Goal: Task Accomplishment & Management: Complete application form

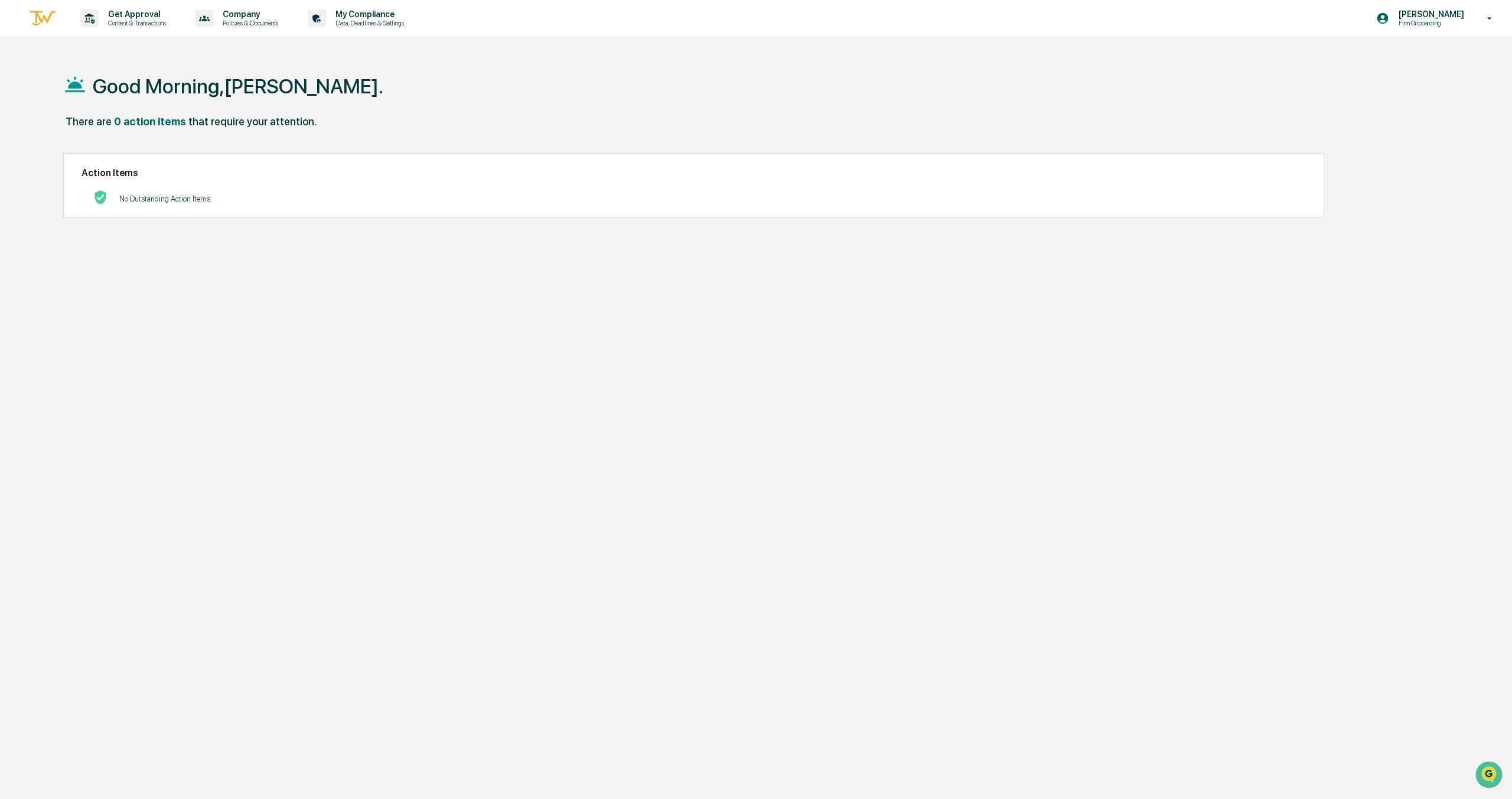
drag, startPoint x: 394, startPoint y: 187, endPoint x: 386, endPoint y: 184, distance: 8.5
click at [393, 187] on div "No Outstanding Action Items" at bounding box center [694, 199] width 1225 height 24
click at [133, 26] on p "Content & Transactions" at bounding box center [135, 23] width 74 height 8
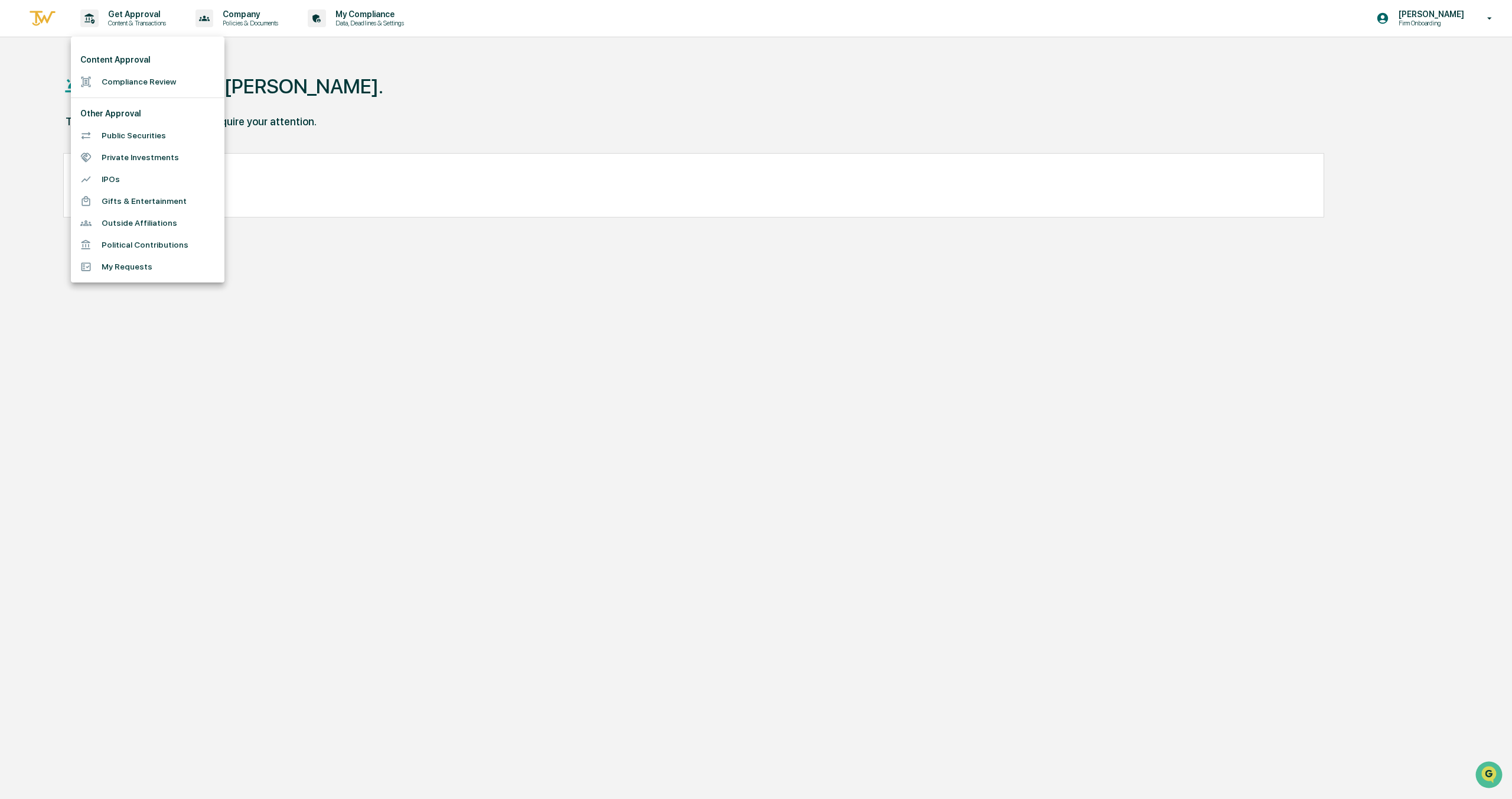
click at [632, 136] on div at bounding box center [756, 399] width 1512 height 799
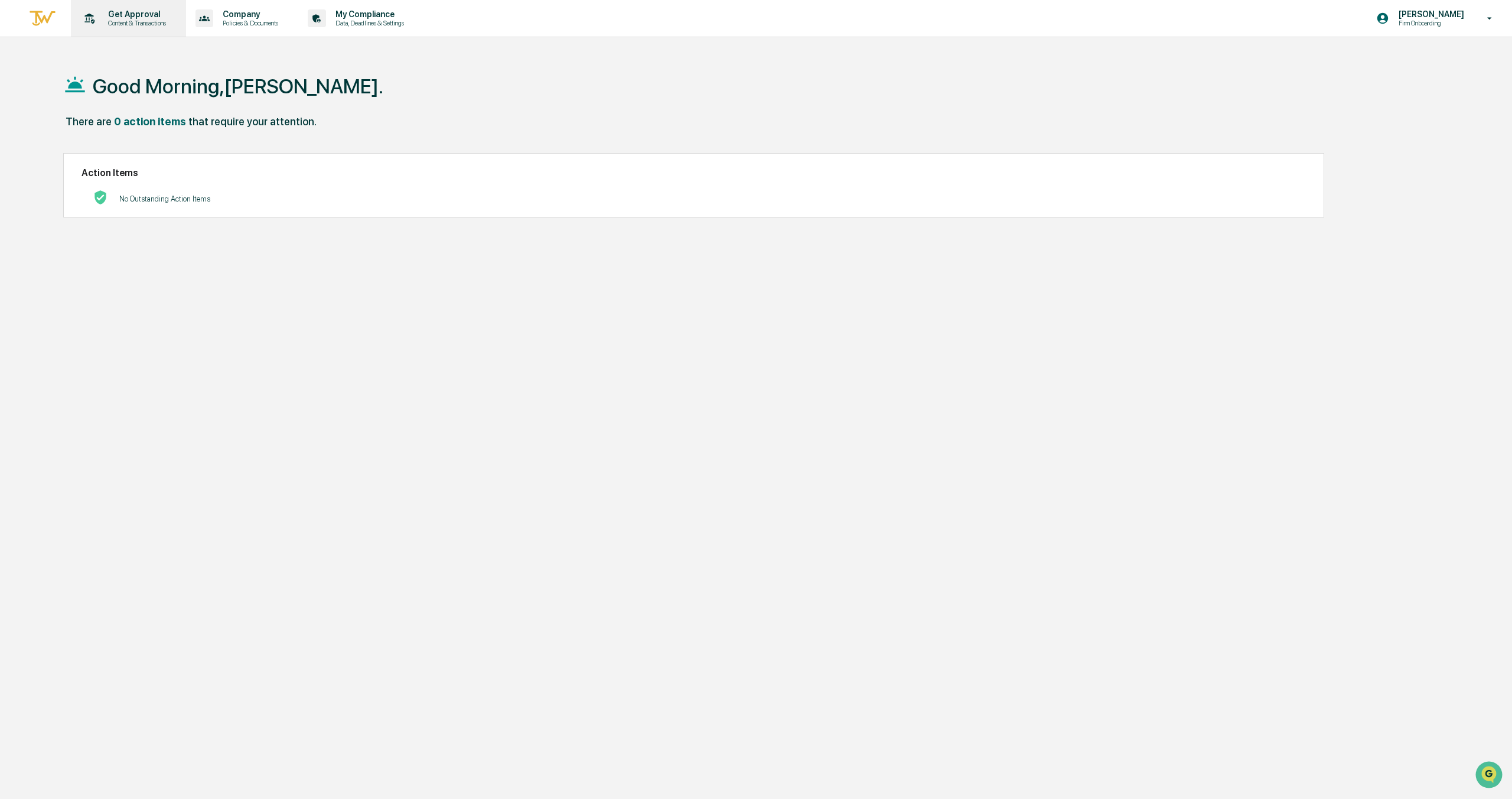
click at [138, 18] on p "Get Approval" at bounding box center [135, 14] width 74 height 10
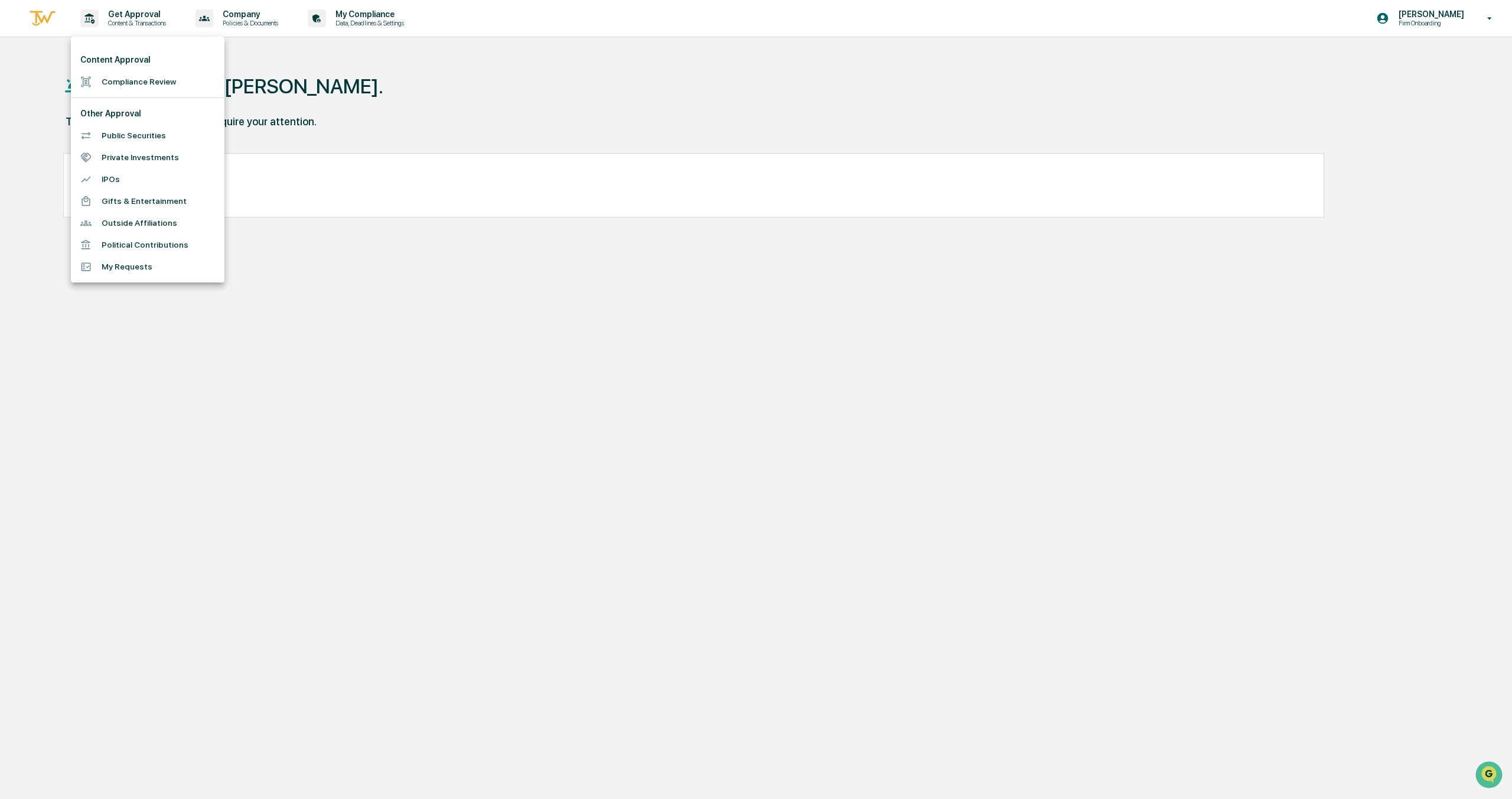
drag, startPoint x: 382, startPoint y: 78, endPoint x: 370, endPoint y: 70, distance: 14.4
click at [382, 78] on div at bounding box center [756, 399] width 1512 height 799
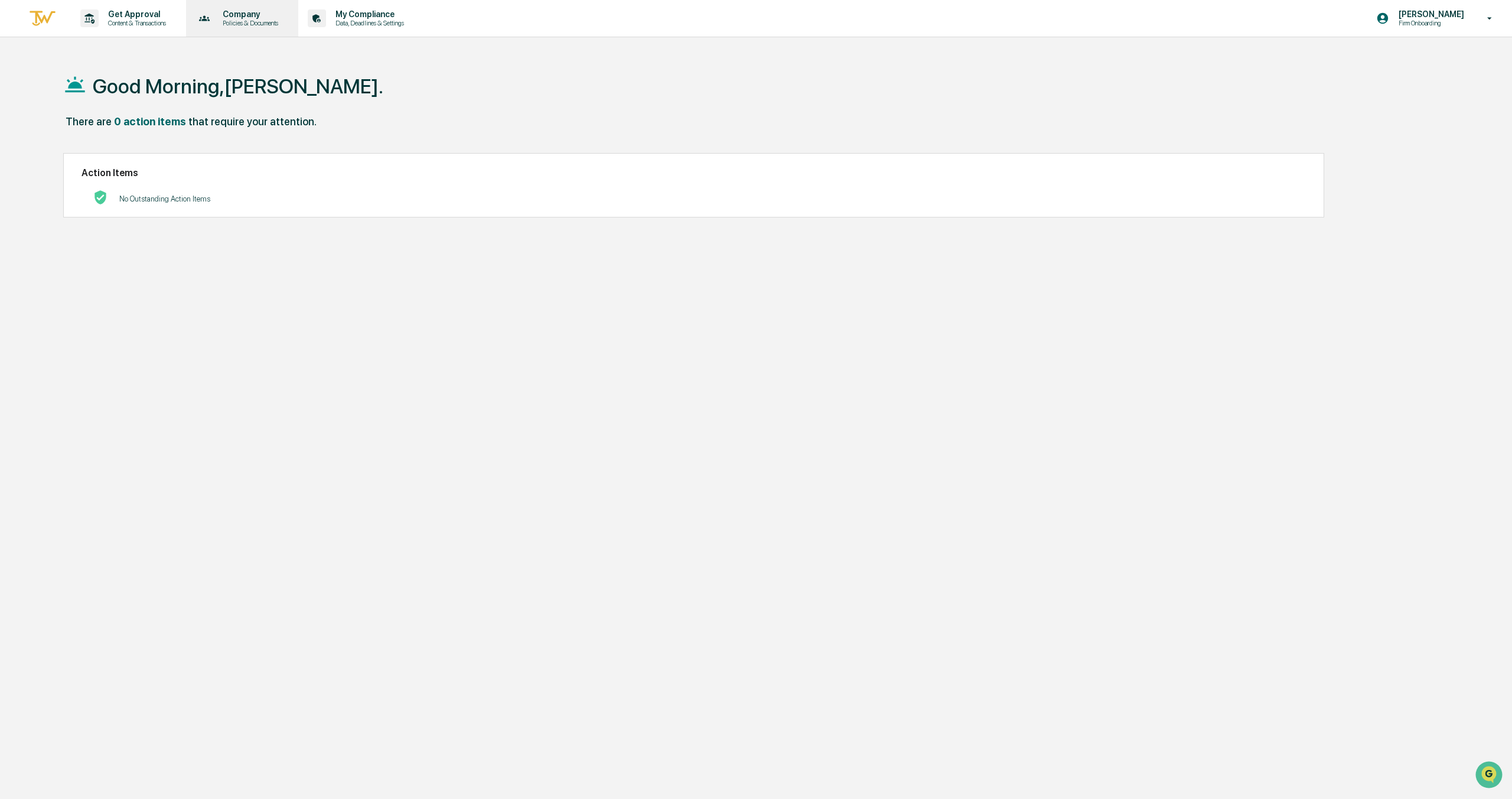
click at [268, 22] on p "Policies & Documents" at bounding box center [249, 23] width 71 height 8
drag, startPoint x: 182, startPoint y: 20, endPoint x: 171, endPoint y: 19, distance: 11.0
click at [181, 20] on div at bounding box center [756, 399] width 1512 height 799
click at [147, 18] on p "Get Approval" at bounding box center [135, 14] width 74 height 10
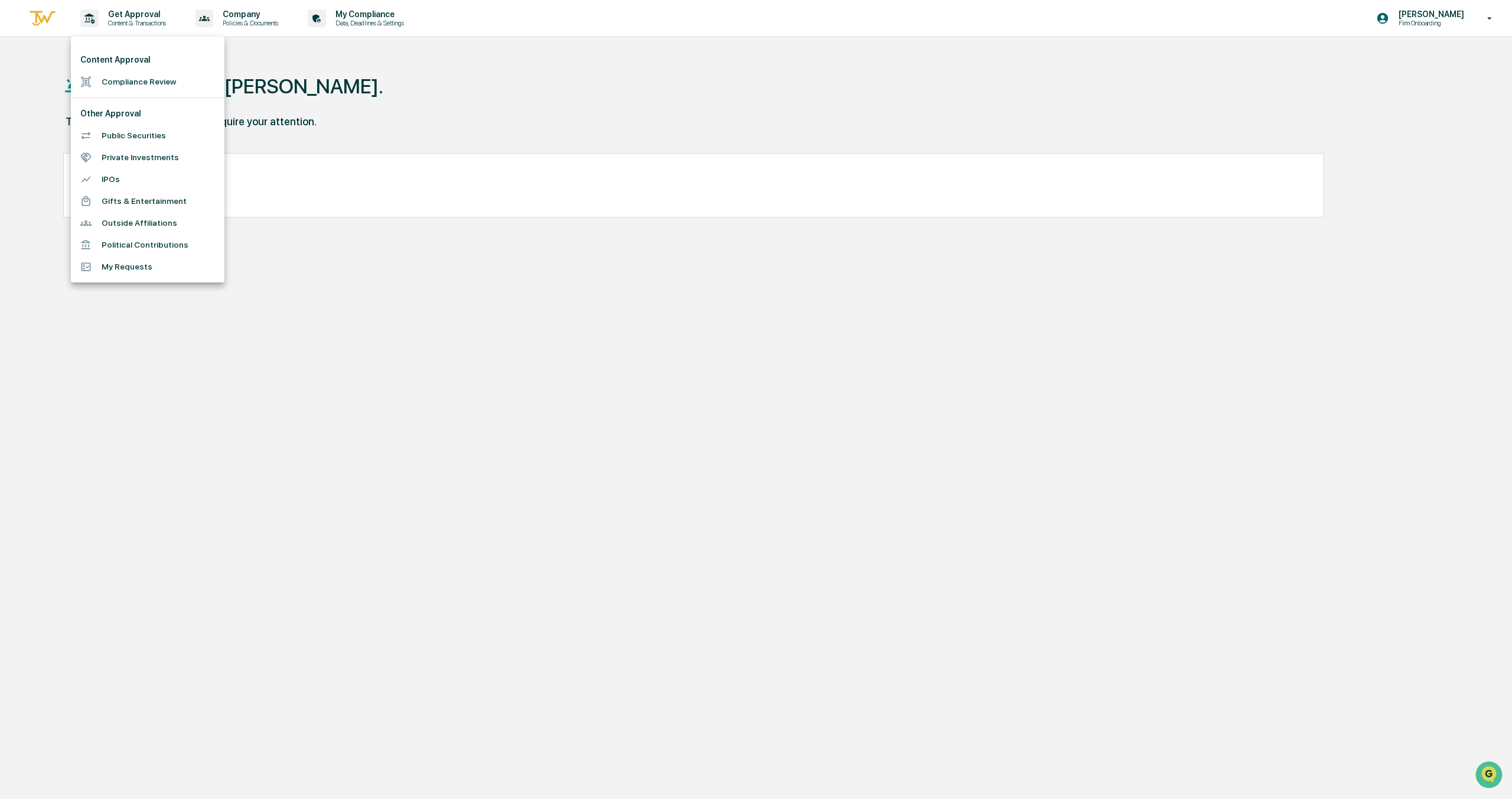
click at [134, 267] on li "My Requests" at bounding box center [148, 267] width 153 height 22
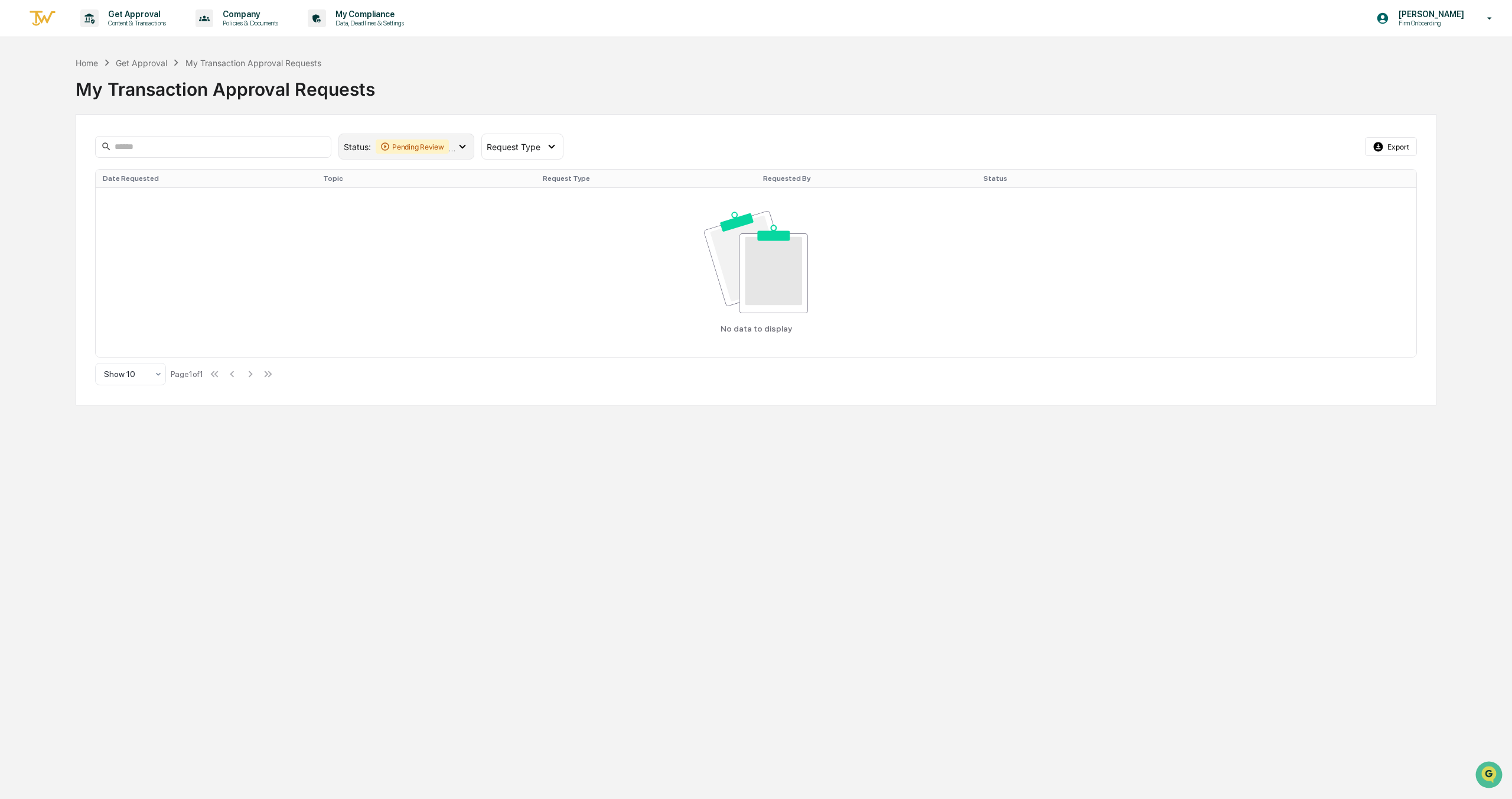
click at [465, 148] on icon at bounding box center [462, 146] width 13 height 13
click at [152, 25] on p "Content & Transactions" at bounding box center [135, 23] width 74 height 8
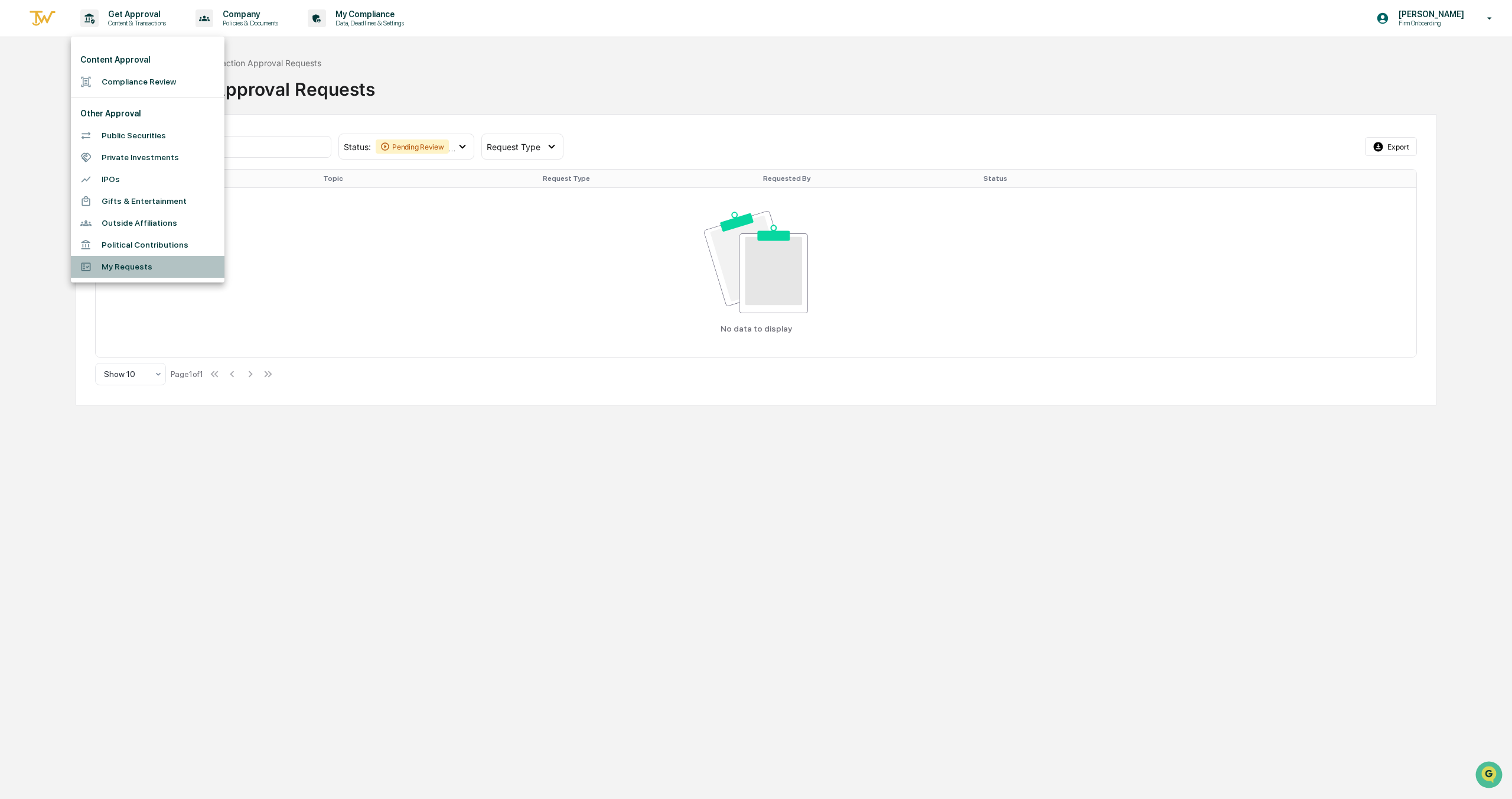
click at [130, 265] on li "My Requests" at bounding box center [148, 267] width 153 height 22
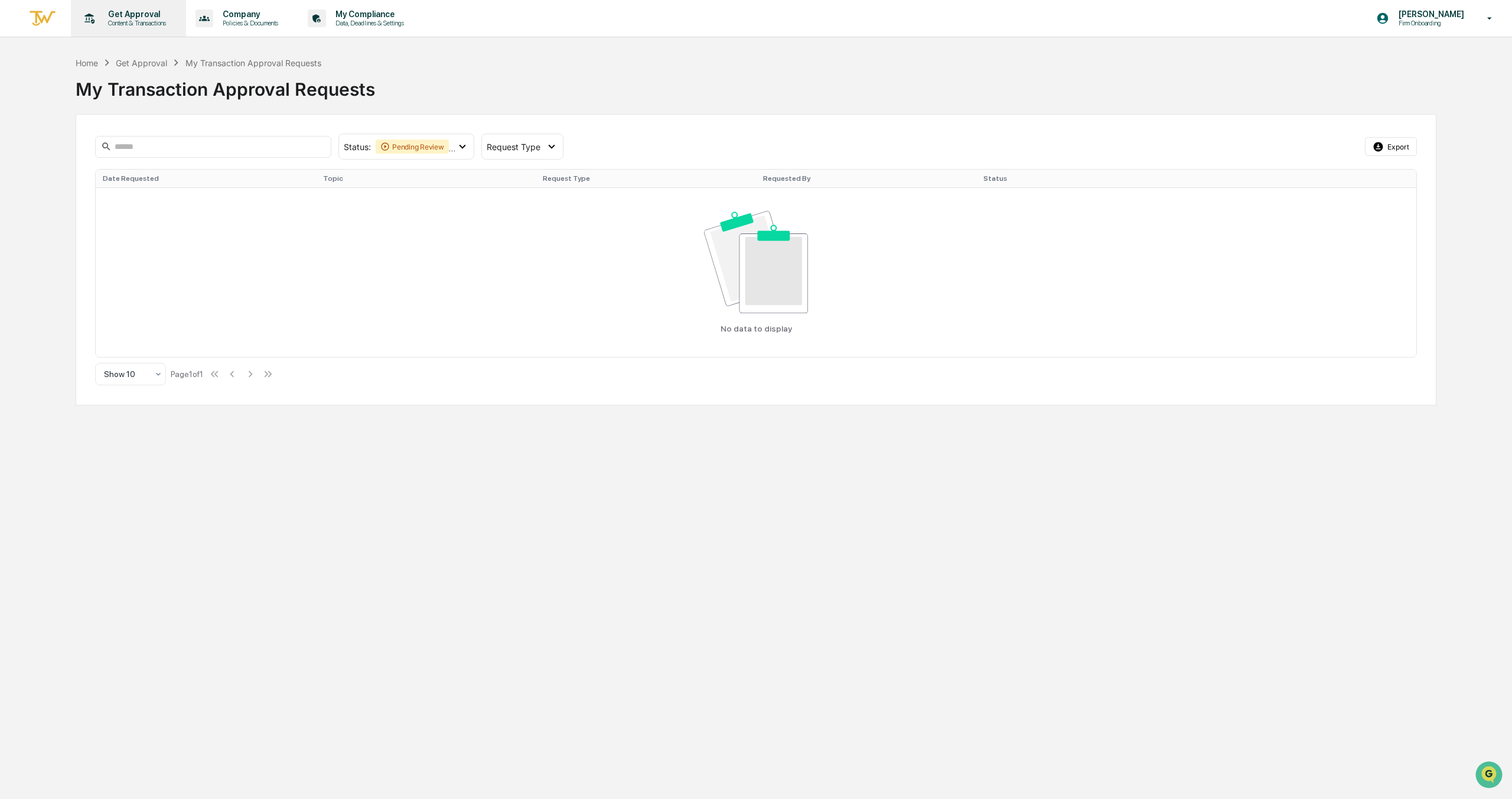
click at [163, 18] on p "Get Approval" at bounding box center [135, 14] width 74 height 10
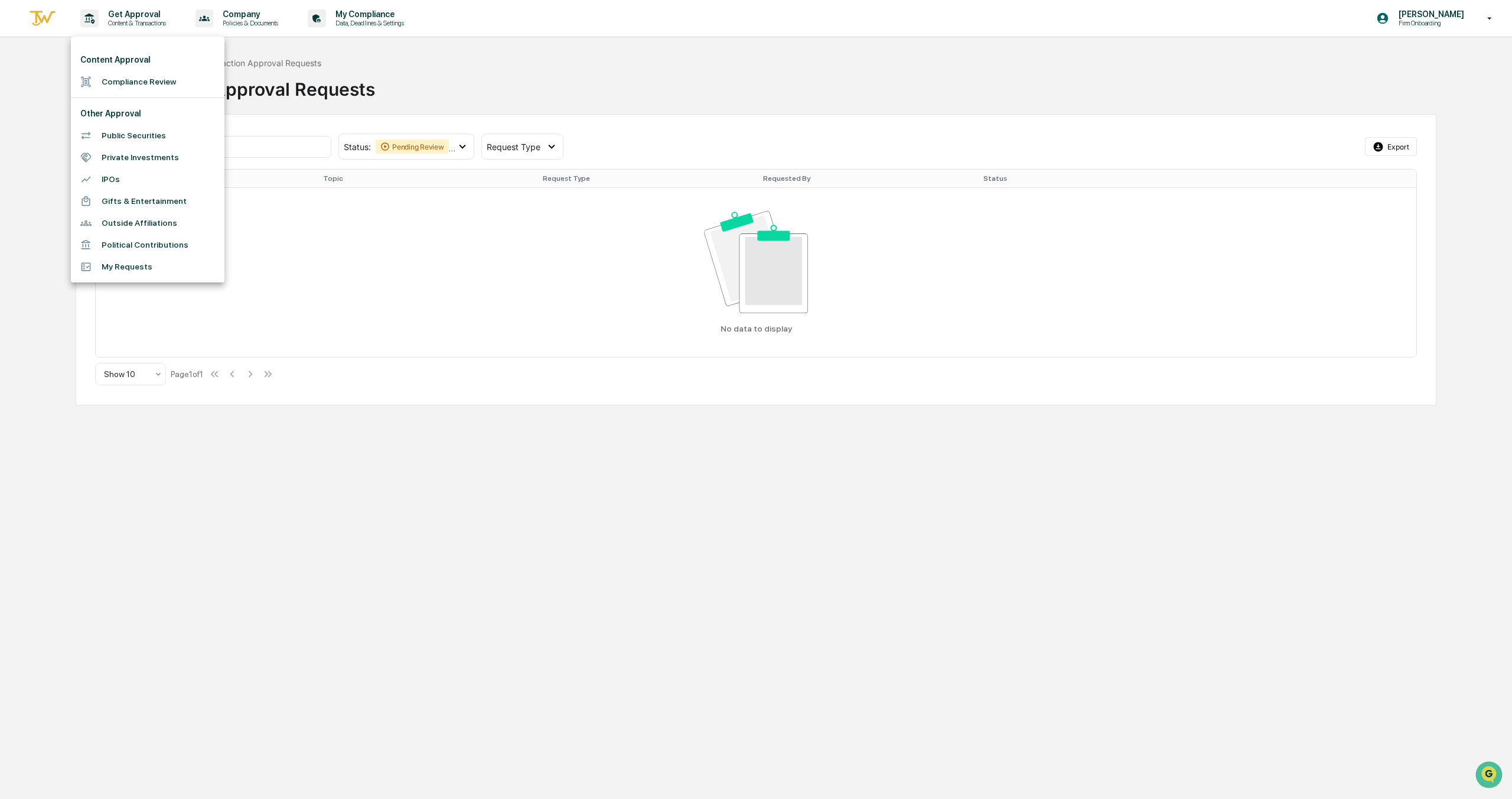
click at [159, 87] on li "Compliance Review" at bounding box center [148, 82] width 153 height 22
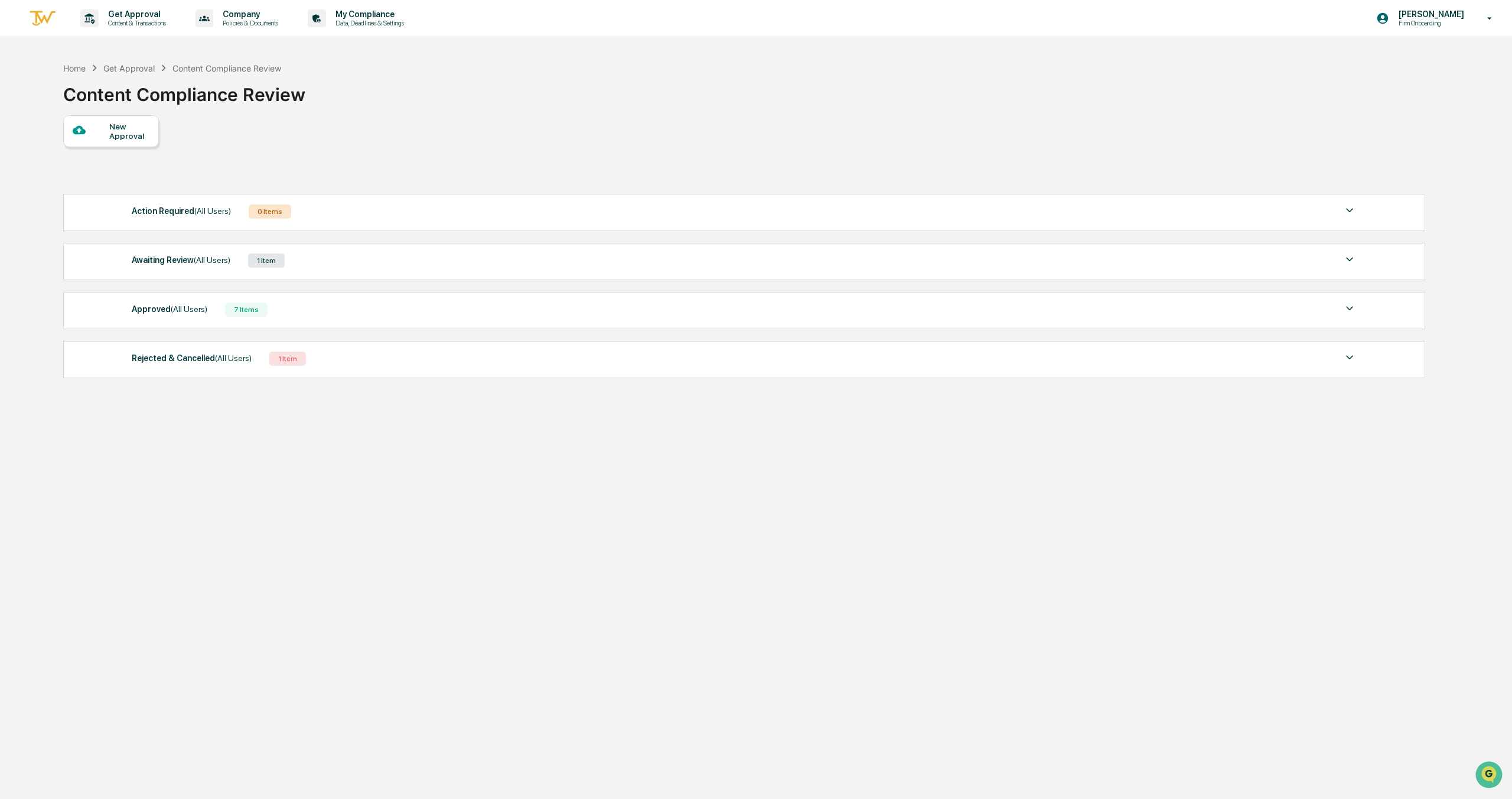
click at [193, 262] on div "Awaiting Review (All Users)" at bounding box center [181, 260] width 98 height 15
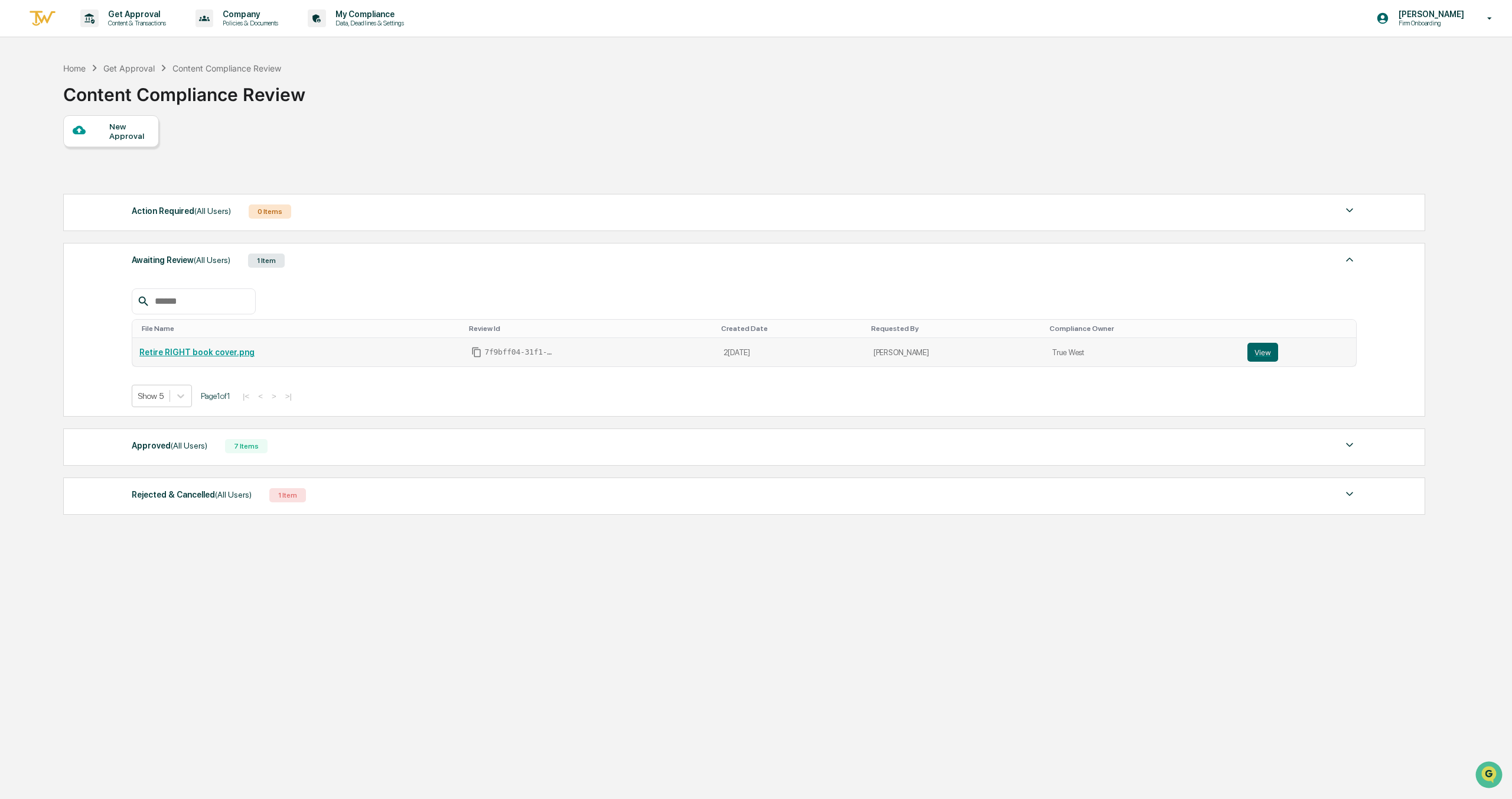
click at [237, 357] on link "Retire RIGHT book cover.png" at bounding box center [197, 352] width 115 height 10
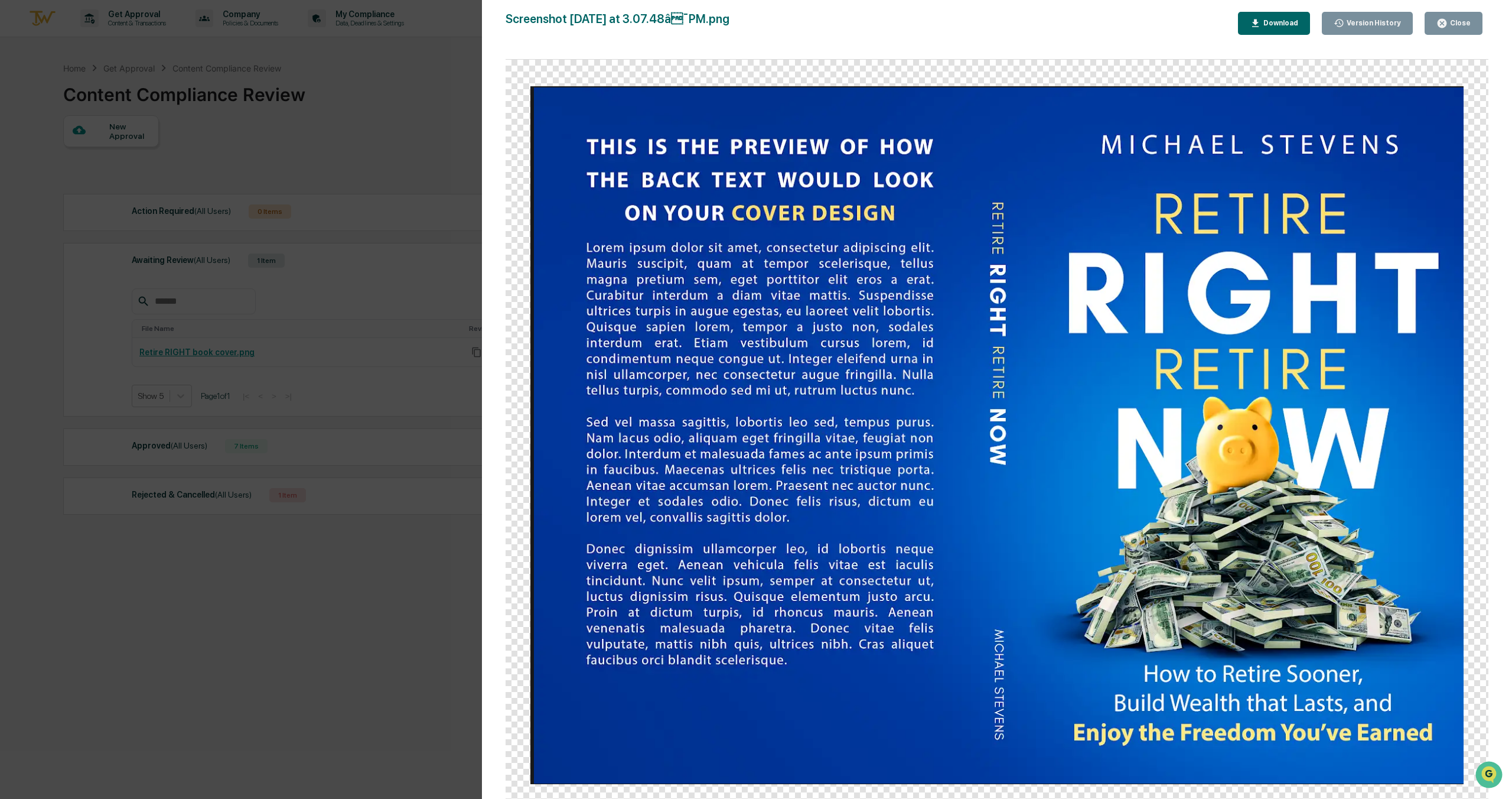
click at [1465, 24] on div "Close" at bounding box center [1460, 23] width 23 height 8
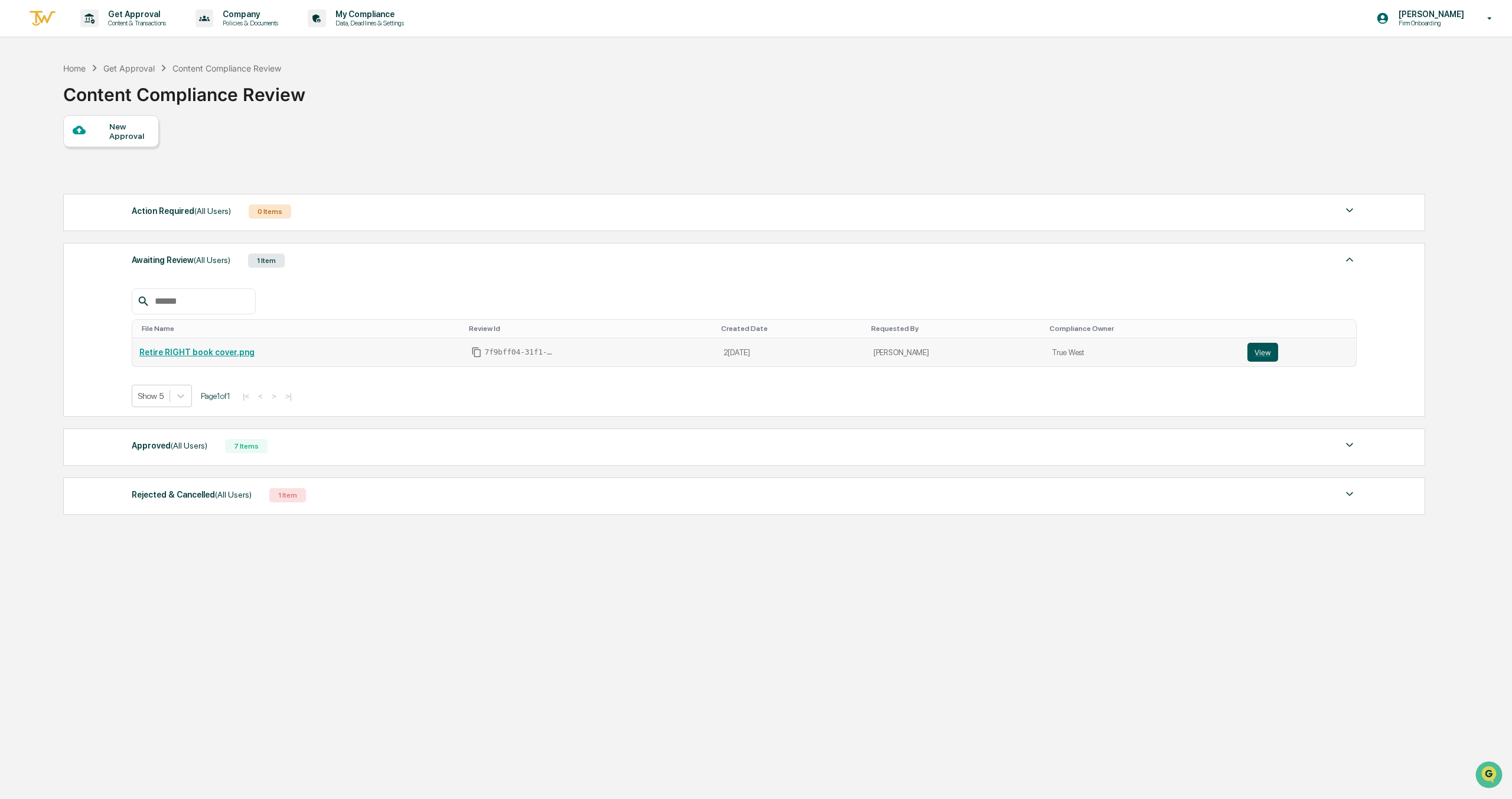
click at [1272, 354] on button "View" at bounding box center [1263, 352] width 31 height 19
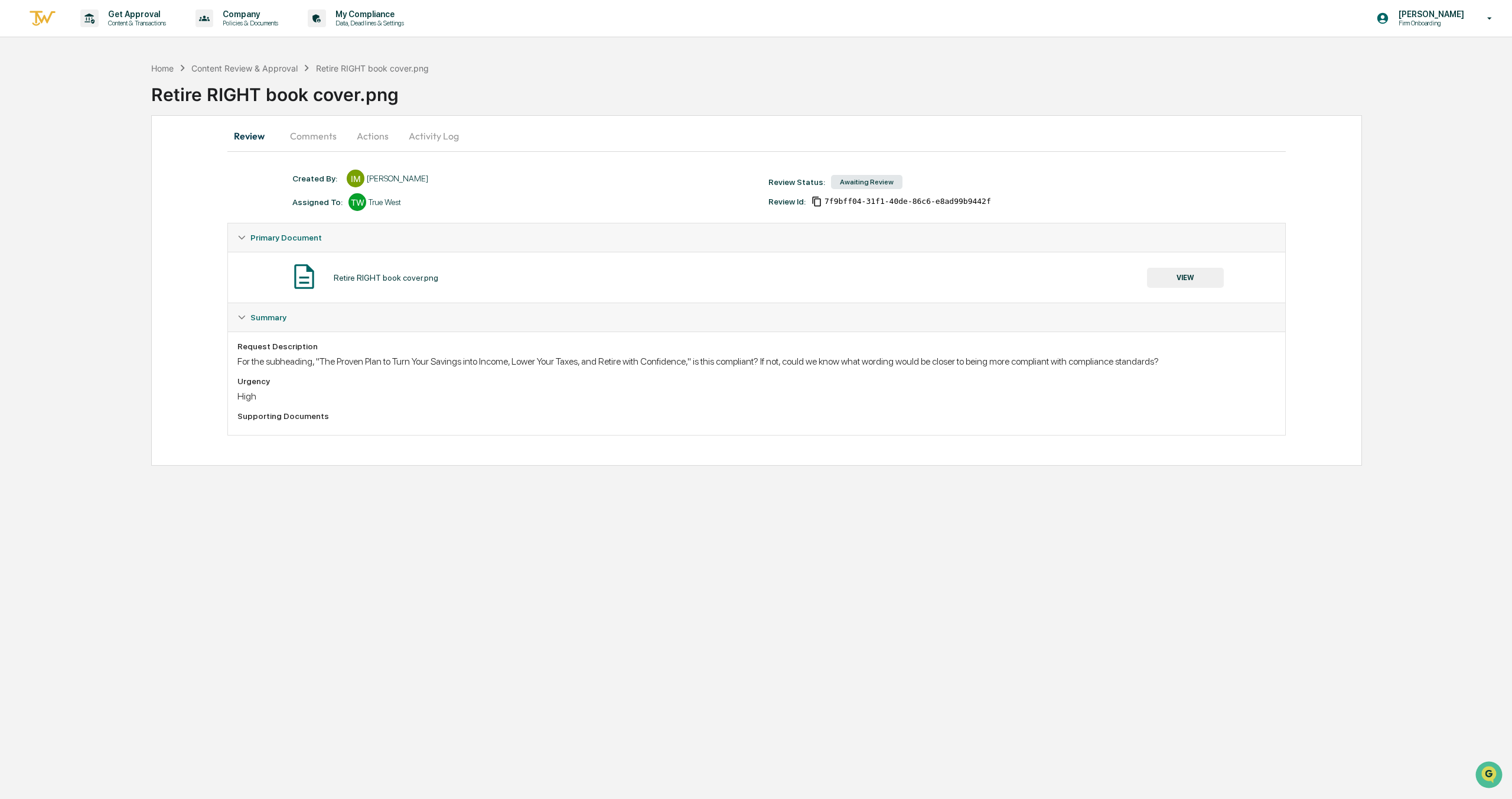
click at [301, 141] on button "Comments" at bounding box center [313, 136] width 66 height 28
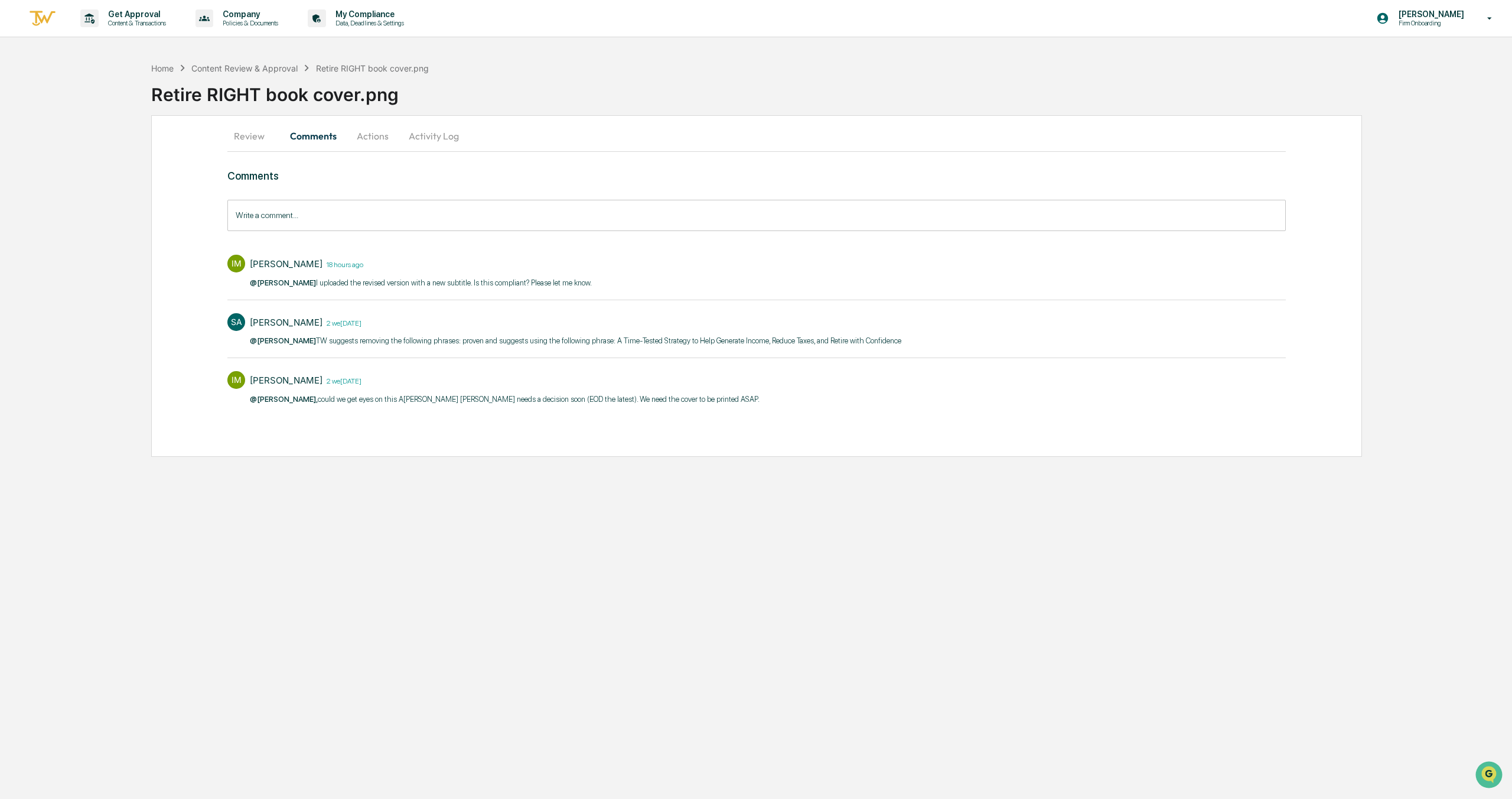
click at [369, 141] on button "Actions" at bounding box center [372, 136] width 53 height 28
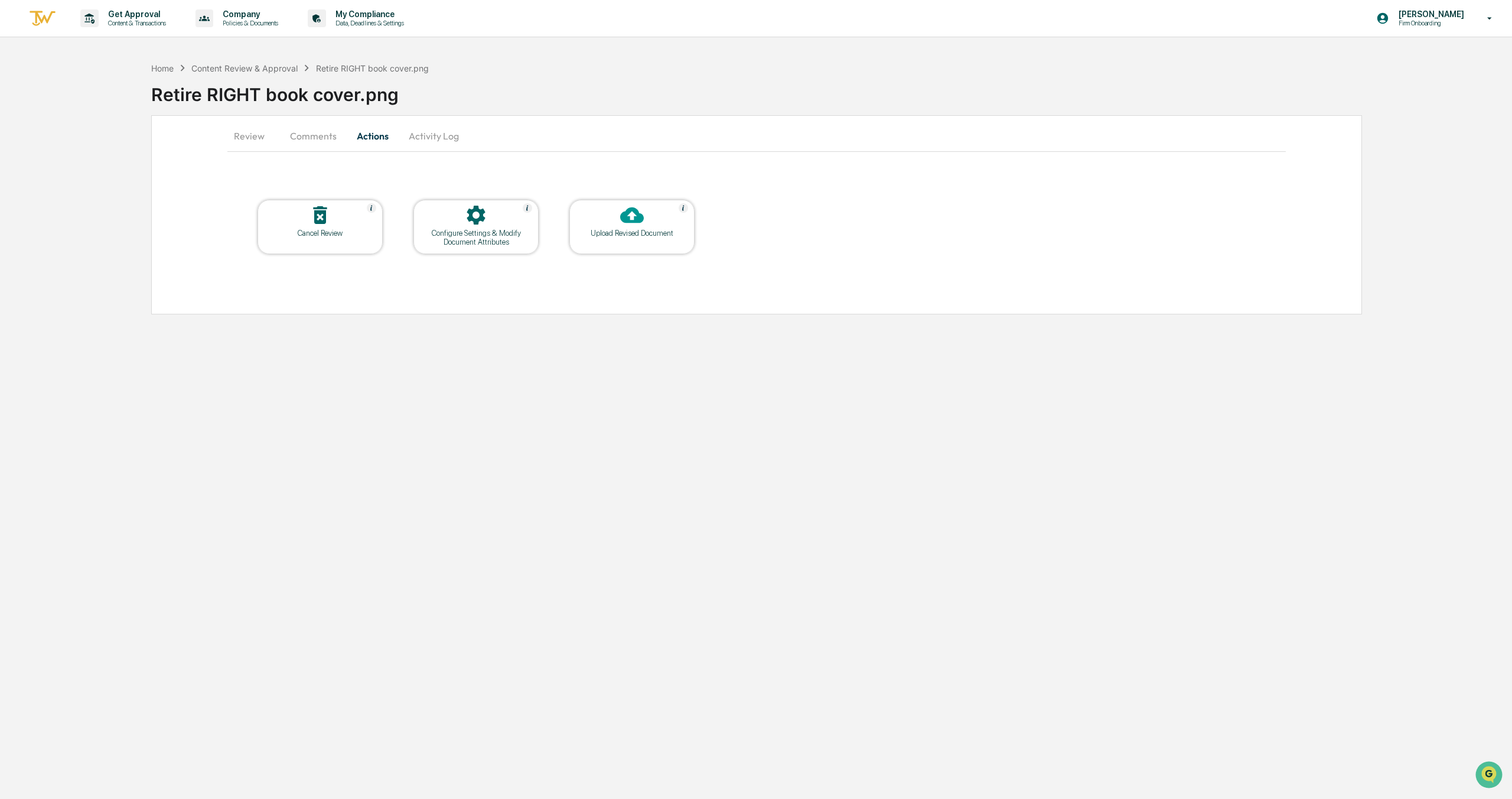
click at [430, 135] on button "Activity Log" at bounding box center [434, 136] width 69 height 28
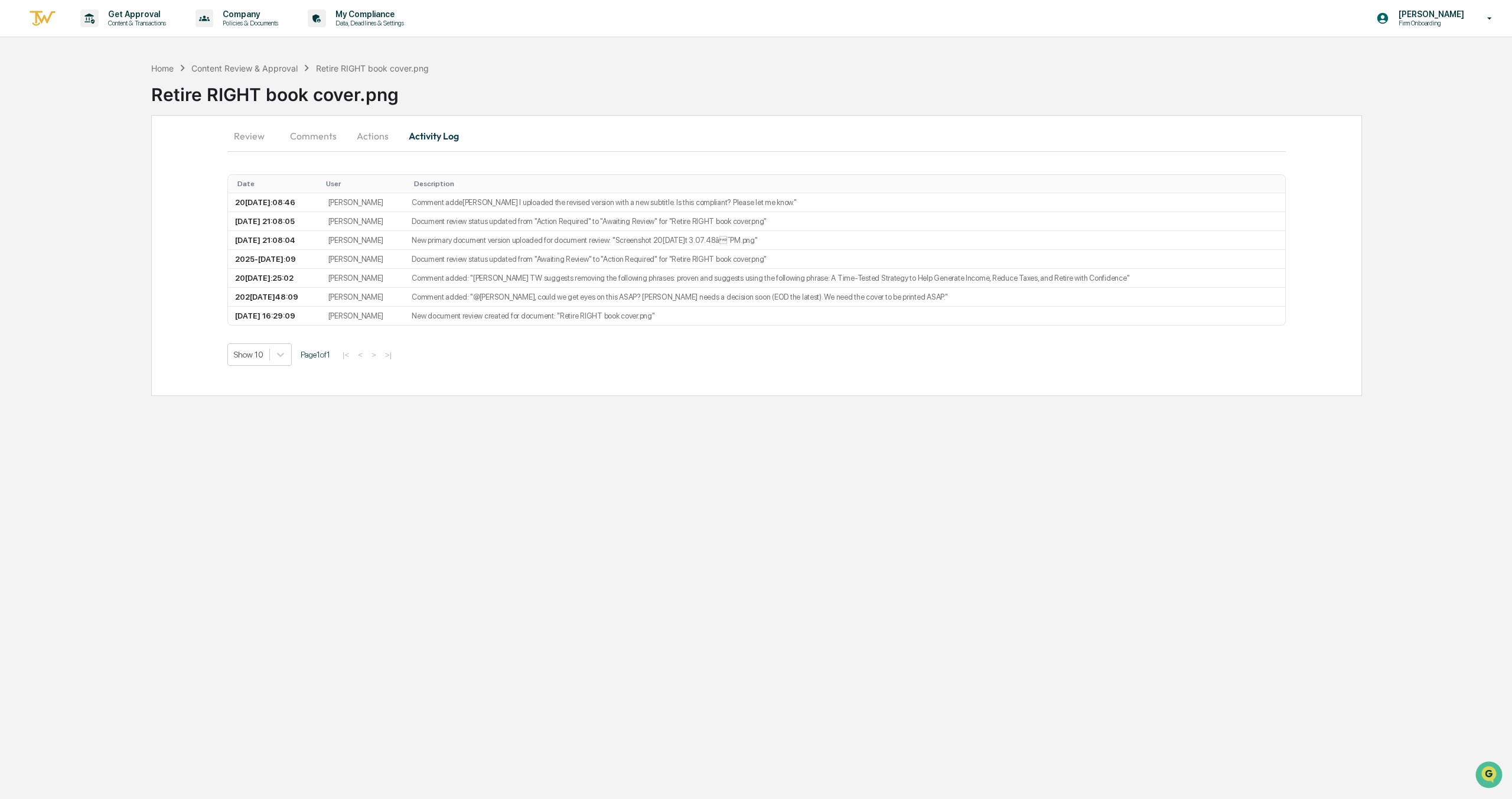
click at [376, 136] on button "Actions" at bounding box center [372, 136] width 53 height 28
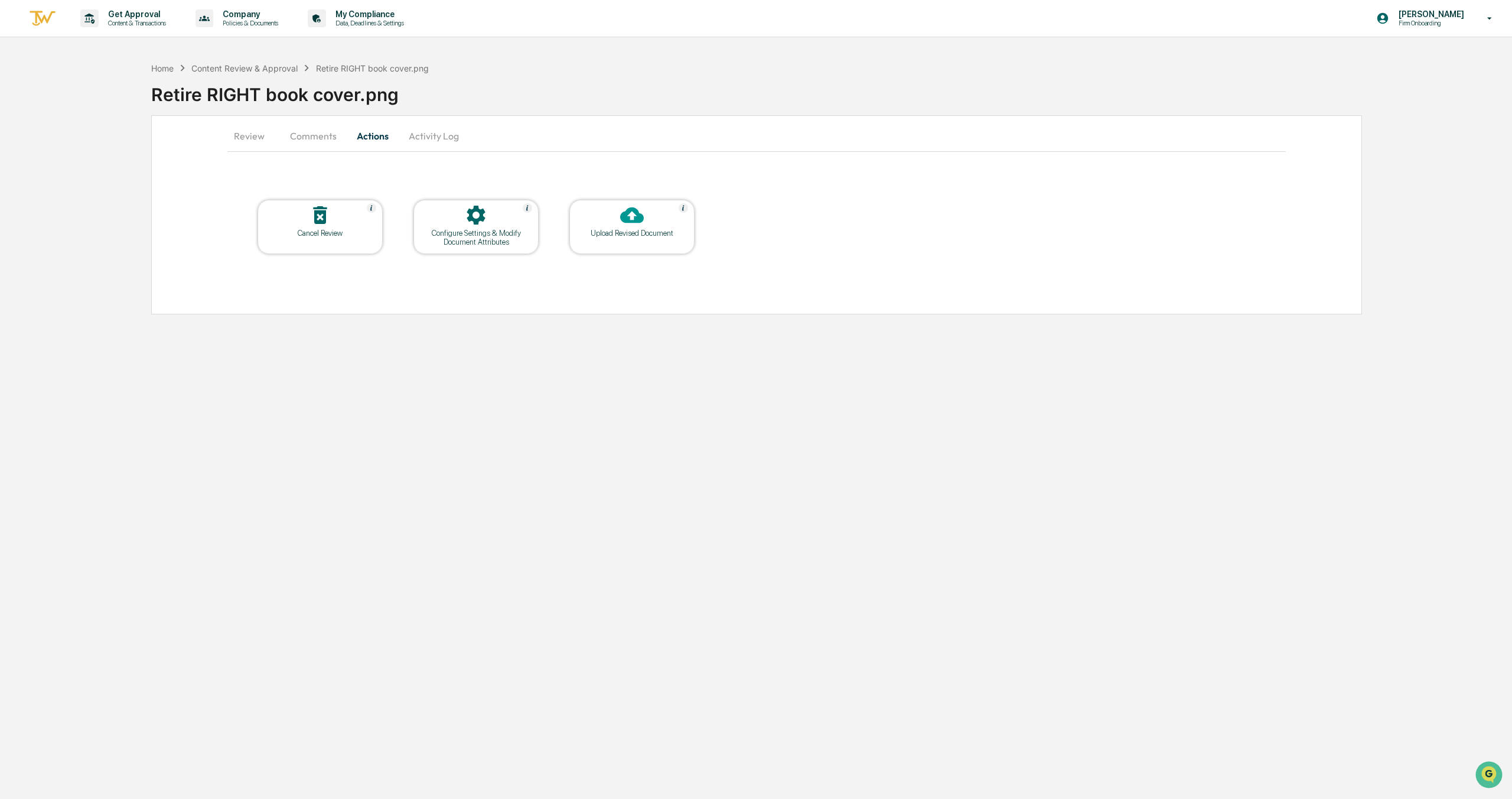
click at [335, 144] on button "Comments" at bounding box center [313, 136] width 66 height 28
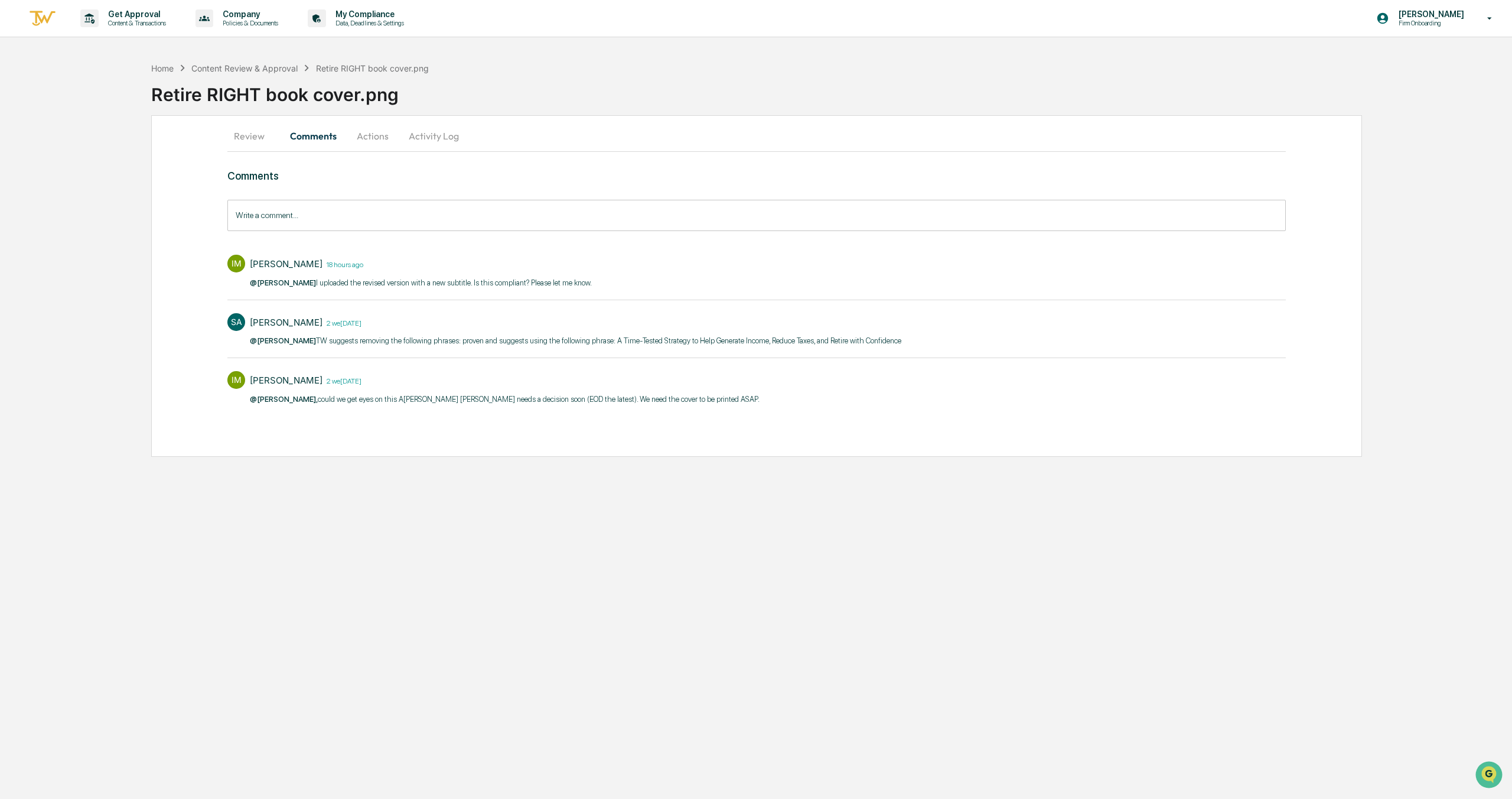
click at [247, 136] on button "Review" at bounding box center [254, 136] width 53 height 28
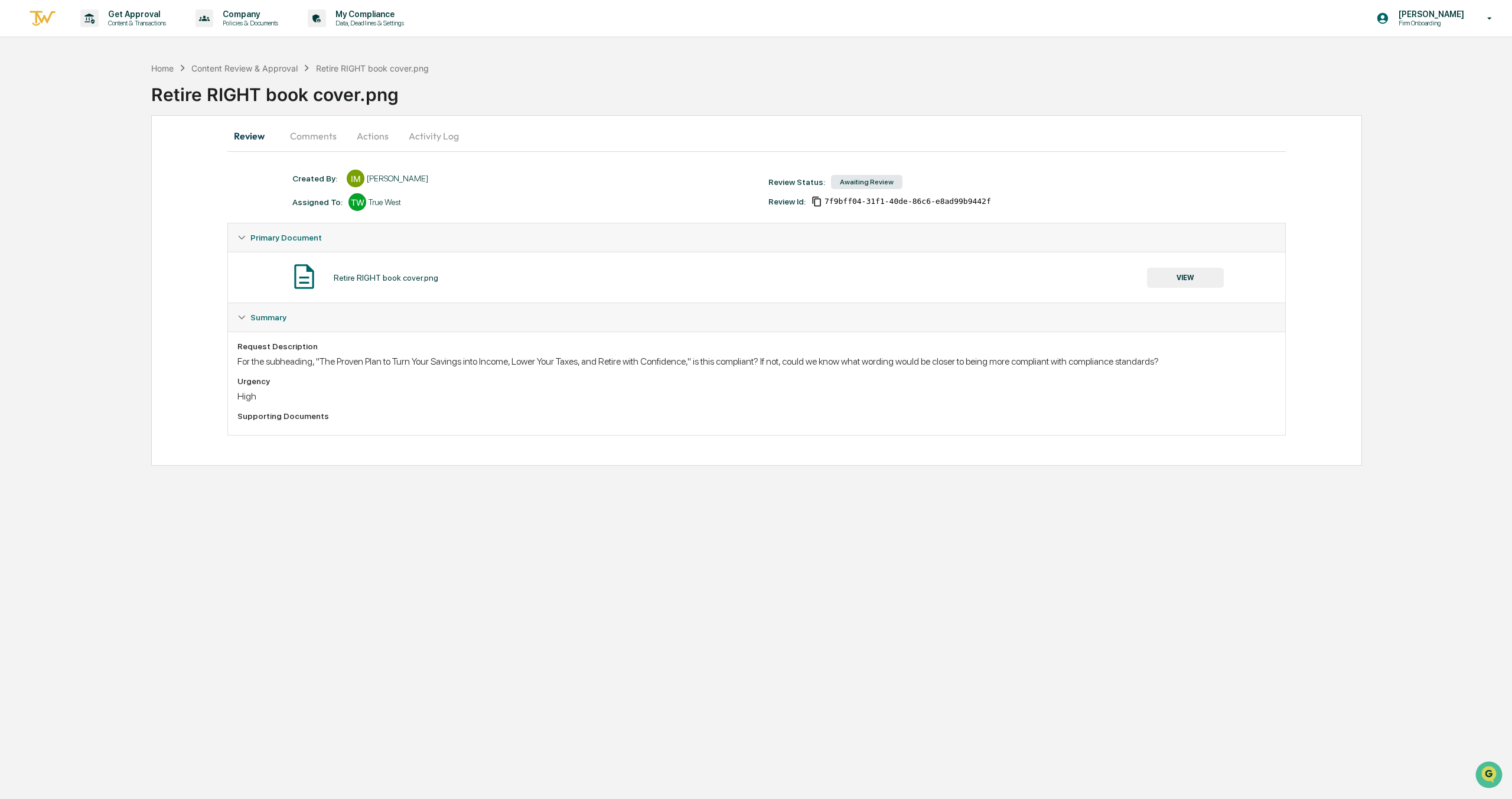
click at [318, 134] on button "Comments" at bounding box center [313, 136] width 66 height 28
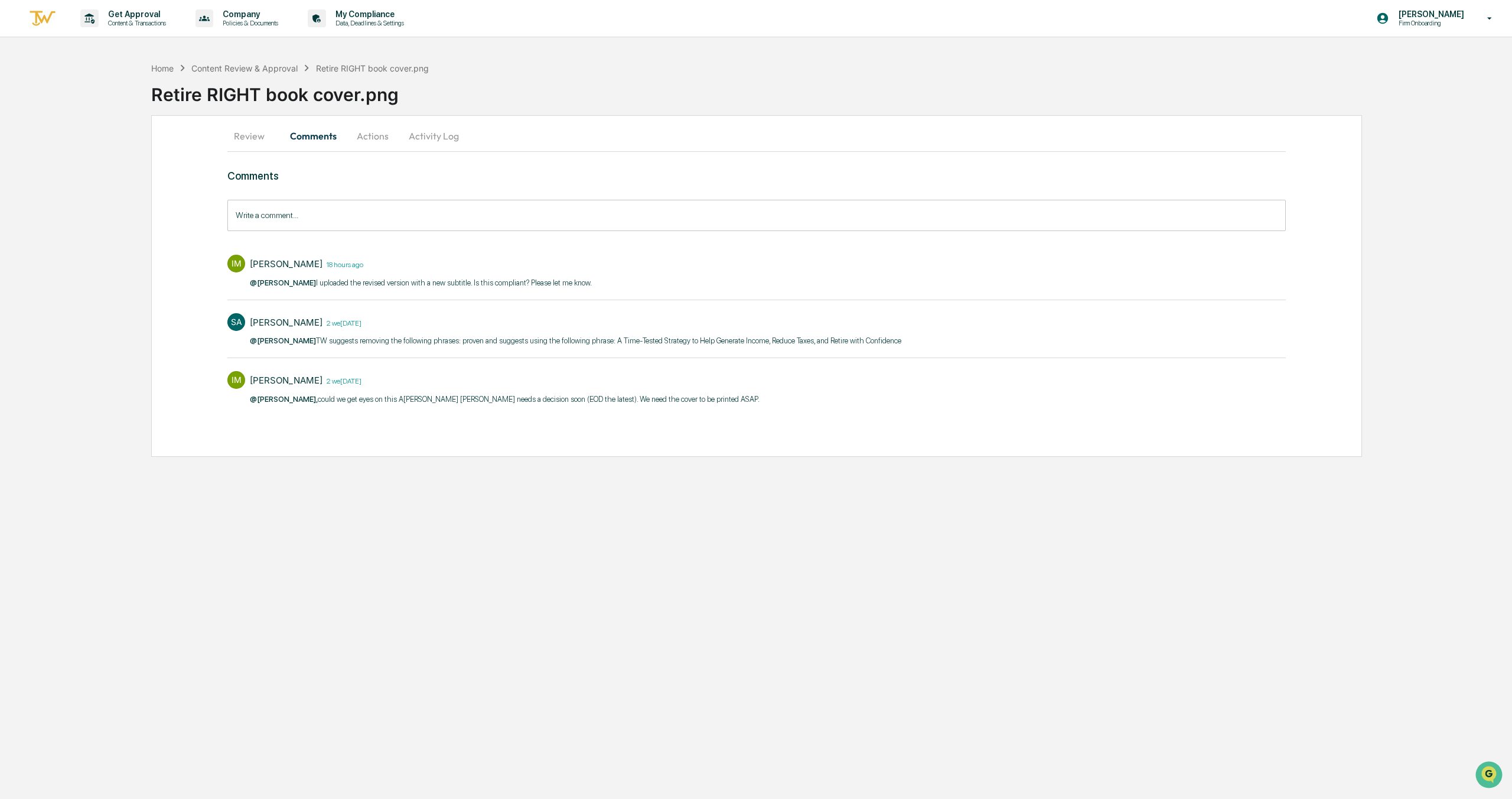
click at [374, 136] on button "Actions" at bounding box center [372, 136] width 53 height 28
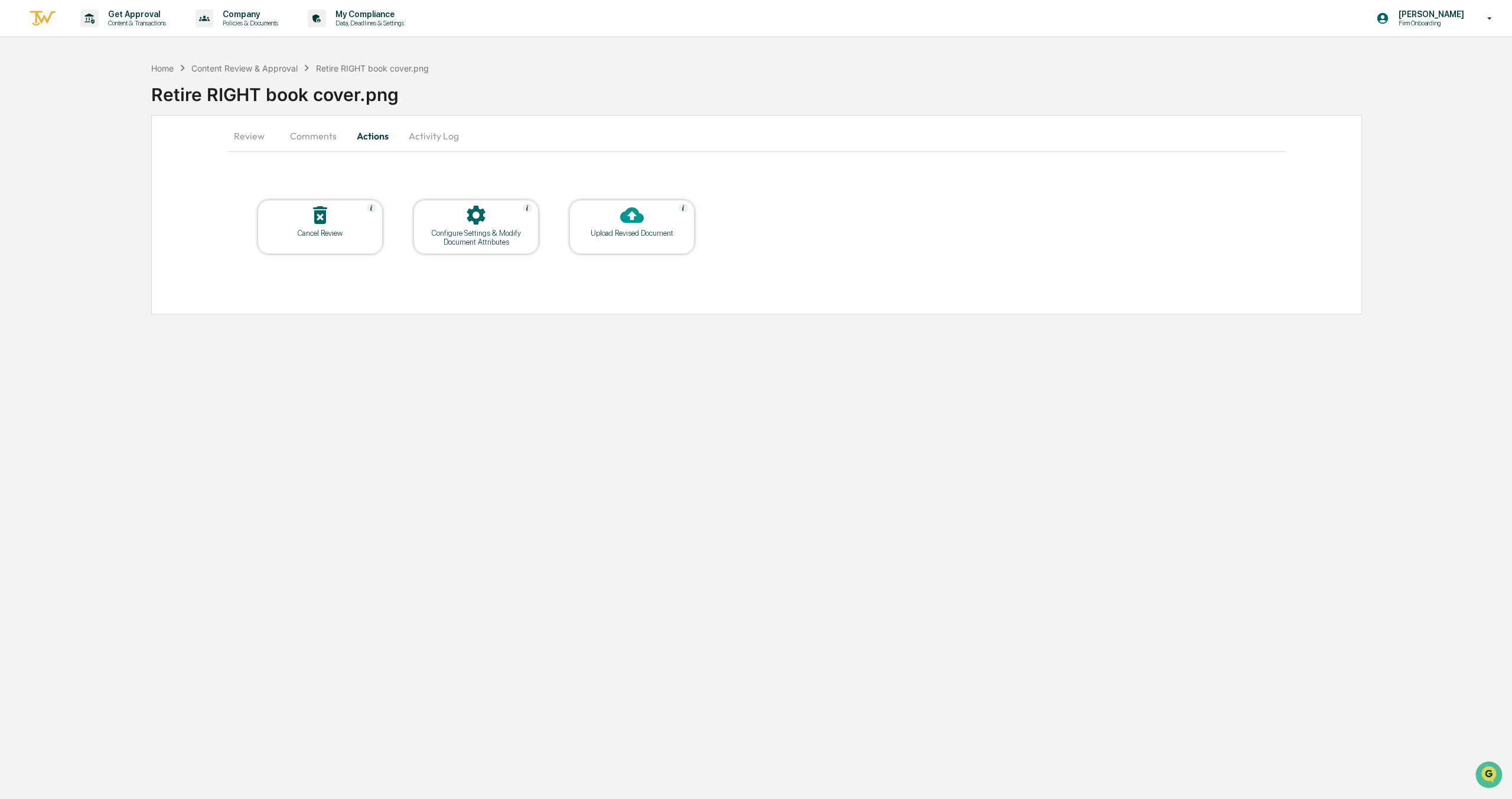
click at [437, 139] on button "Activity Log" at bounding box center [434, 136] width 69 height 28
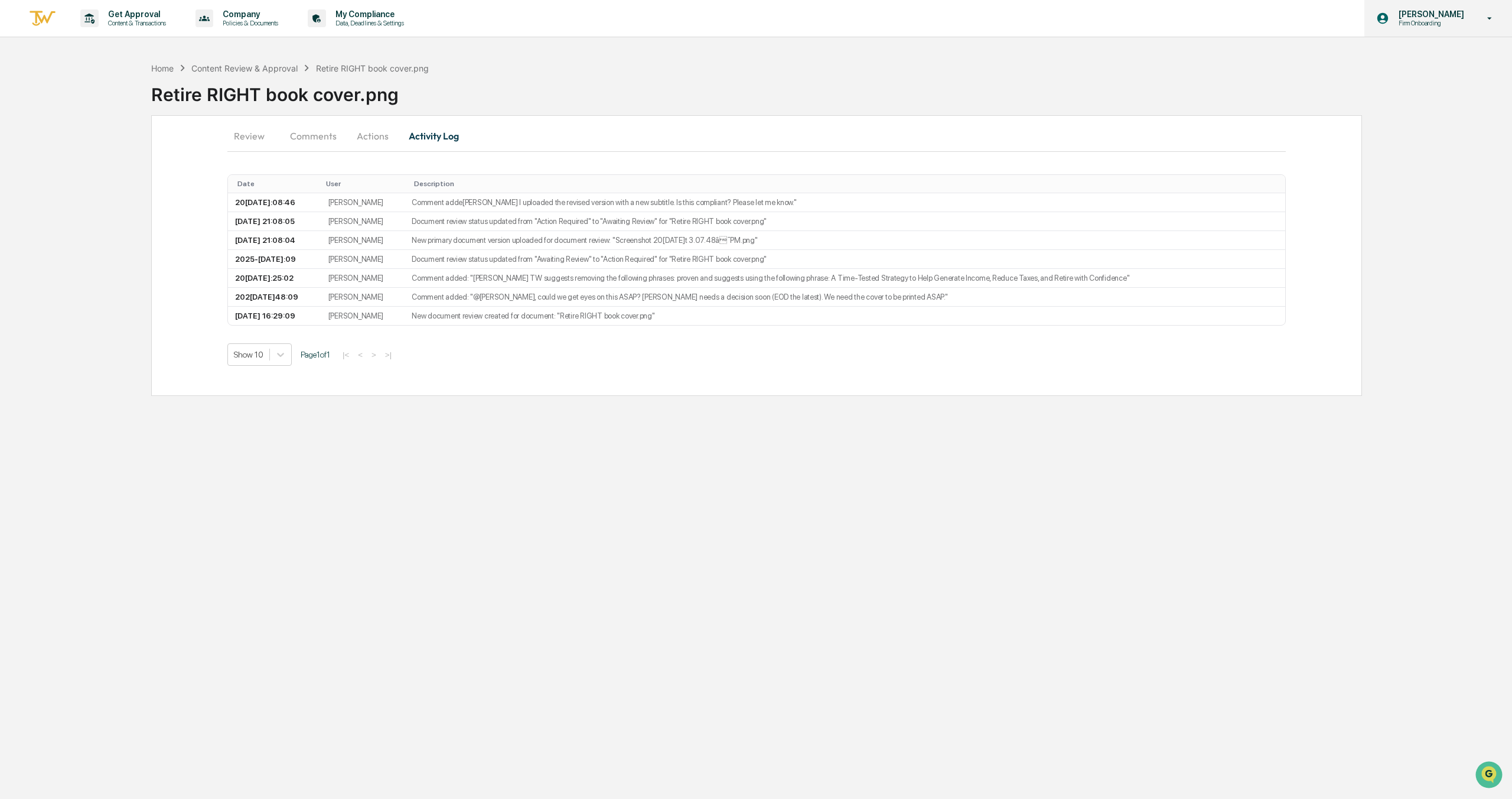
click at [1455, 23] on p "Firm Onboarding" at bounding box center [1430, 23] width 81 height 8
click at [978, 46] on div at bounding box center [756, 399] width 1512 height 799
click at [654, 242] on td "New primary document version uploaded for document review: "Screenshot 2025-09-…" at bounding box center [845, 241] width 881 height 19
click at [376, 138] on button "Actions" at bounding box center [372, 136] width 53 height 28
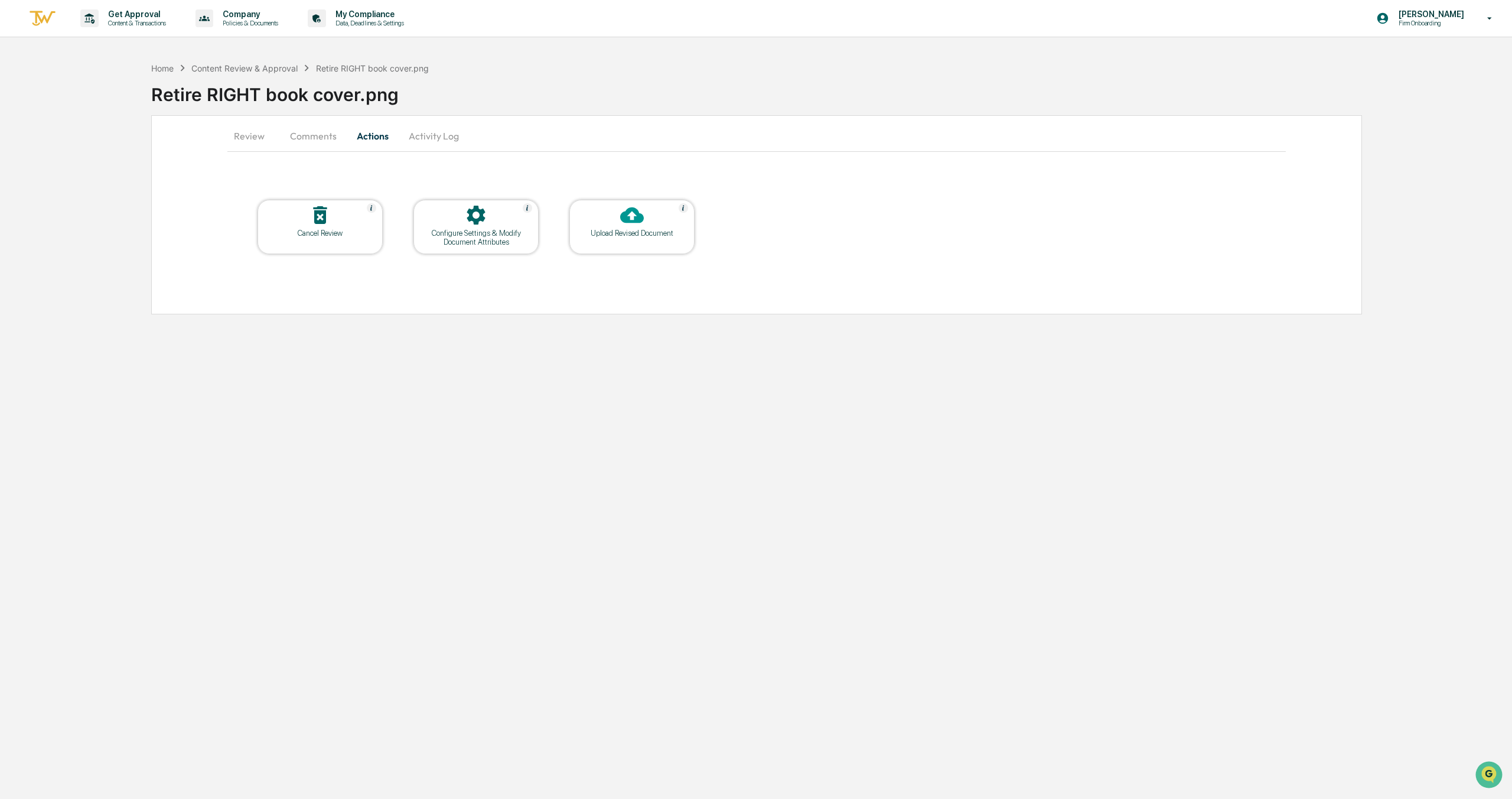
click at [320, 136] on button "Comments" at bounding box center [313, 136] width 66 height 28
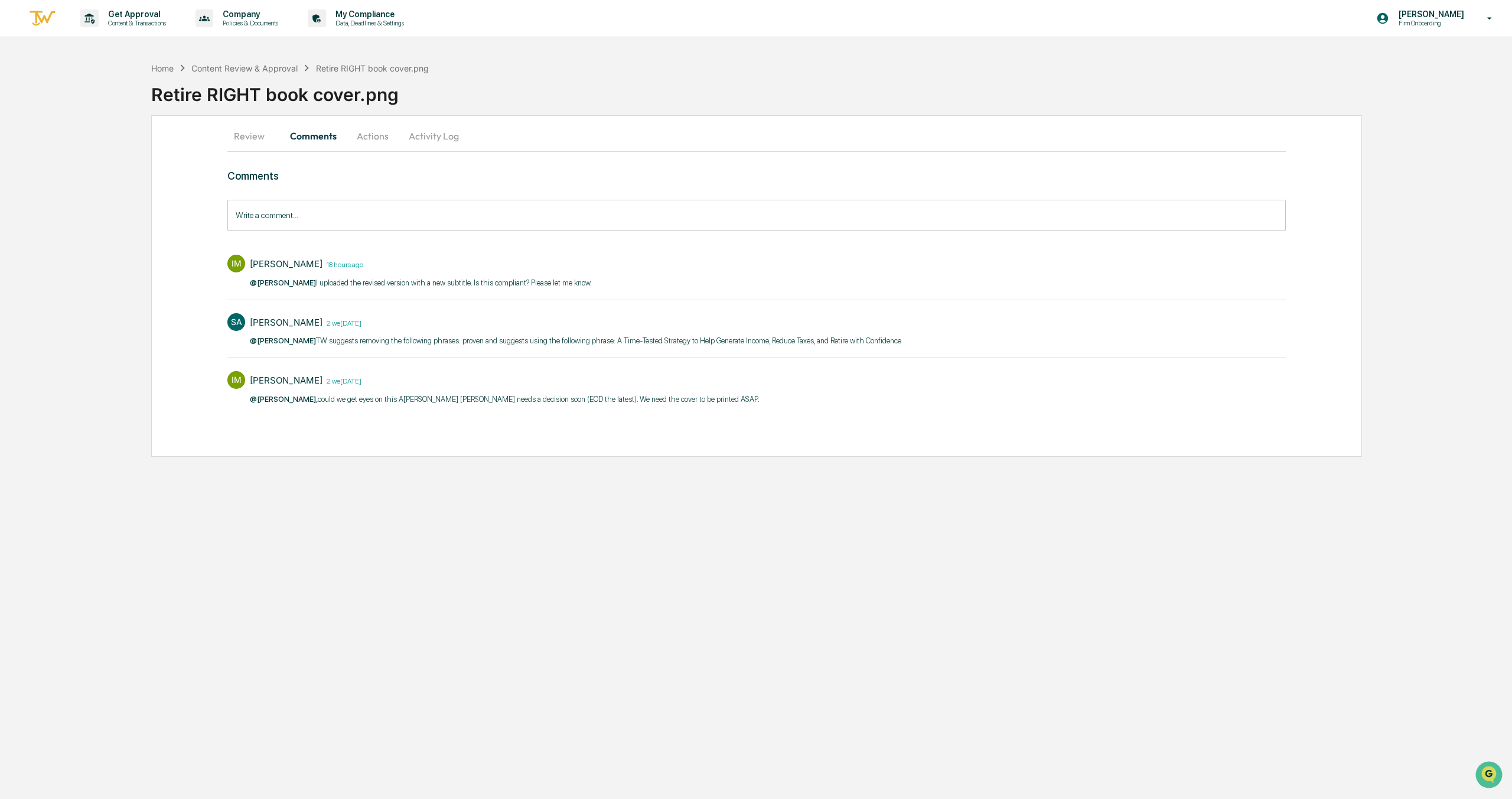
click at [258, 135] on button "Review" at bounding box center [254, 136] width 53 height 28
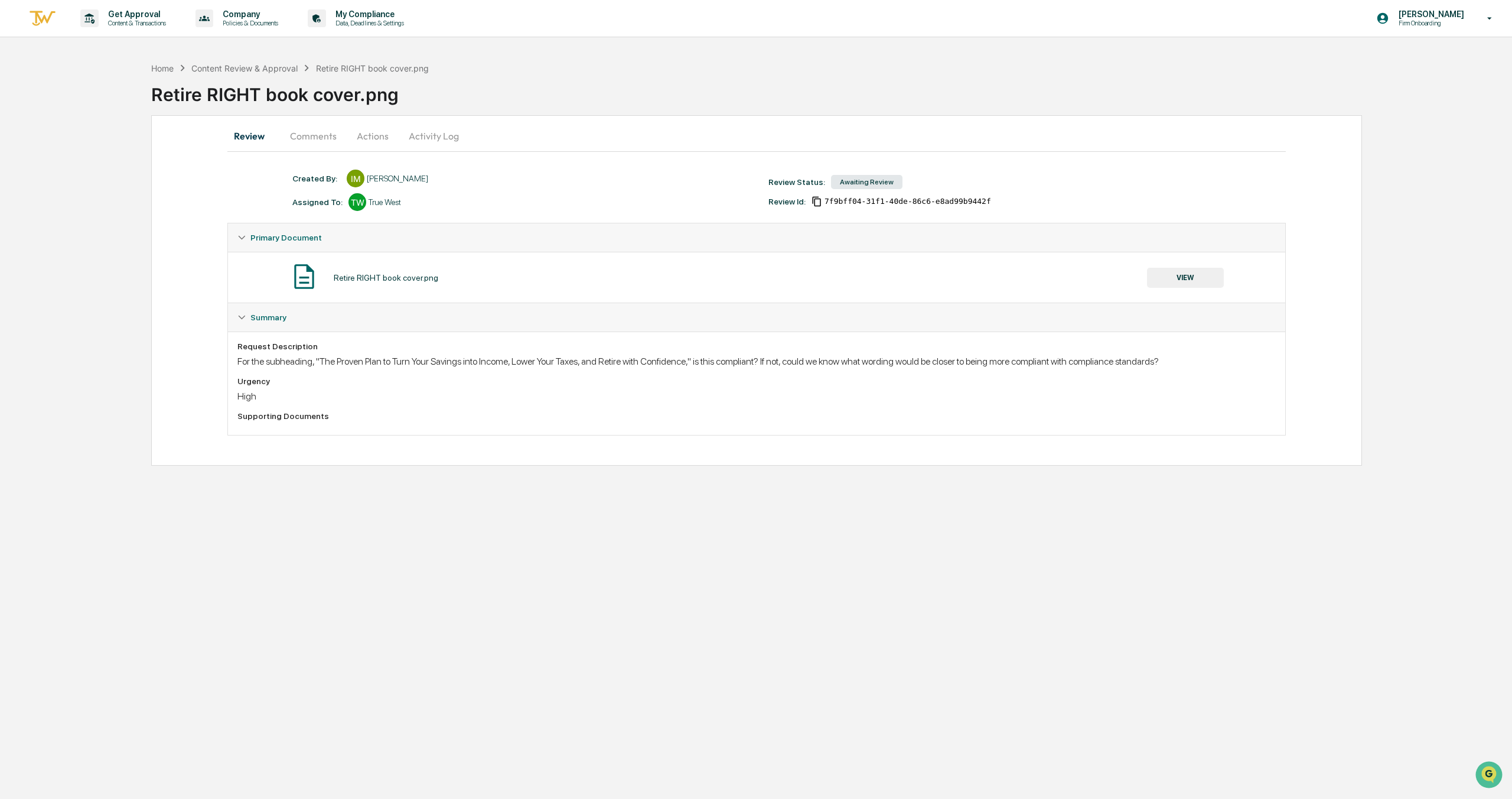
click at [371, 139] on button "Actions" at bounding box center [372, 136] width 53 height 28
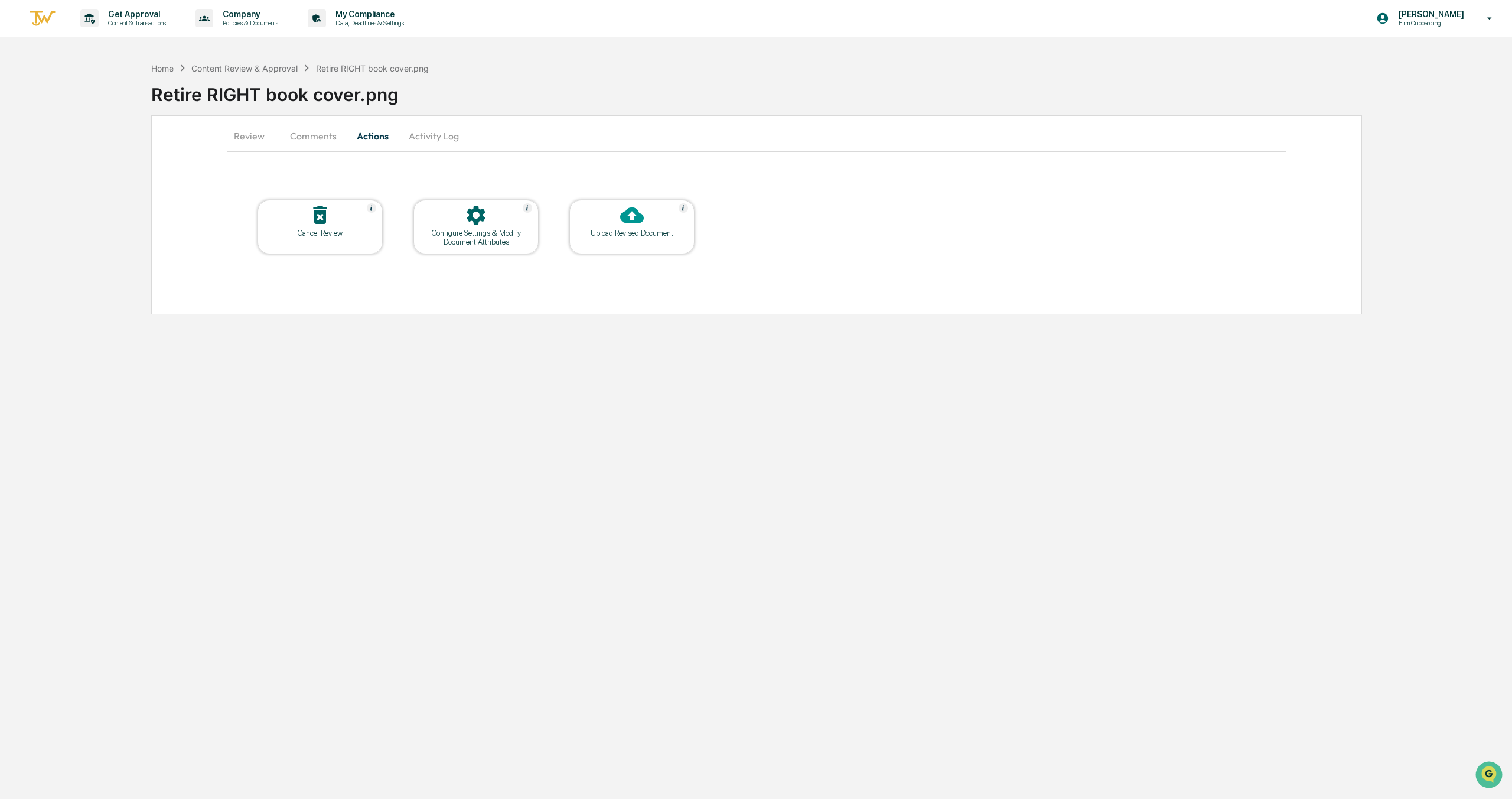
click at [432, 131] on button "Activity Log" at bounding box center [434, 136] width 69 height 28
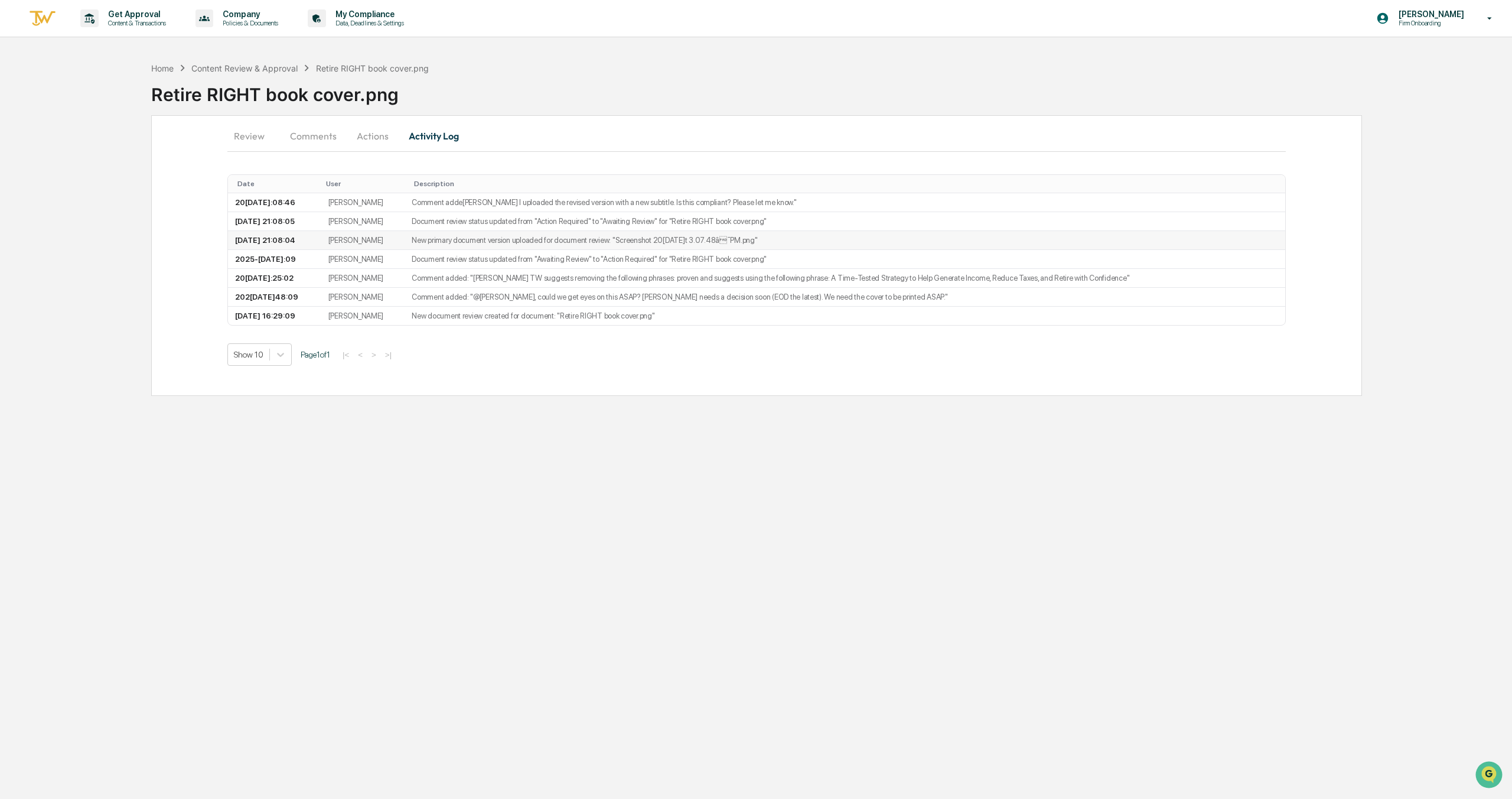
click at [693, 241] on td "New primary document version uploaded for document review: "Screenshot 2025-09-…" at bounding box center [845, 241] width 881 height 19
drag, startPoint x: 795, startPoint y: 243, endPoint x: 216, endPoint y: 241, distance: 579.0
click at [216, 241] on div "Review Comments Actions Activity Log Date User Description 2025-09-22 21:08:46 …" at bounding box center [757, 255] width 1211 height 281
click at [200, 240] on div "Review Comments Actions Activity Log Date User Description 2025-09-22 21:08:46 …" at bounding box center [757, 255] width 1211 height 281
click at [128, 24] on p "Content & Transactions" at bounding box center [135, 23] width 74 height 8
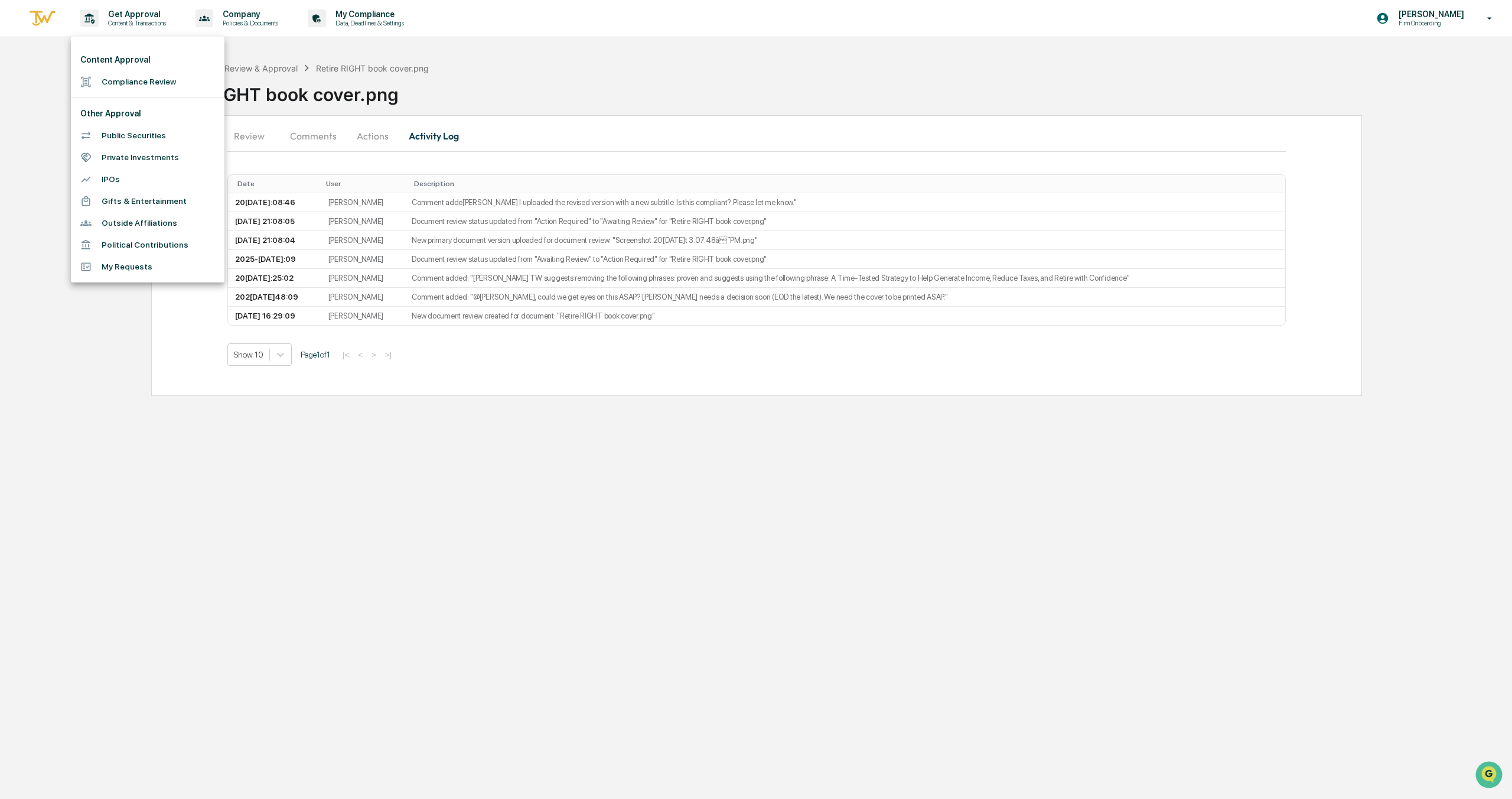
click at [116, 78] on li "Compliance Review" at bounding box center [148, 82] width 153 height 22
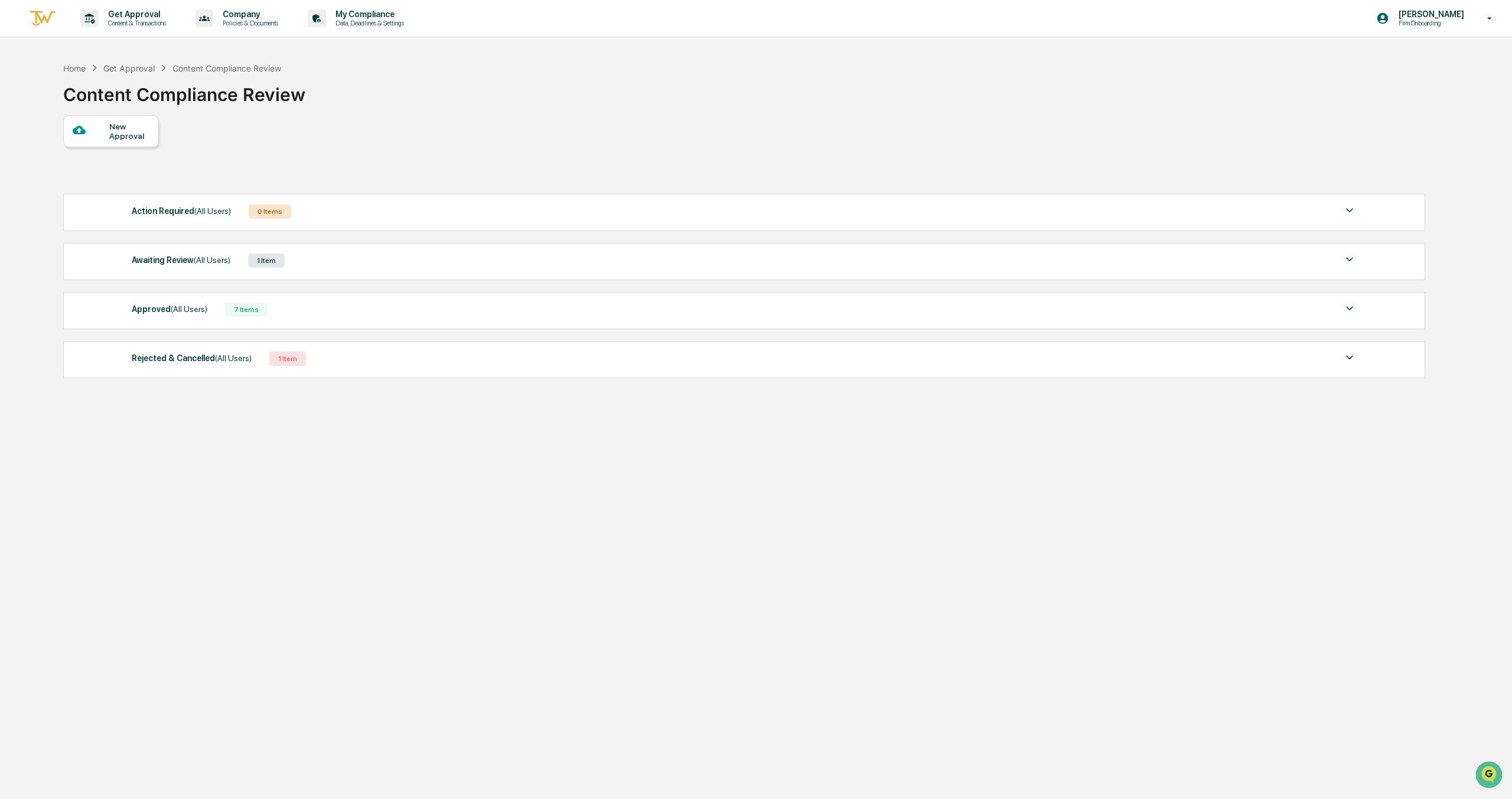
click at [114, 136] on div "New Approval" at bounding box center [129, 131] width 40 height 19
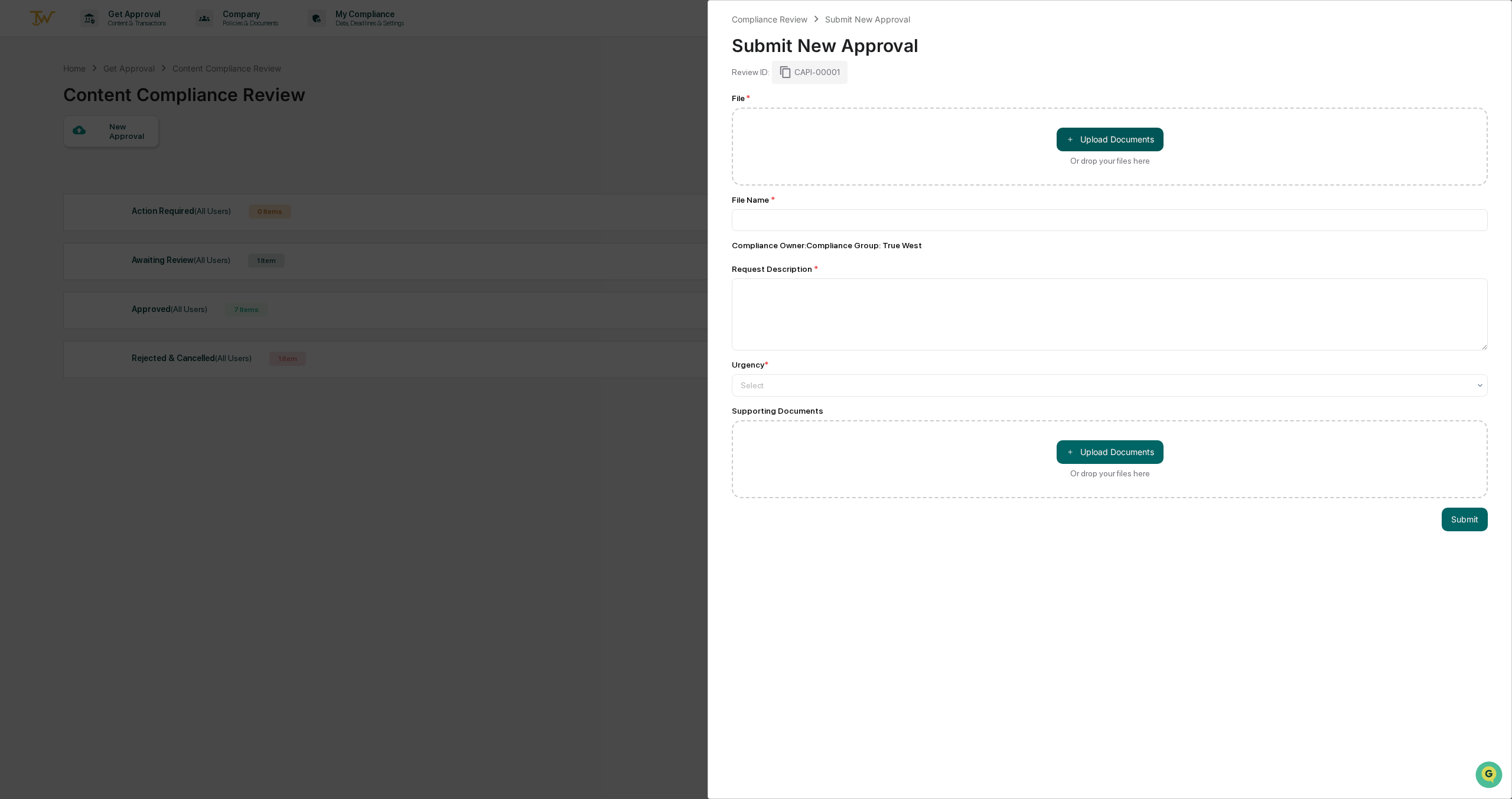
click at [1065, 147] on button "＋ Upload Documents" at bounding box center [1110, 139] width 107 height 24
type input "**********"
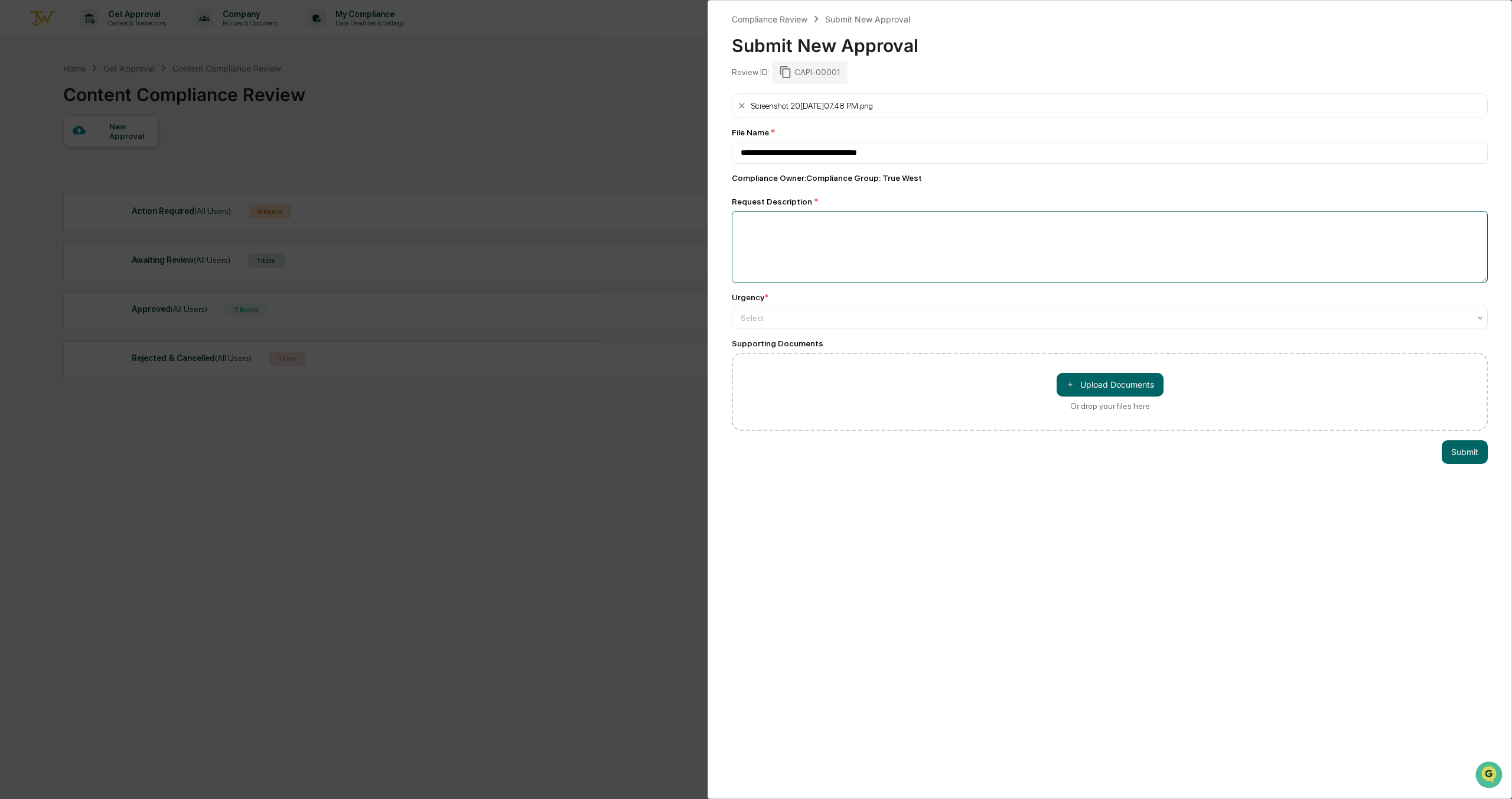
click at [783, 229] on textarea at bounding box center [1110, 247] width 756 height 72
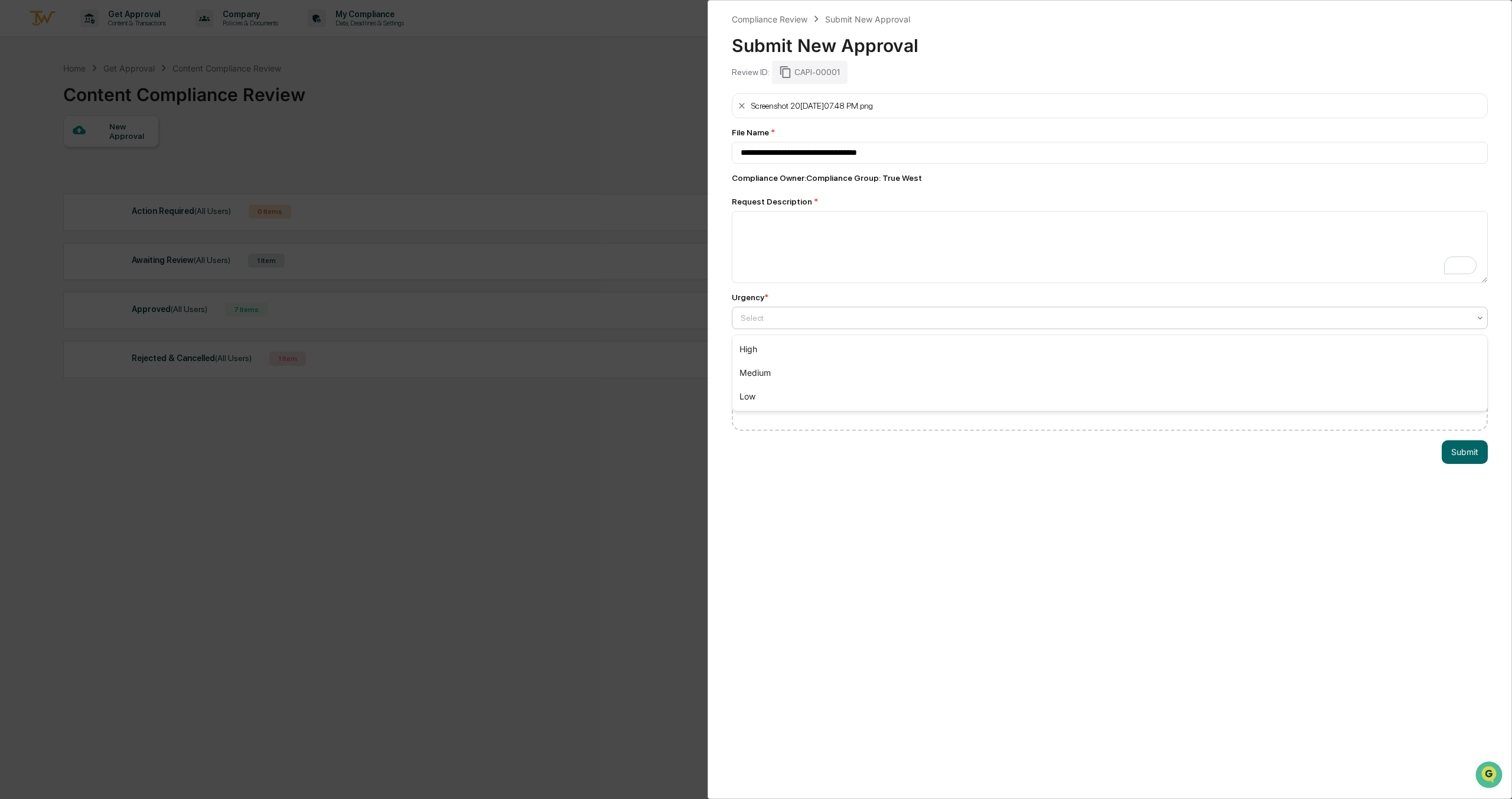
click at [937, 326] on div "Select" at bounding box center [1105, 318] width 741 height 17
click at [788, 233] on textarea "To enrich screen reader interactions, please activate Accessibility in Grammarl…" at bounding box center [1110, 247] width 756 height 72
click at [829, 322] on div at bounding box center [1105, 318] width 729 height 12
click at [764, 349] on div "High" at bounding box center [1110, 349] width 755 height 24
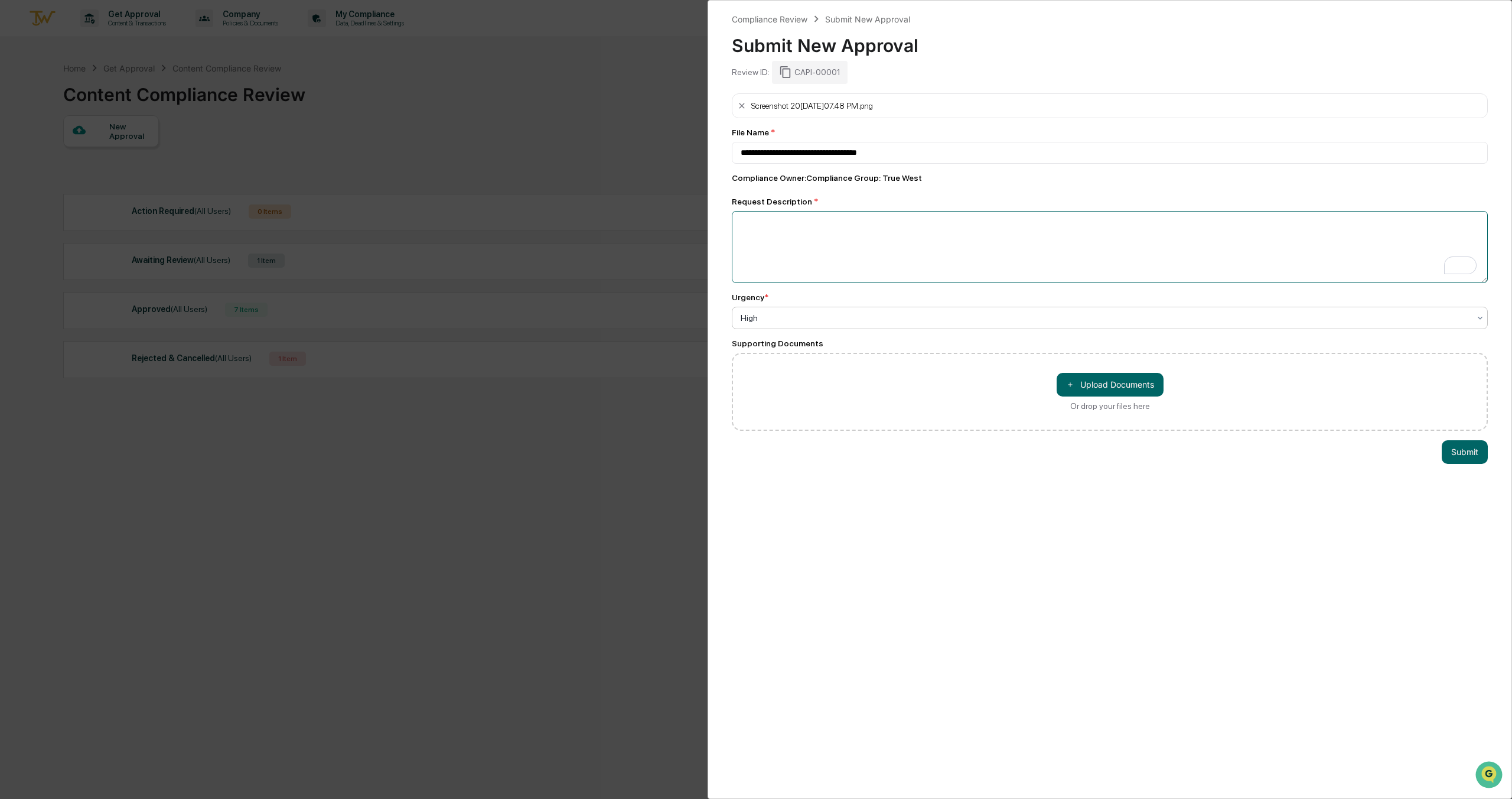
click at [773, 242] on textarea "To enrich screen reader interactions, please activate Accessibility in Grammarl…" at bounding box center [1110, 247] width 756 height 72
click at [899, 230] on textarea "**********" at bounding box center [1110, 247] width 756 height 72
click at [910, 223] on textarea "**********" at bounding box center [1110, 247] width 756 height 72
click at [838, 228] on textarea "**********" at bounding box center [1110, 247] width 756 height 72
click at [784, 229] on textarea "**********" at bounding box center [1110, 247] width 756 height 72
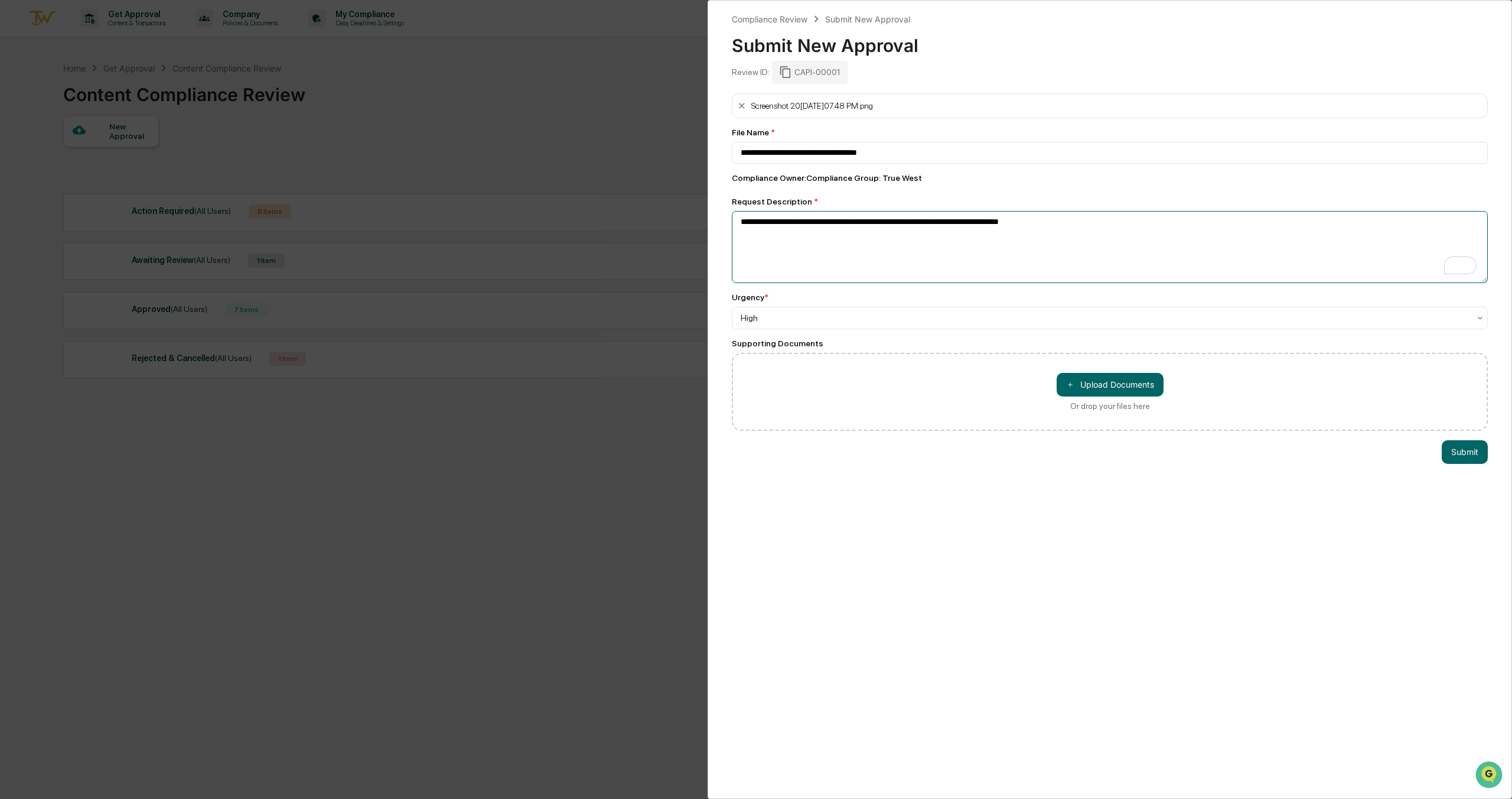
click at [875, 253] on textarea "**********" at bounding box center [1110, 247] width 756 height 72
type textarea "**********"
click at [781, 367] on div "＋ Upload Documents Or drop your files here" at bounding box center [1110, 392] width 756 height 78
click at [1466, 457] on button "Submit" at bounding box center [1465, 452] width 46 height 24
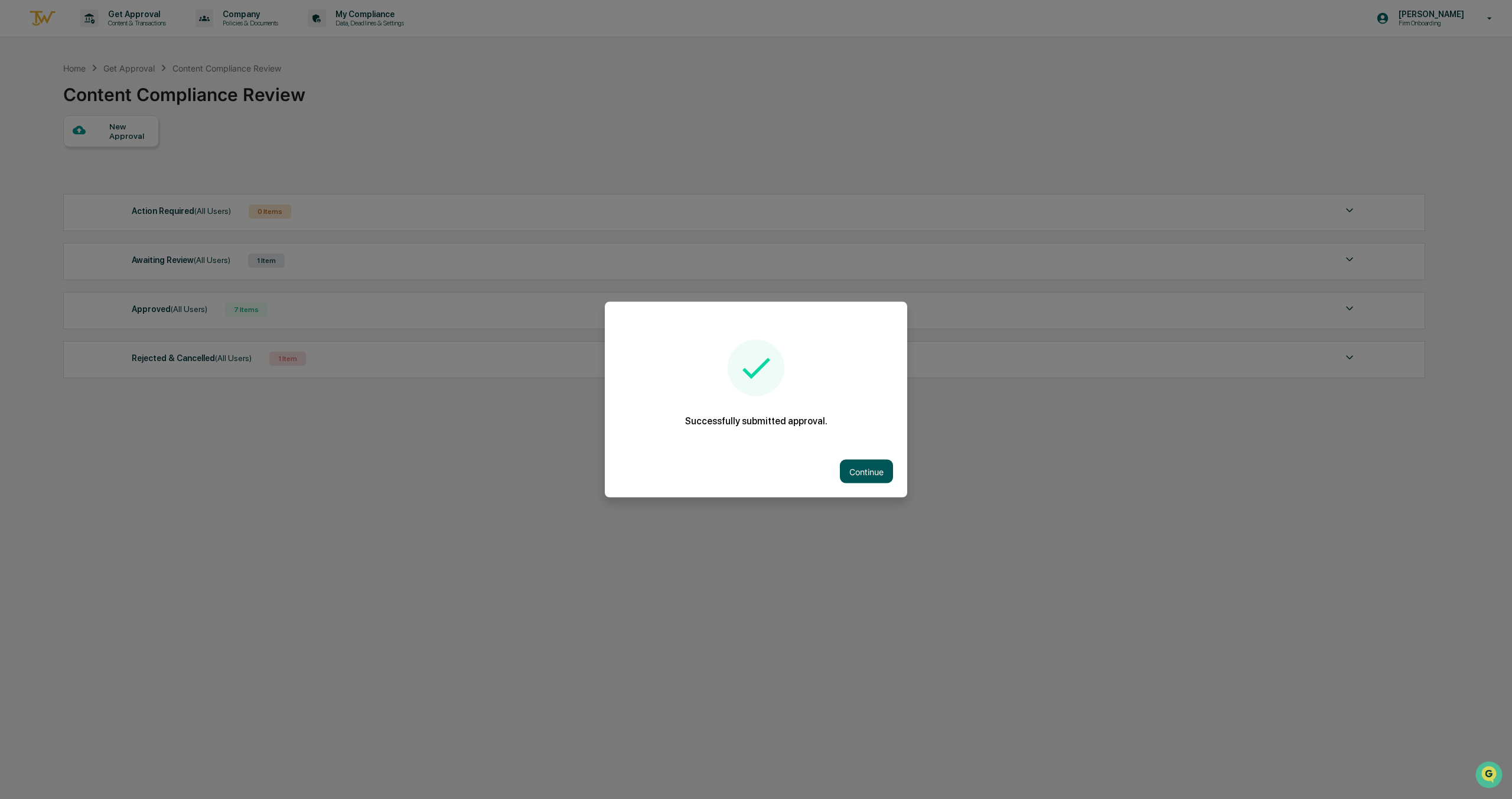
click at [868, 469] on button "Continue" at bounding box center [866, 471] width 53 height 24
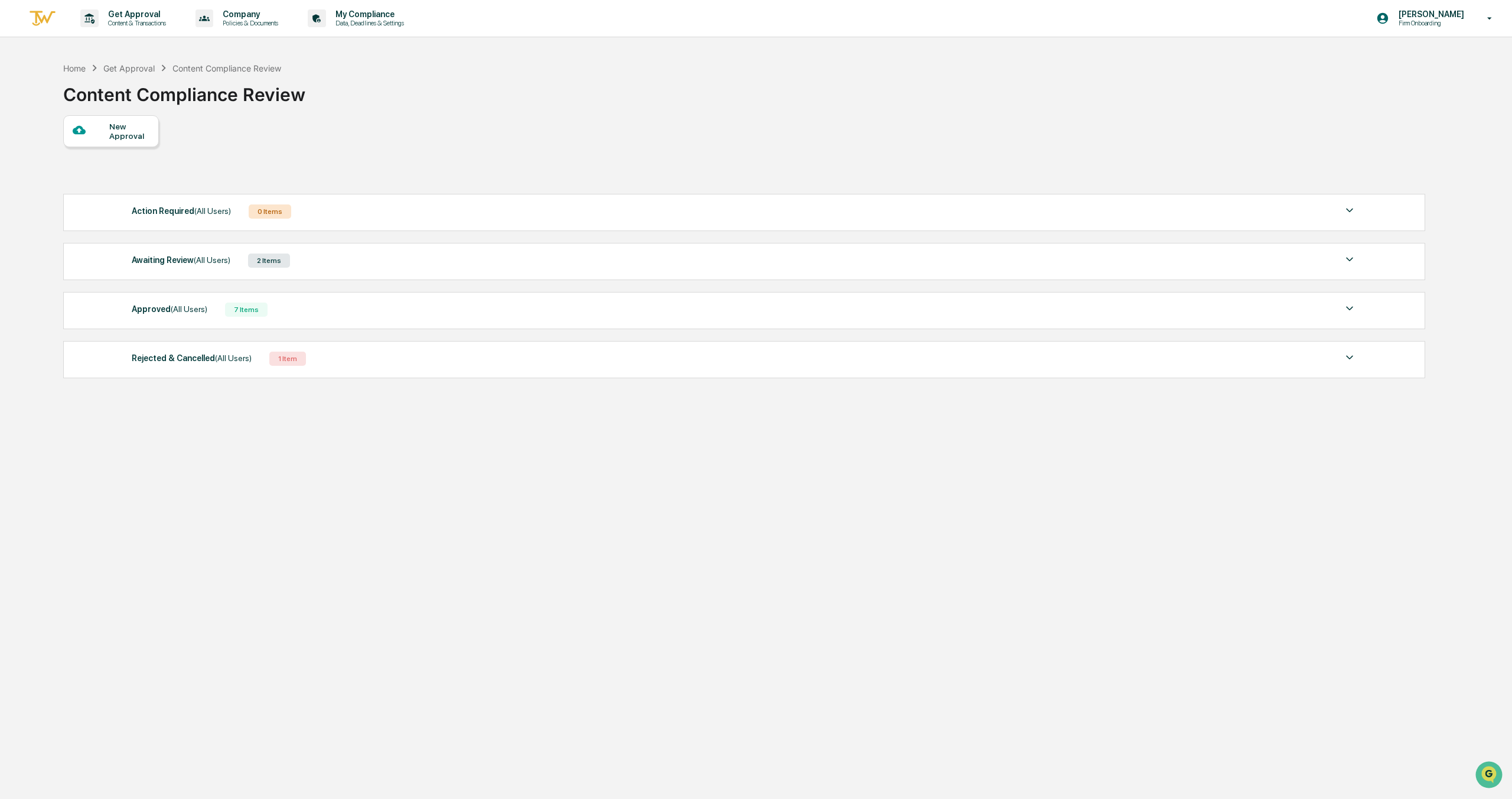
click at [178, 257] on div "Awaiting Review (All Users)" at bounding box center [181, 260] width 98 height 15
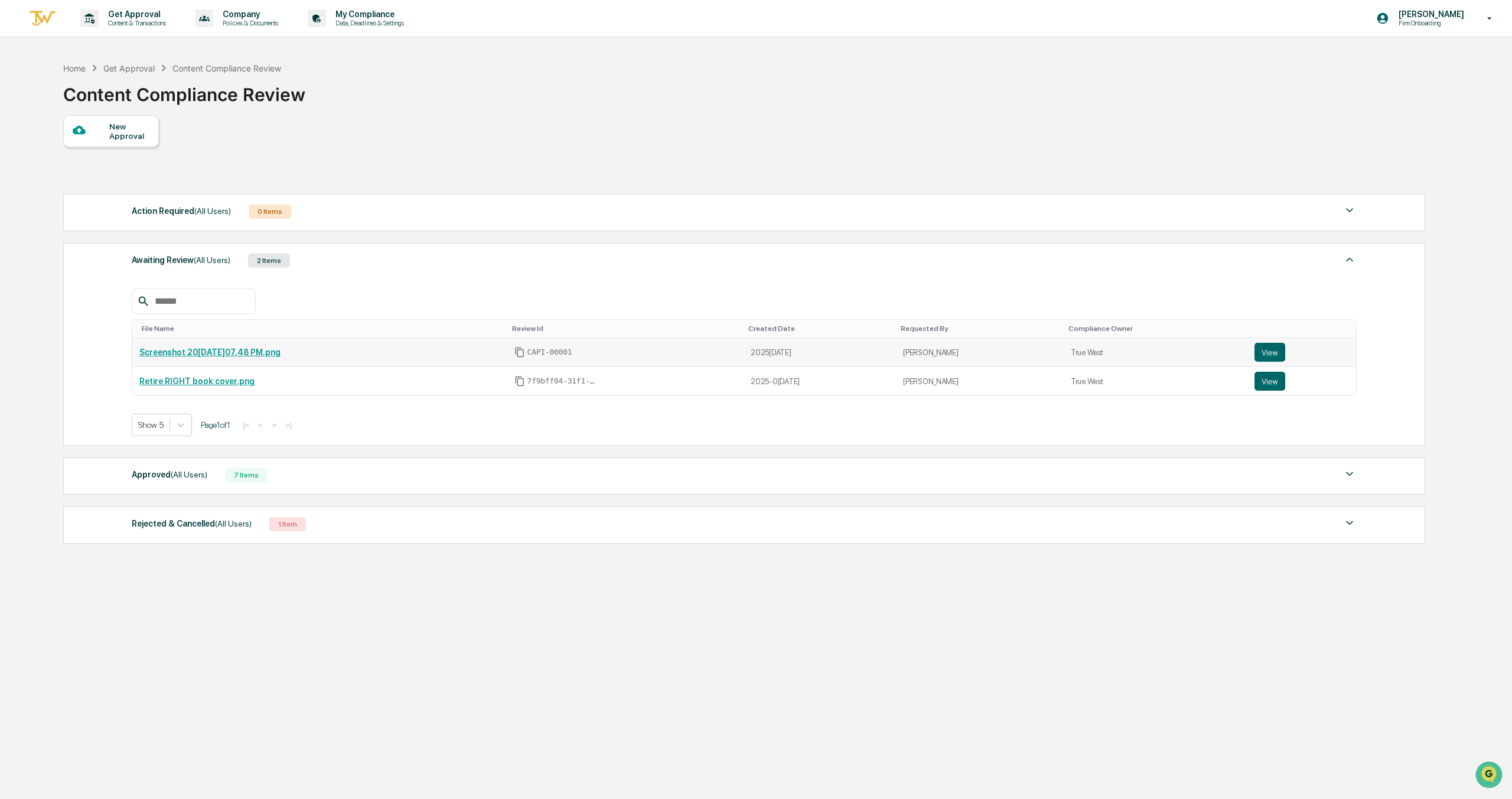
click at [233, 354] on link "Screenshot 2025-09-22 at 3.07.48 PM.png" at bounding box center [210, 352] width 141 height 10
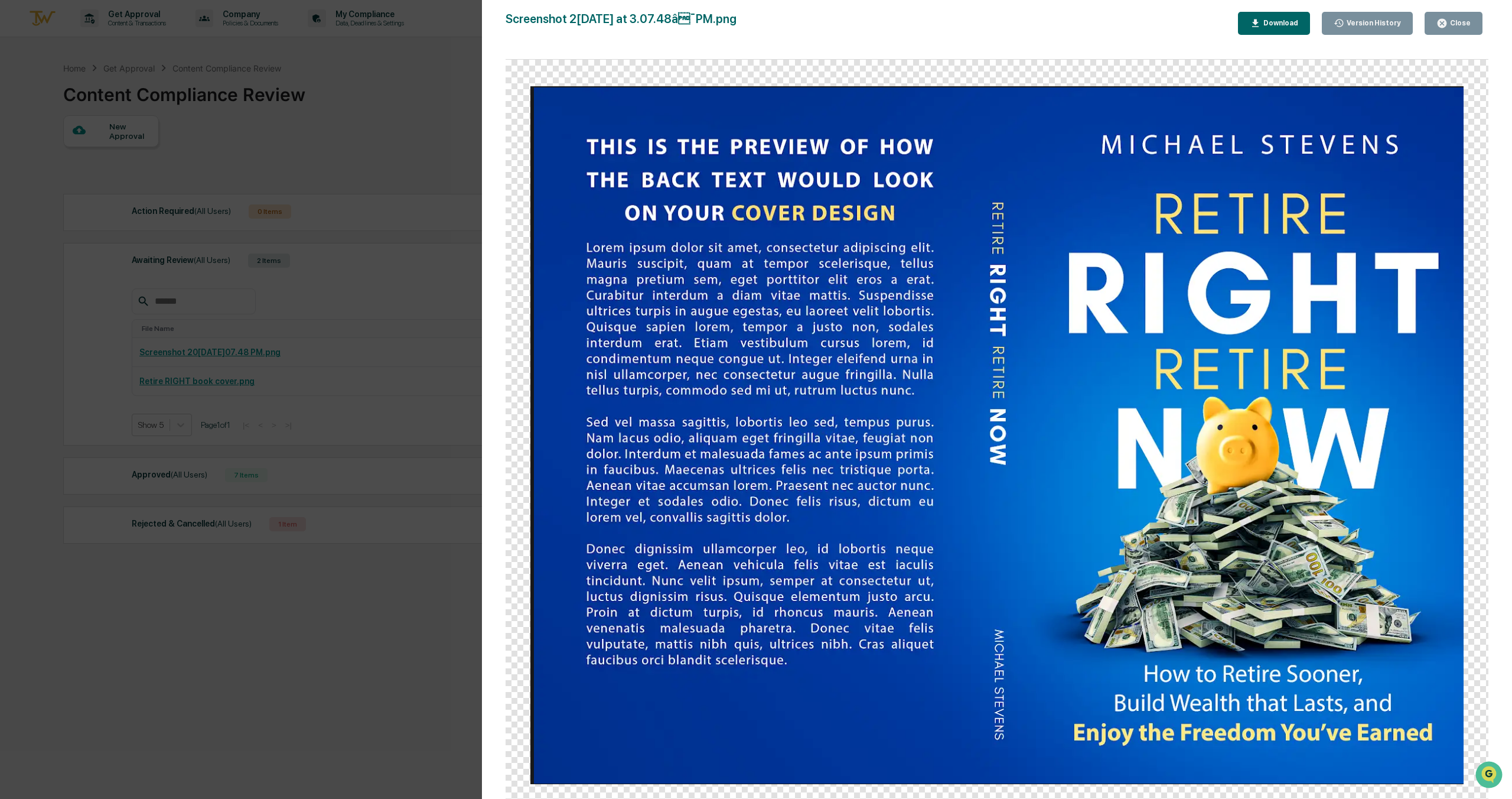
click at [458, 51] on div "Version History 09/23/2025, 03:11 PM Ian Maryott Screenshot 2025-09-22 at 3.07.…" at bounding box center [756, 399] width 1512 height 799
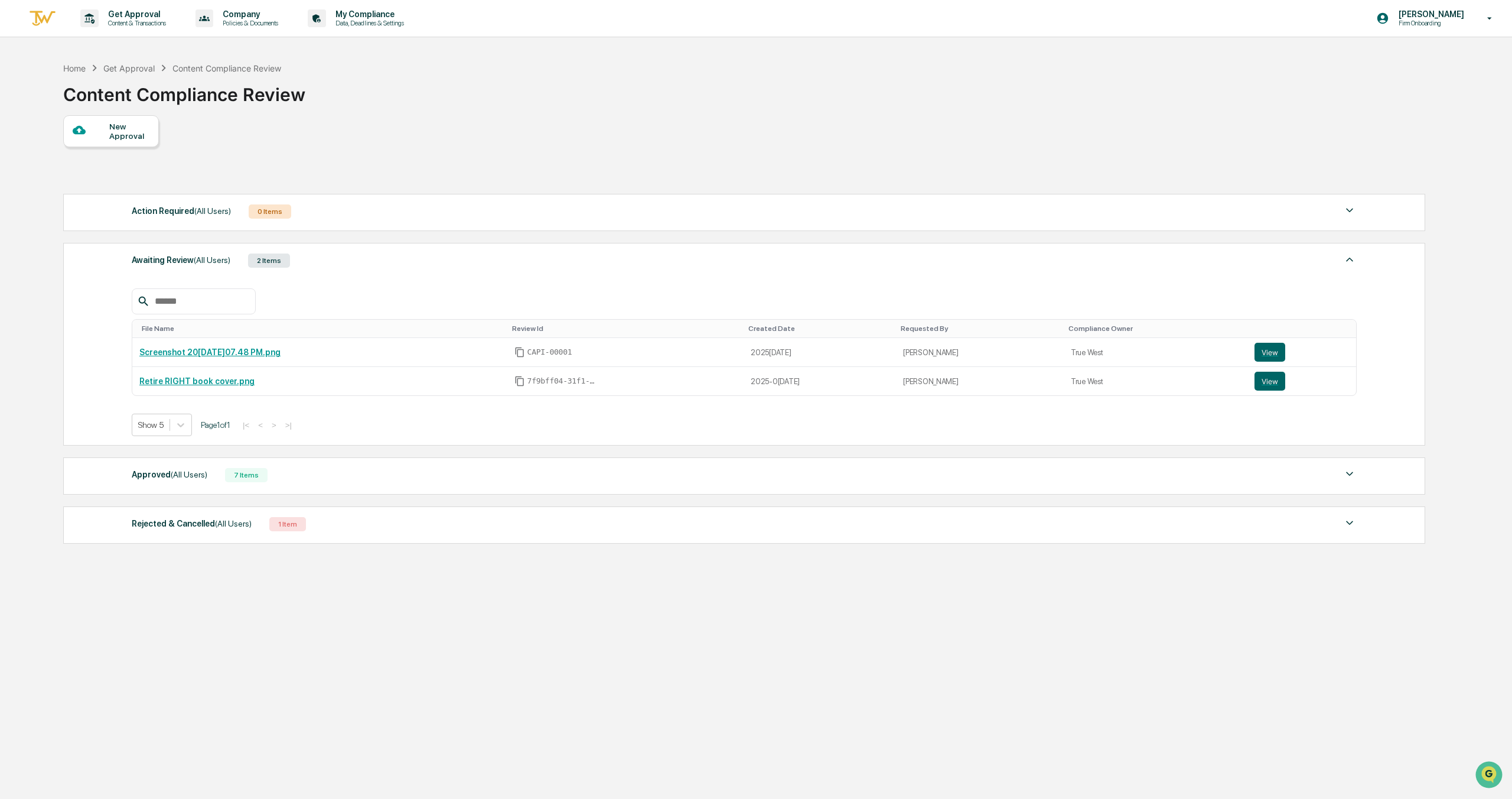
click at [1350, 262] on img at bounding box center [1350, 260] width 14 height 14
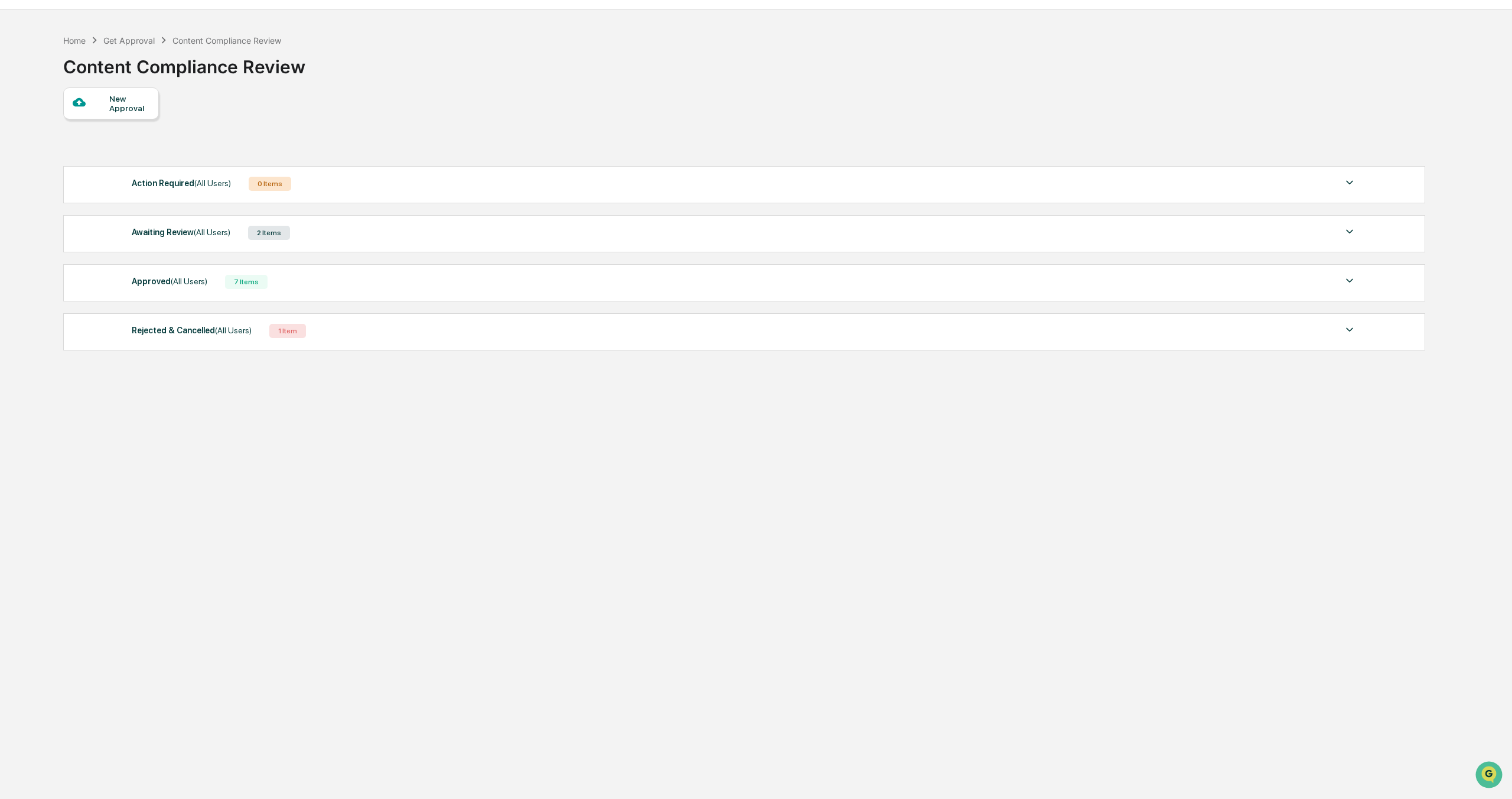
scroll to position [28, 0]
click at [366, 290] on div "Approved (All Users) 7 Items" at bounding box center [744, 281] width 1225 height 17
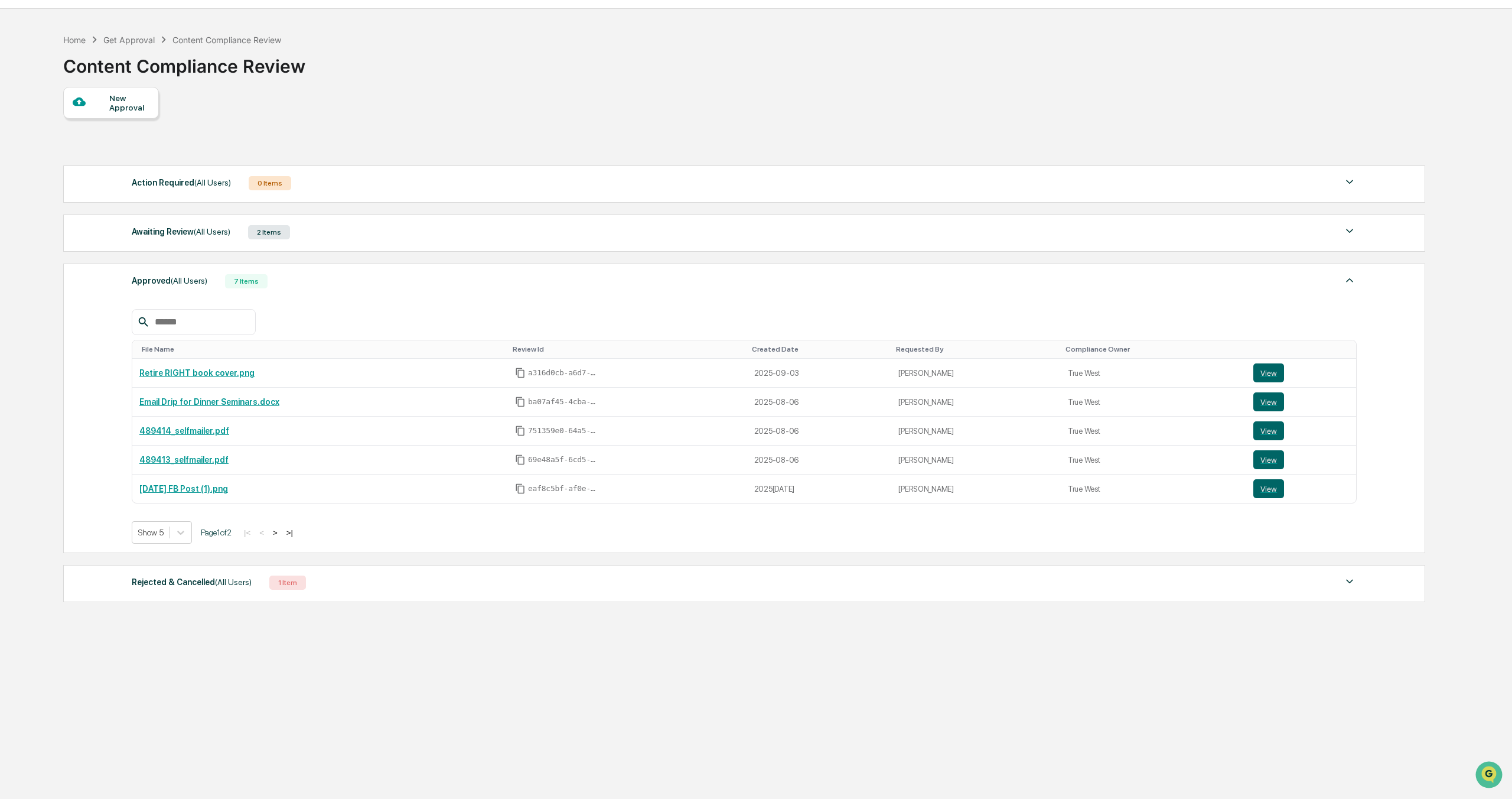
click at [368, 290] on div "Approved (All Users) 7 Items" at bounding box center [744, 281] width 1225 height 17
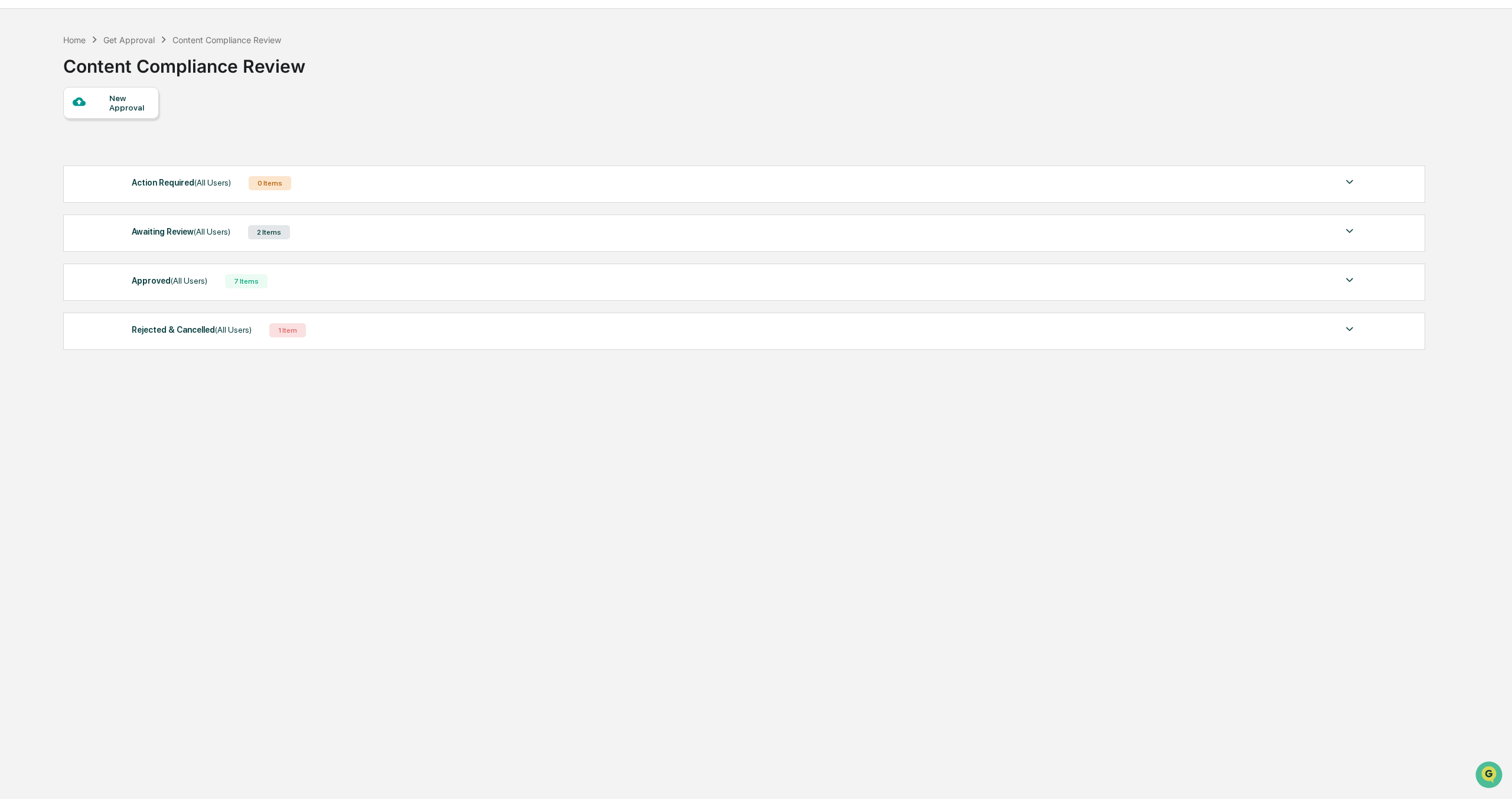
click at [338, 241] on div "Awaiting Review (All Users) 2 Items" at bounding box center [744, 232] width 1225 height 17
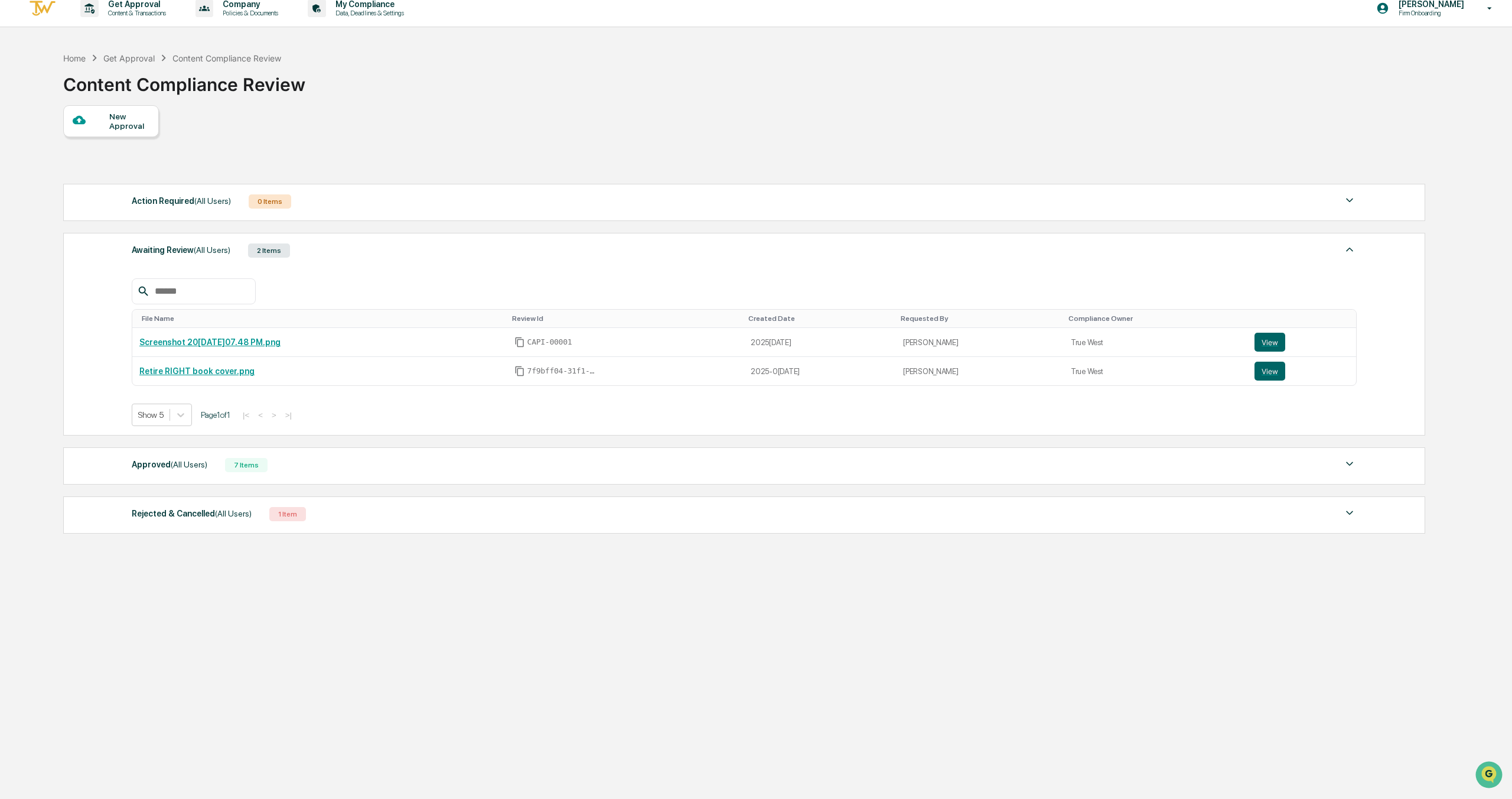
scroll to position [8, 0]
click at [249, 378] on link "Retire RIGHT book cover.png" at bounding box center [197, 374] width 115 height 10
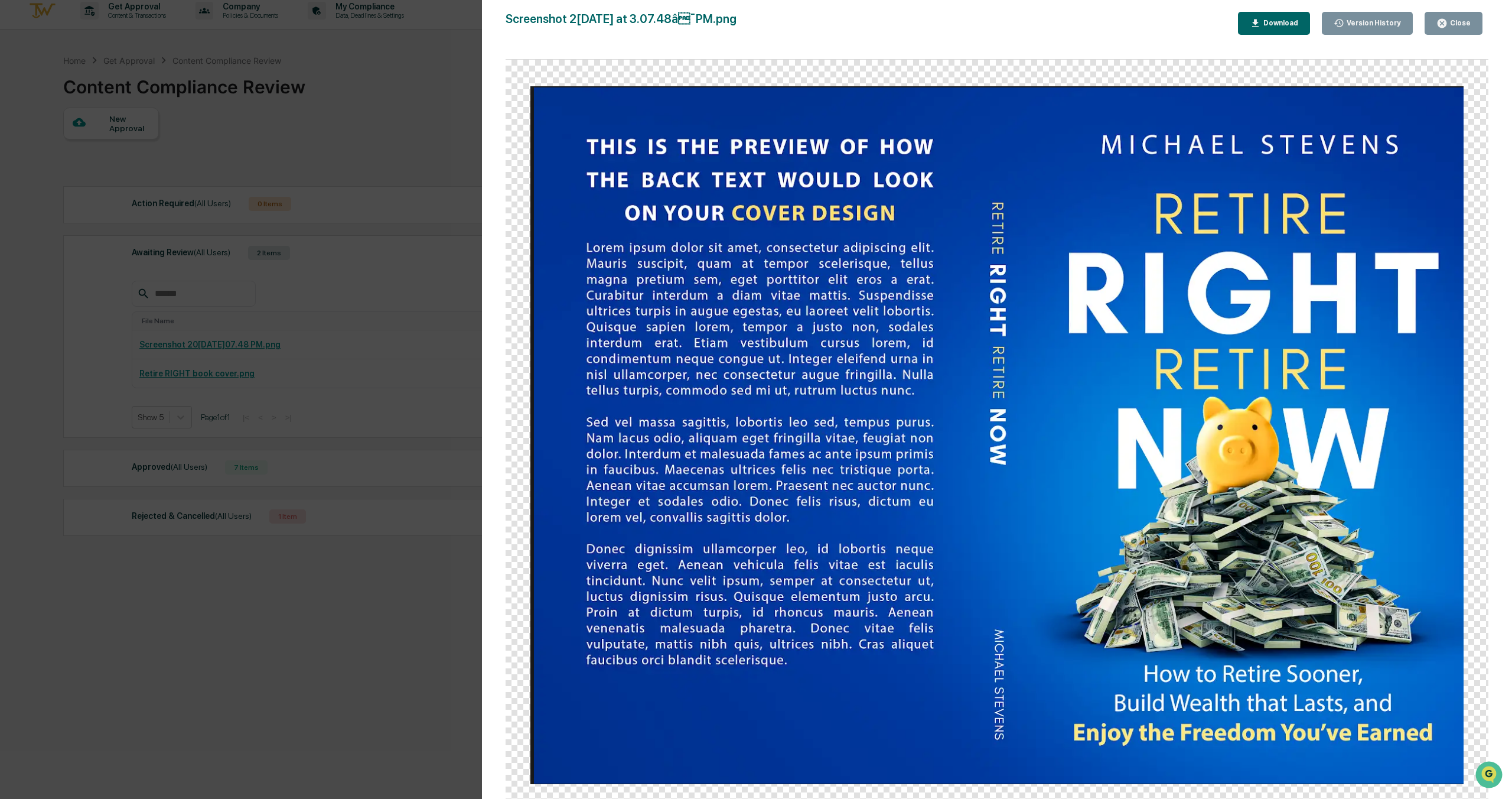
scroll to position [56, 0]
drag, startPoint x: 392, startPoint y: 44, endPoint x: 411, endPoint y: 45, distance: 19.0
click at [391, 44] on div "Version History 09/22/2025, 09:08 PM Ian Maryott 09/08/2025, 04:29 PM Ian Maryo…" at bounding box center [756, 399] width 1512 height 799
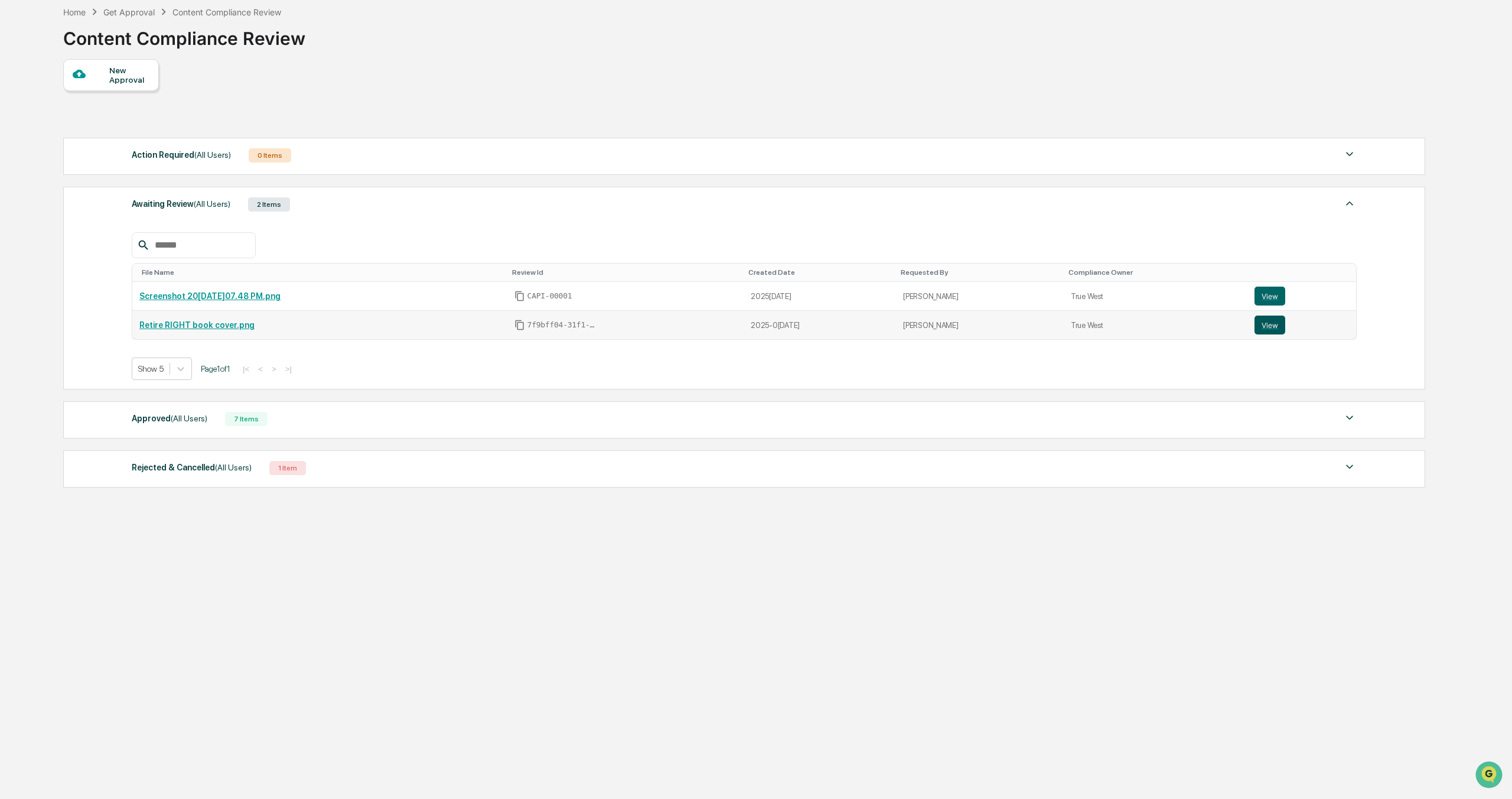
click at [1279, 330] on button "View" at bounding box center [1270, 325] width 31 height 19
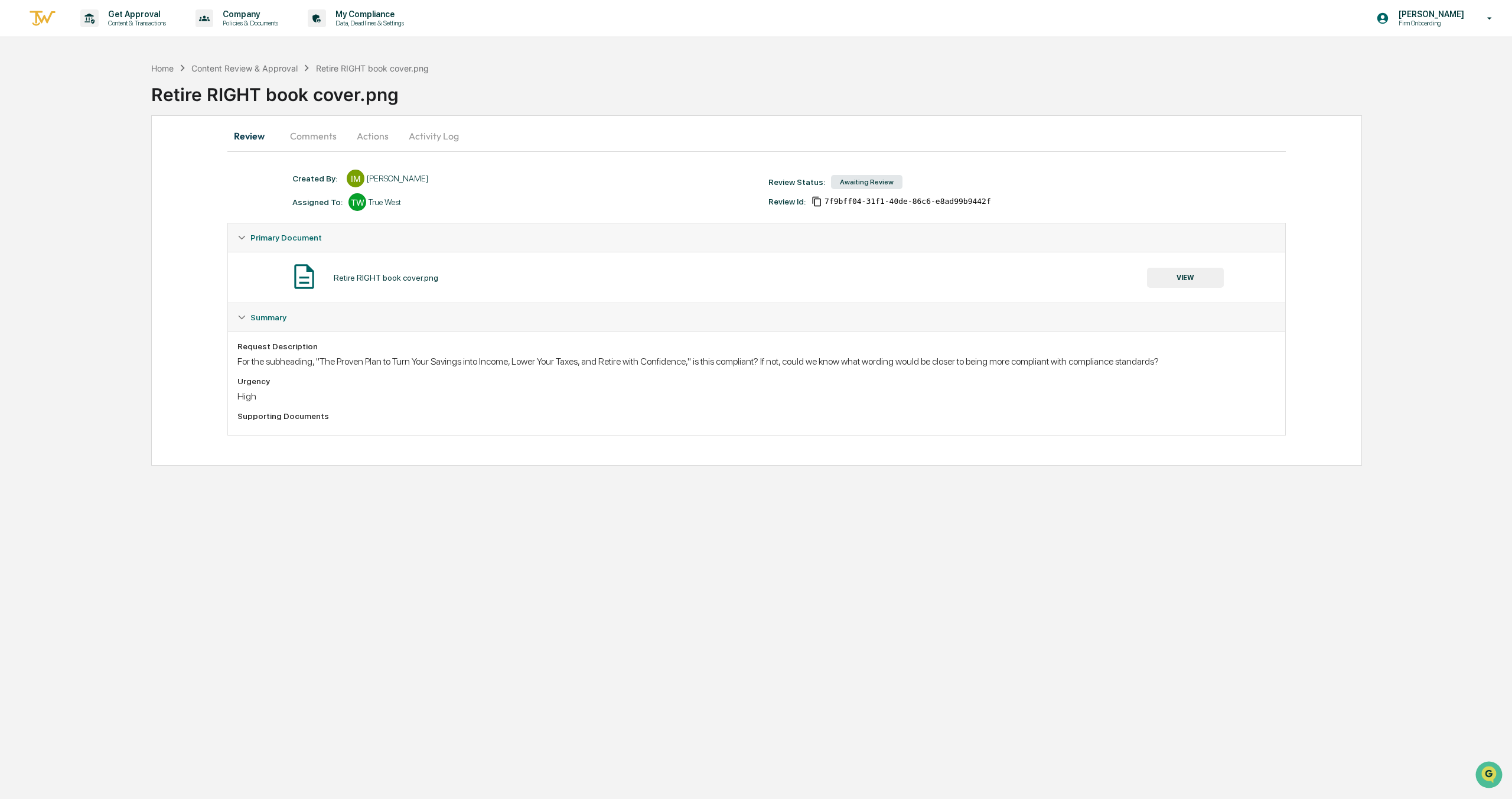
click at [330, 139] on button "Comments" at bounding box center [313, 136] width 66 height 28
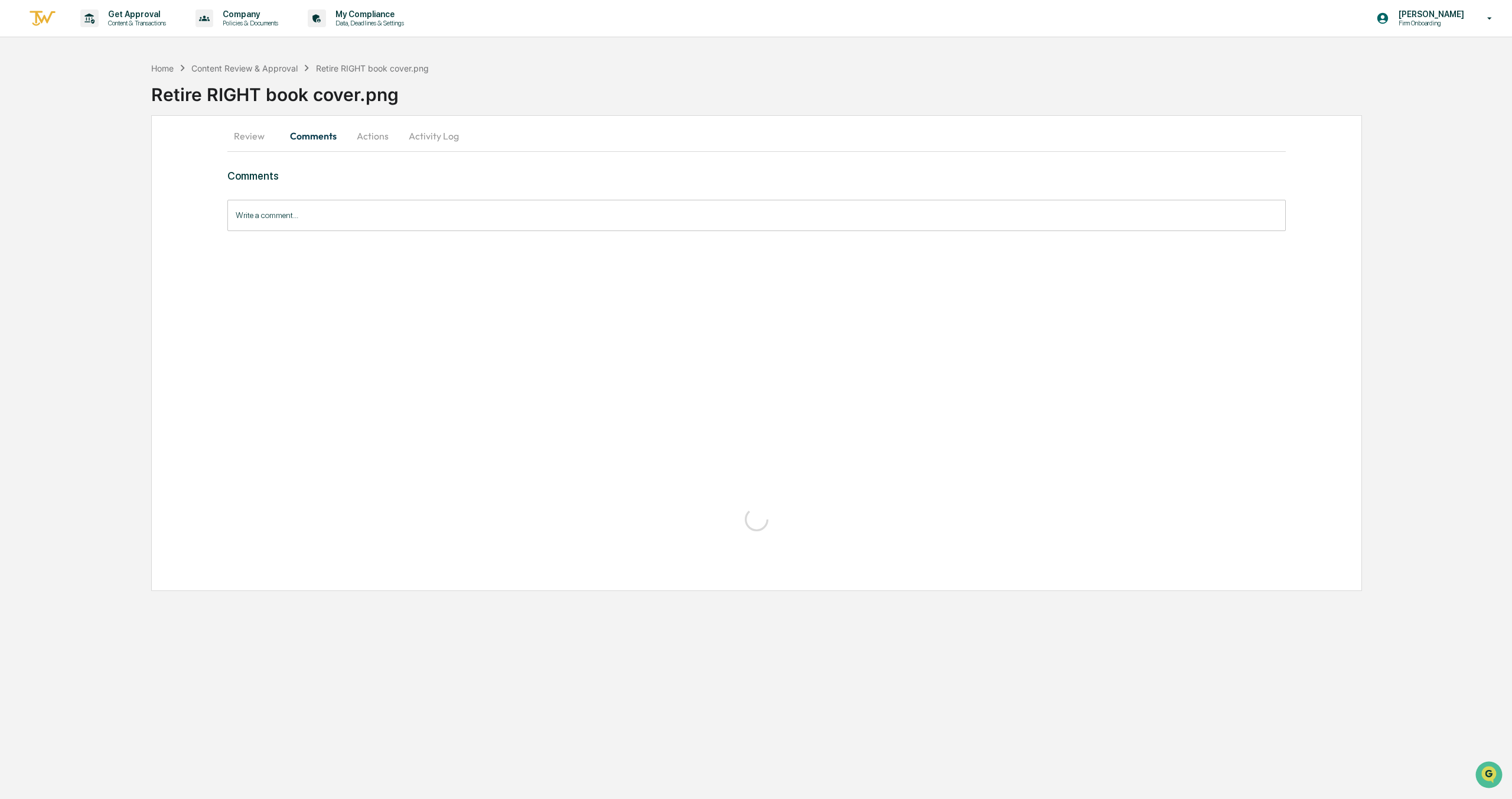
click at [369, 137] on button "Actions" at bounding box center [372, 136] width 53 height 28
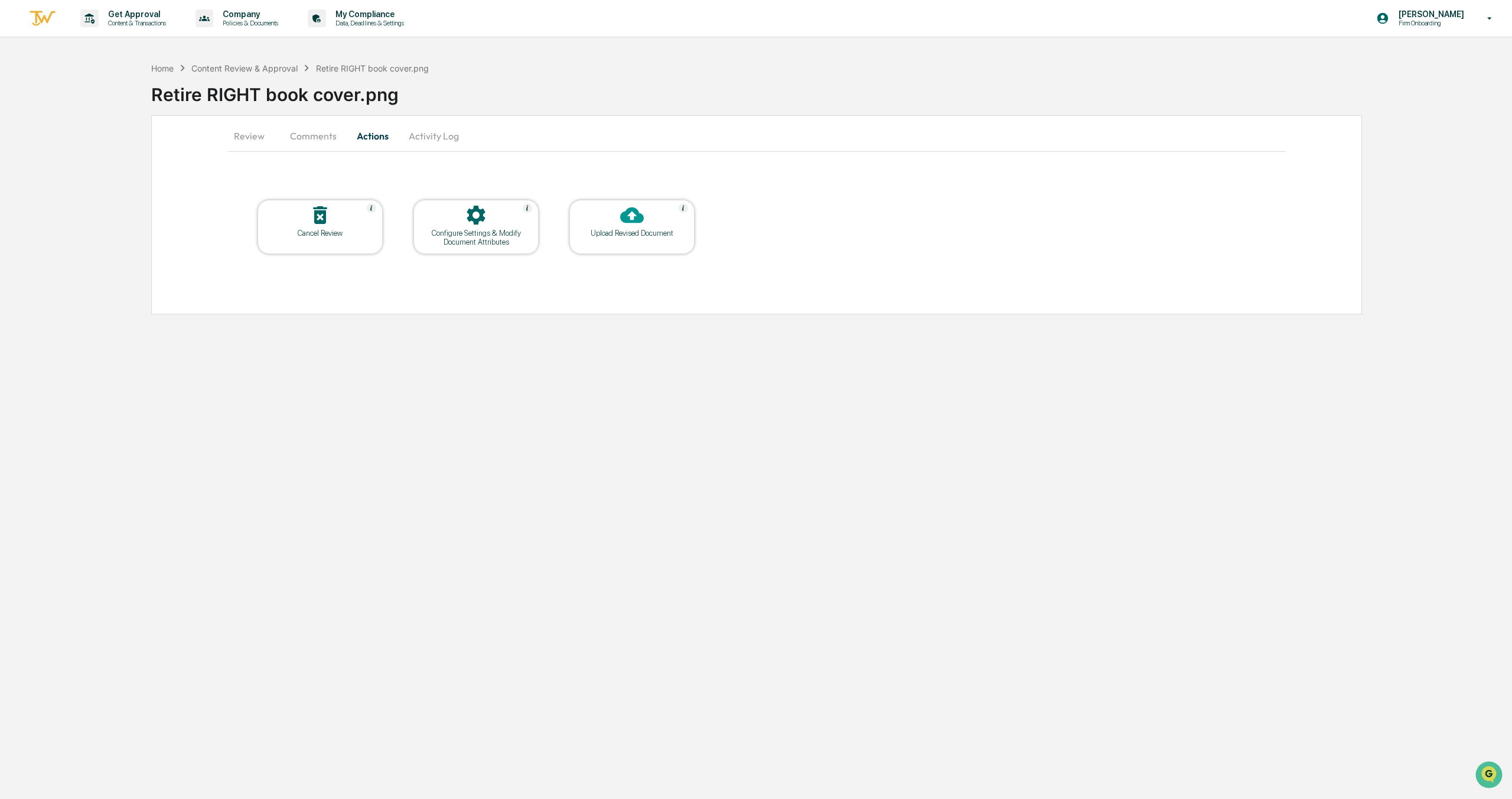
click at [316, 136] on button "Comments" at bounding box center [313, 136] width 66 height 28
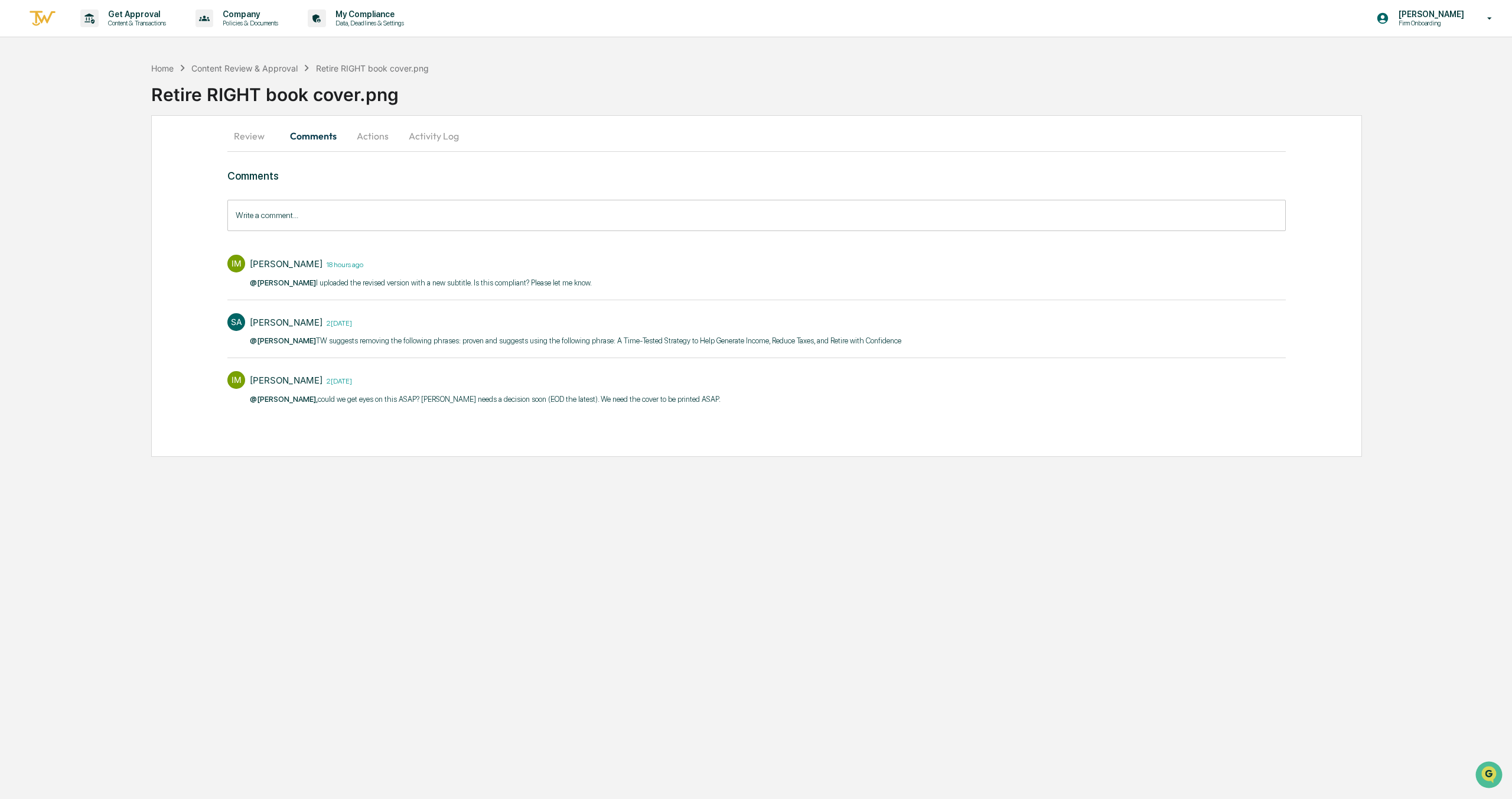
click at [362, 133] on button "Actions" at bounding box center [372, 136] width 53 height 28
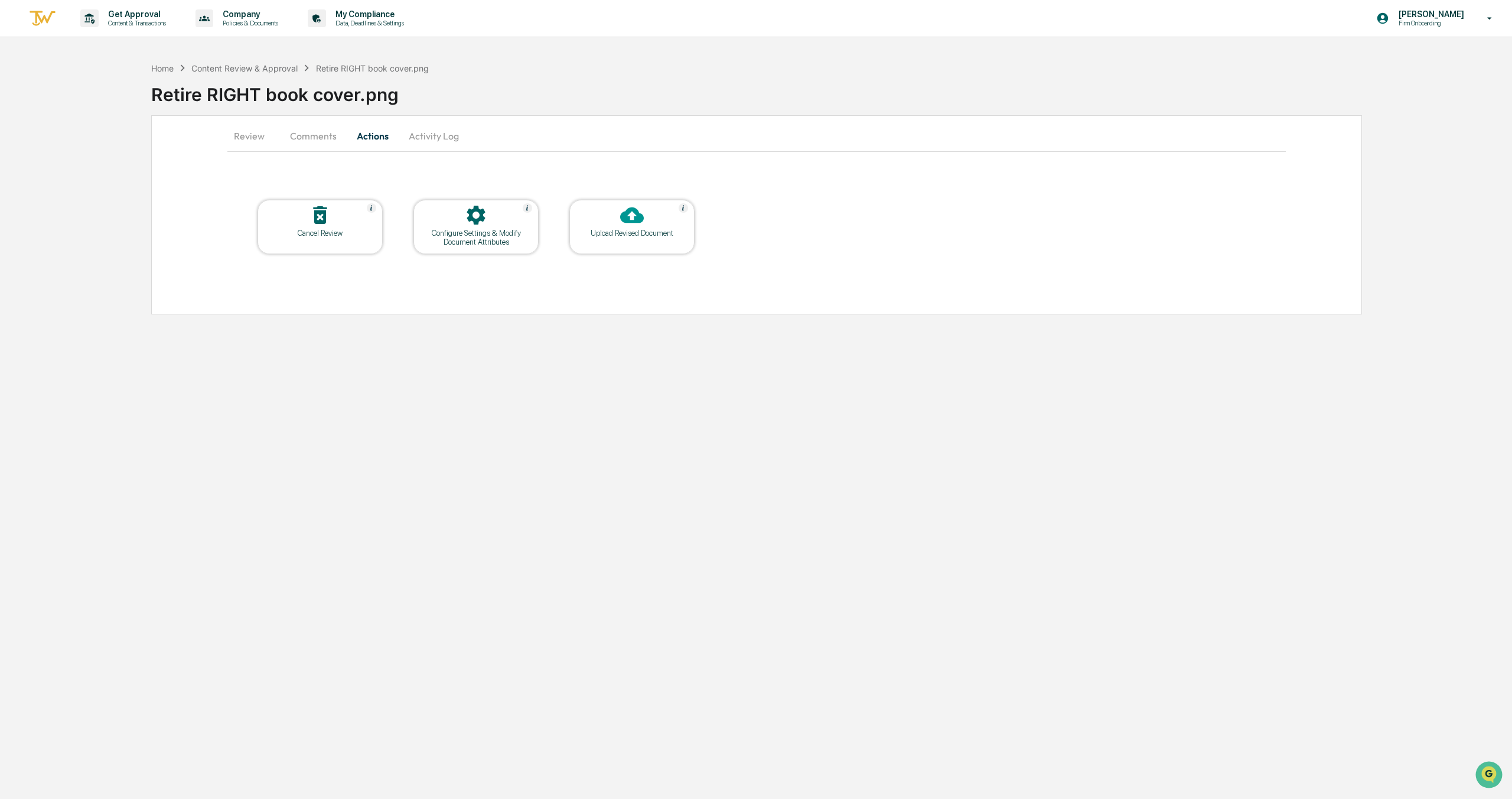
click at [453, 133] on button "Activity Log" at bounding box center [434, 136] width 69 height 28
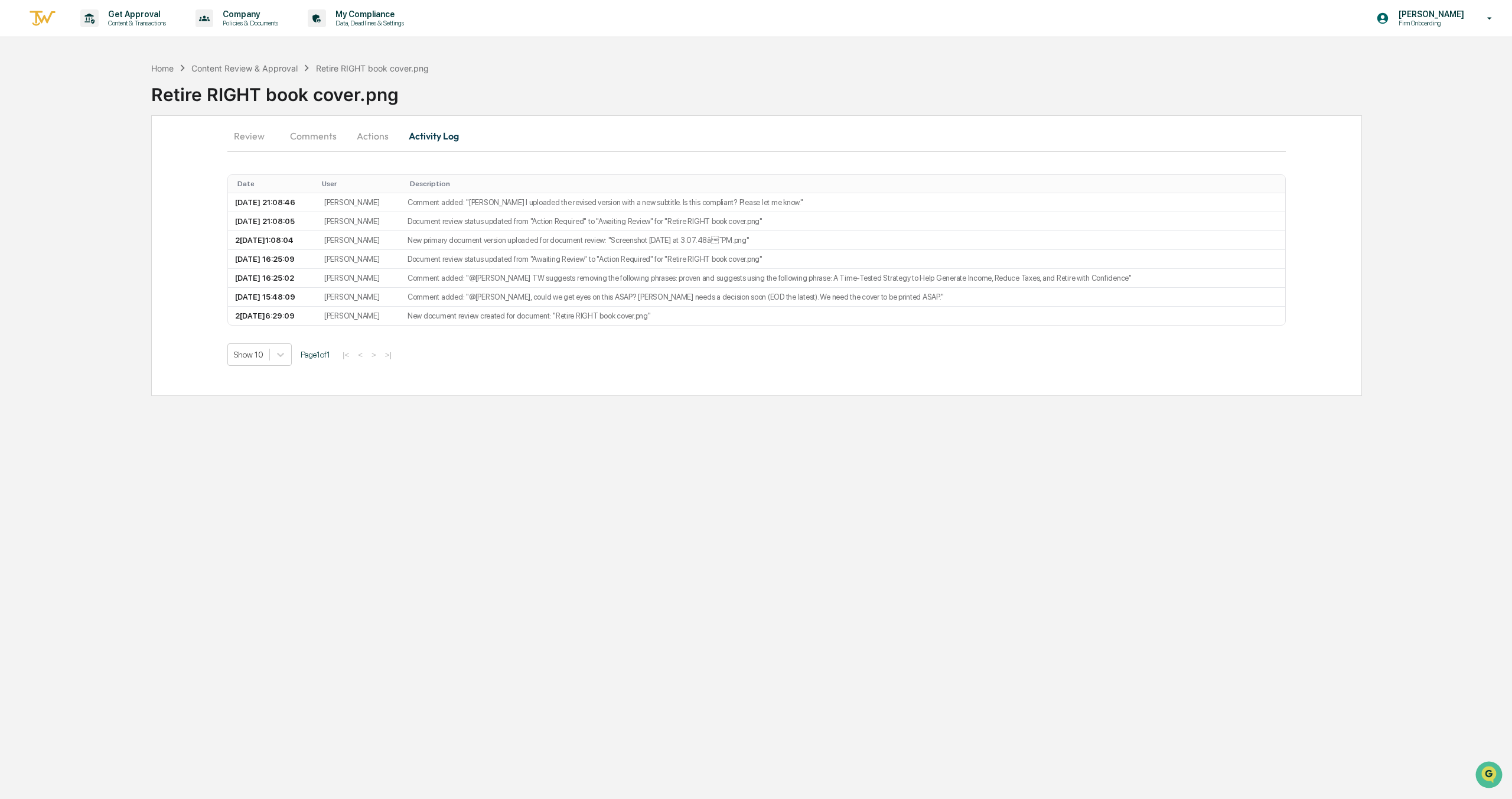
click at [388, 136] on button "Actions" at bounding box center [372, 136] width 53 height 28
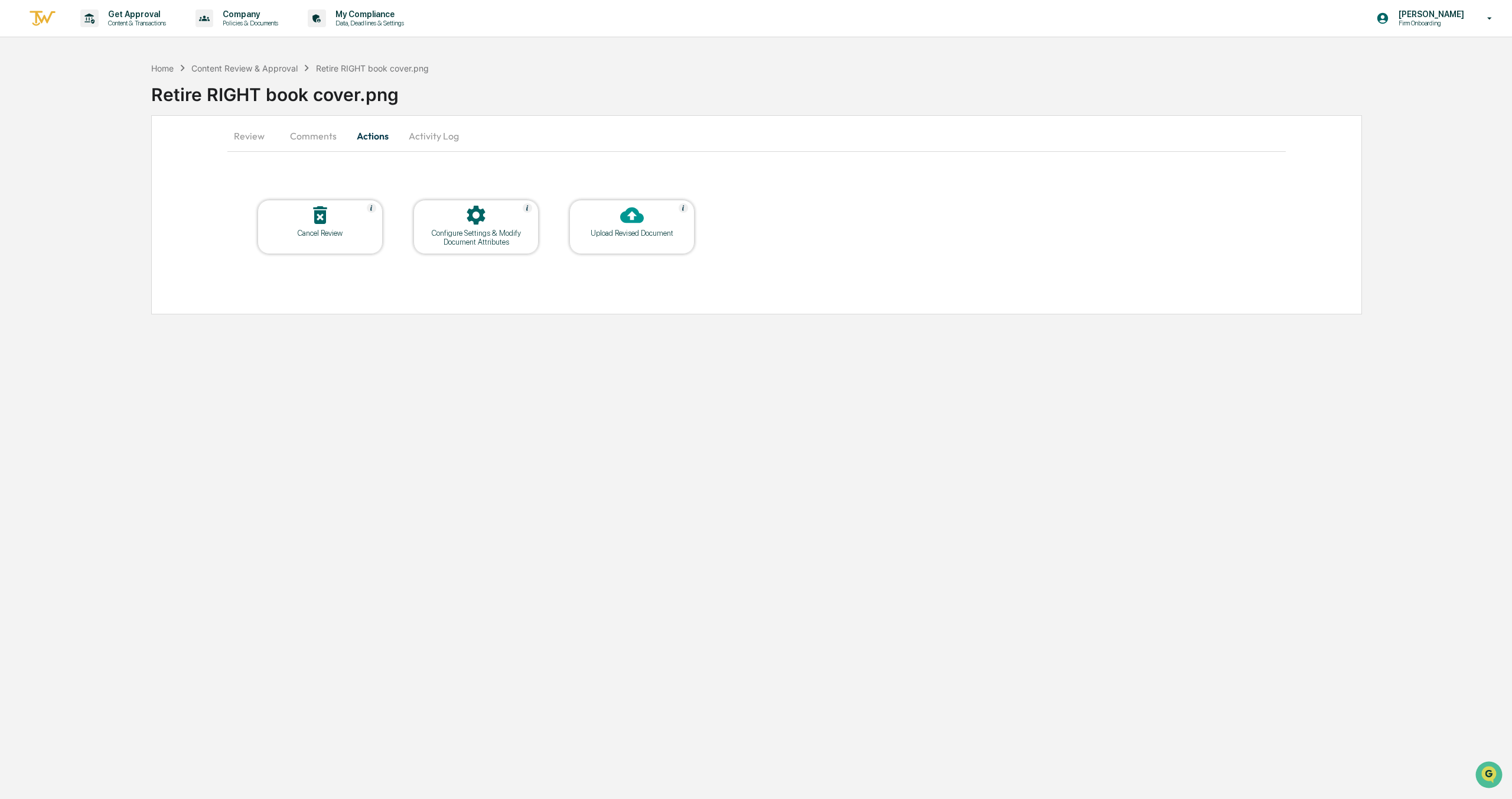
click at [423, 133] on button "Activity Log" at bounding box center [434, 136] width 69 height 28
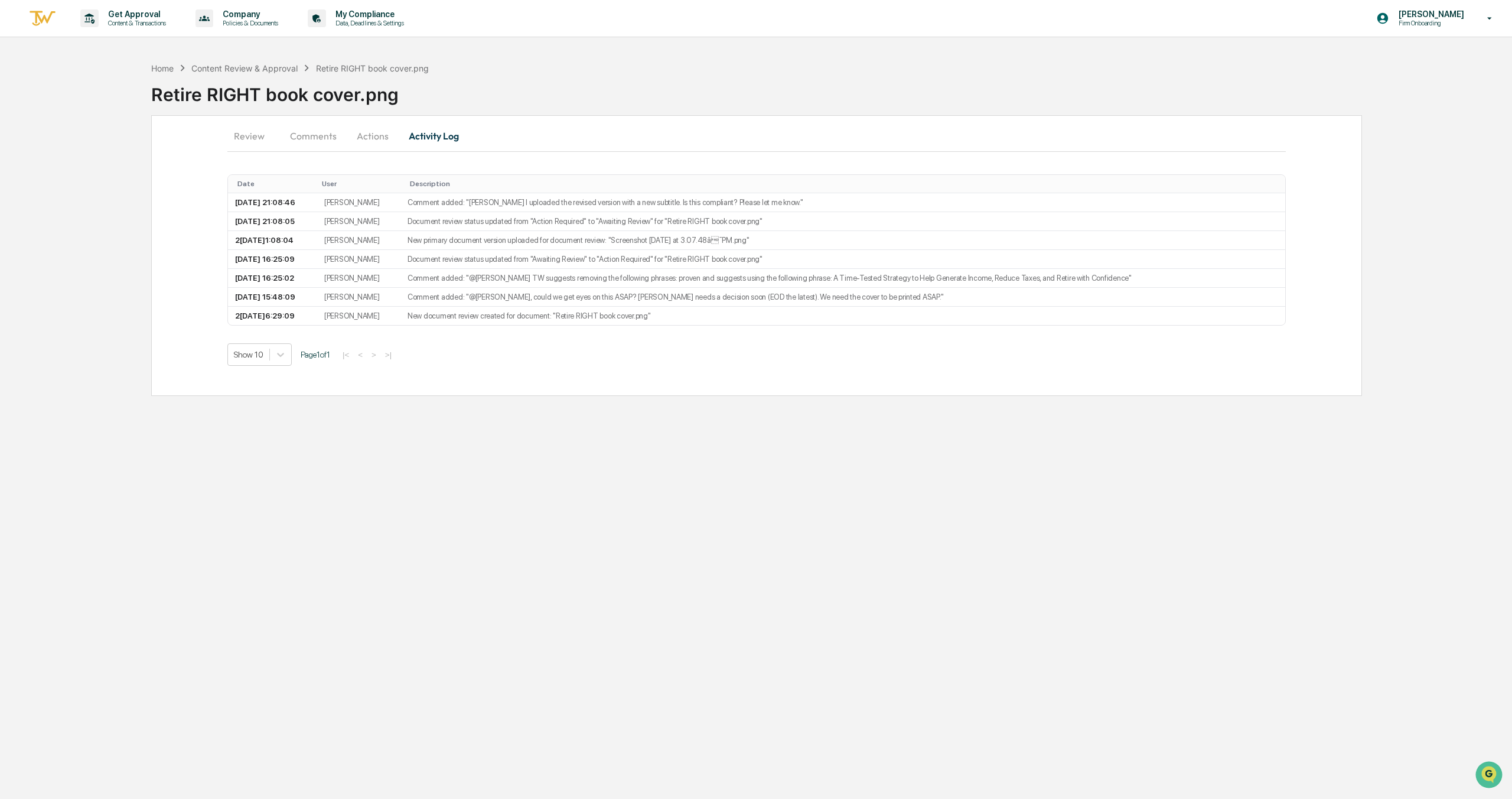
click at [260, 143] on button "Review" at bounding box center [254, 136] width 53 height 28
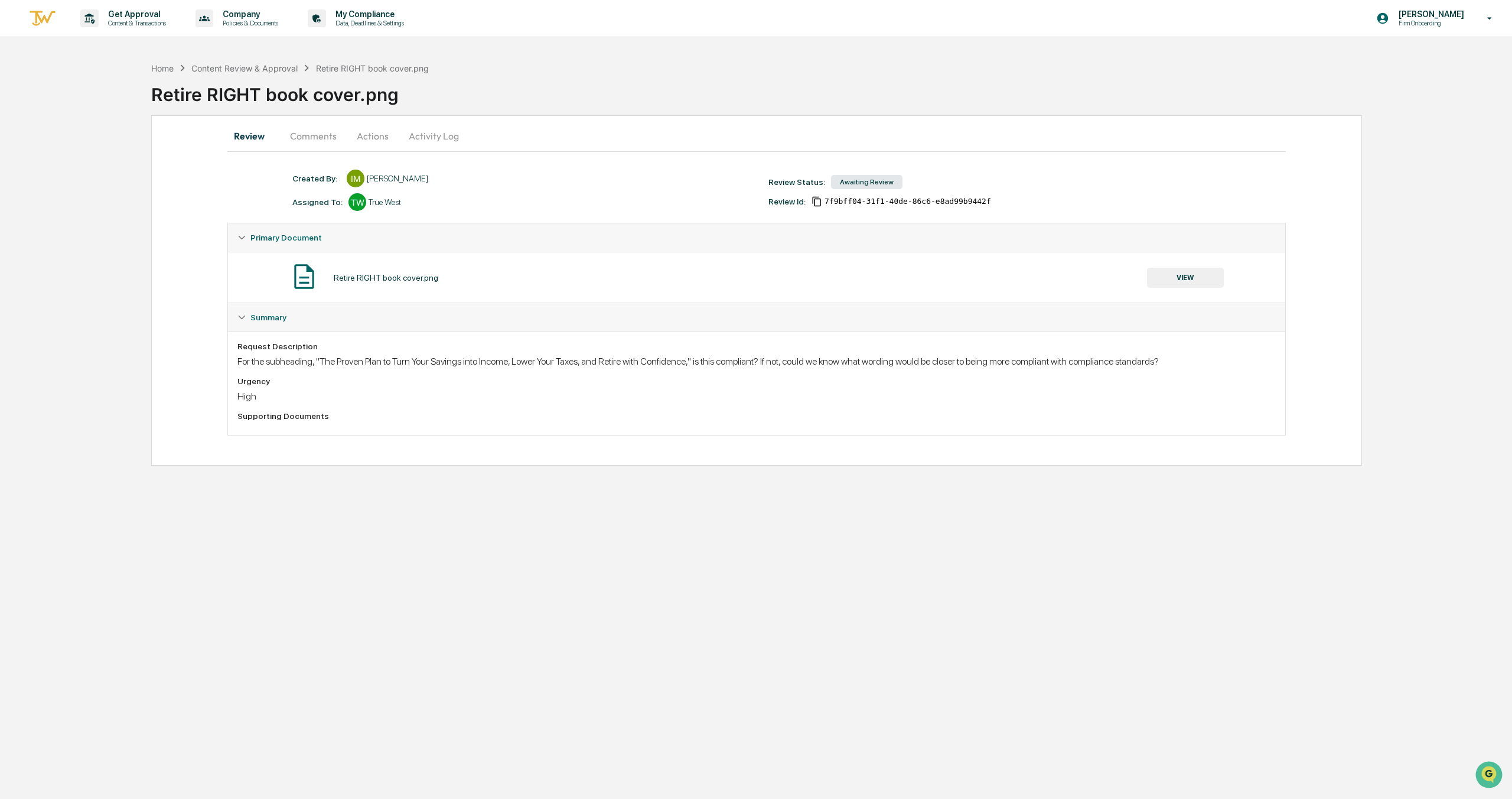
click at [239, 237] on icon at bounding box center [241, 237] width 8 height 8
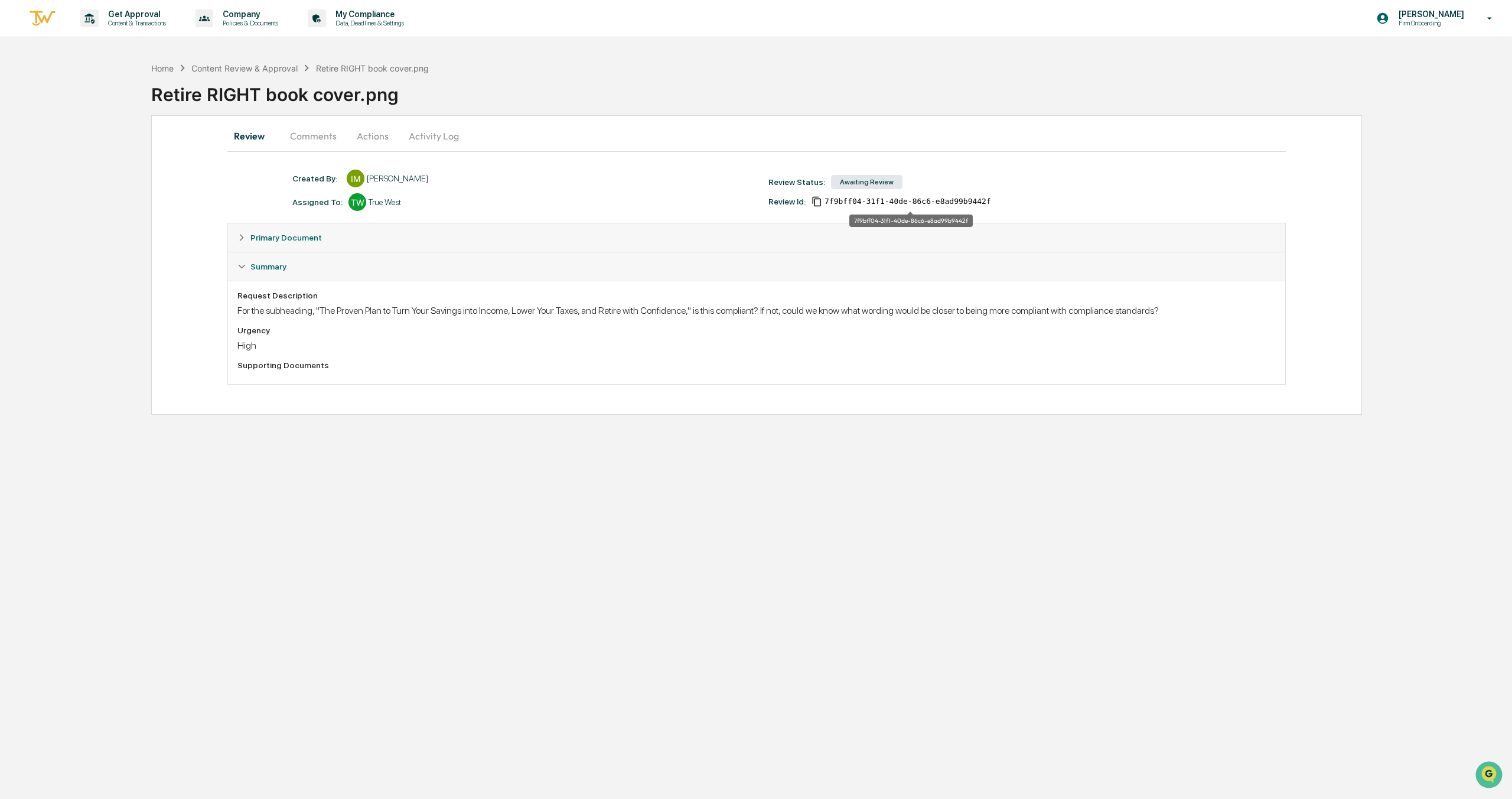
click at [946, 202] on span "7f9bff04-31f1-40de-86c6-e8ad99b9442f" at bounding box center [908, 202] width 167 height 10
click at [308, 131] on button "Comments" at bounding box center [313, 136] width 66 height 28
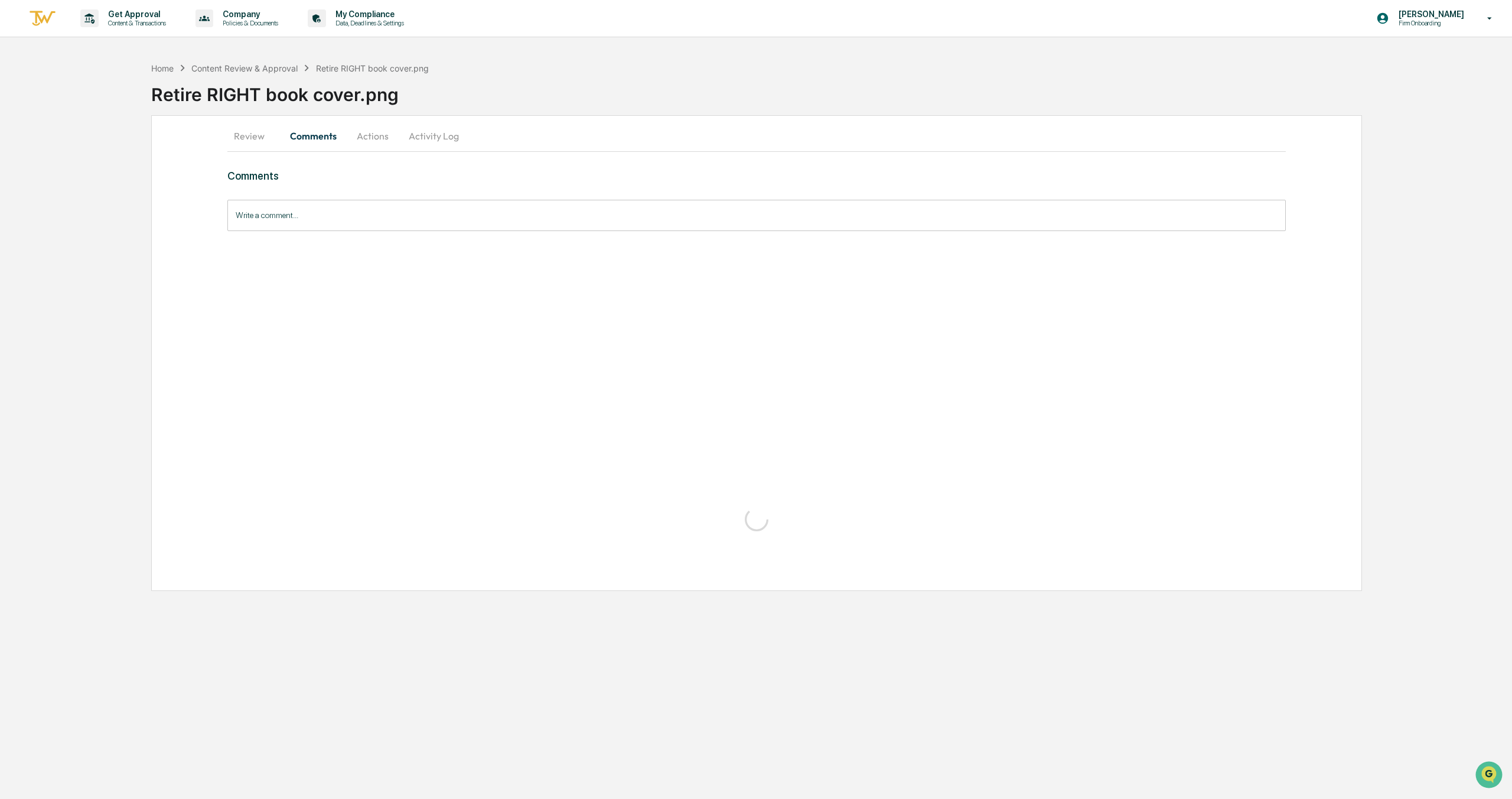
click at [389, 135] on button "Actions" at bounding box center [372, 136] width 53 height 28
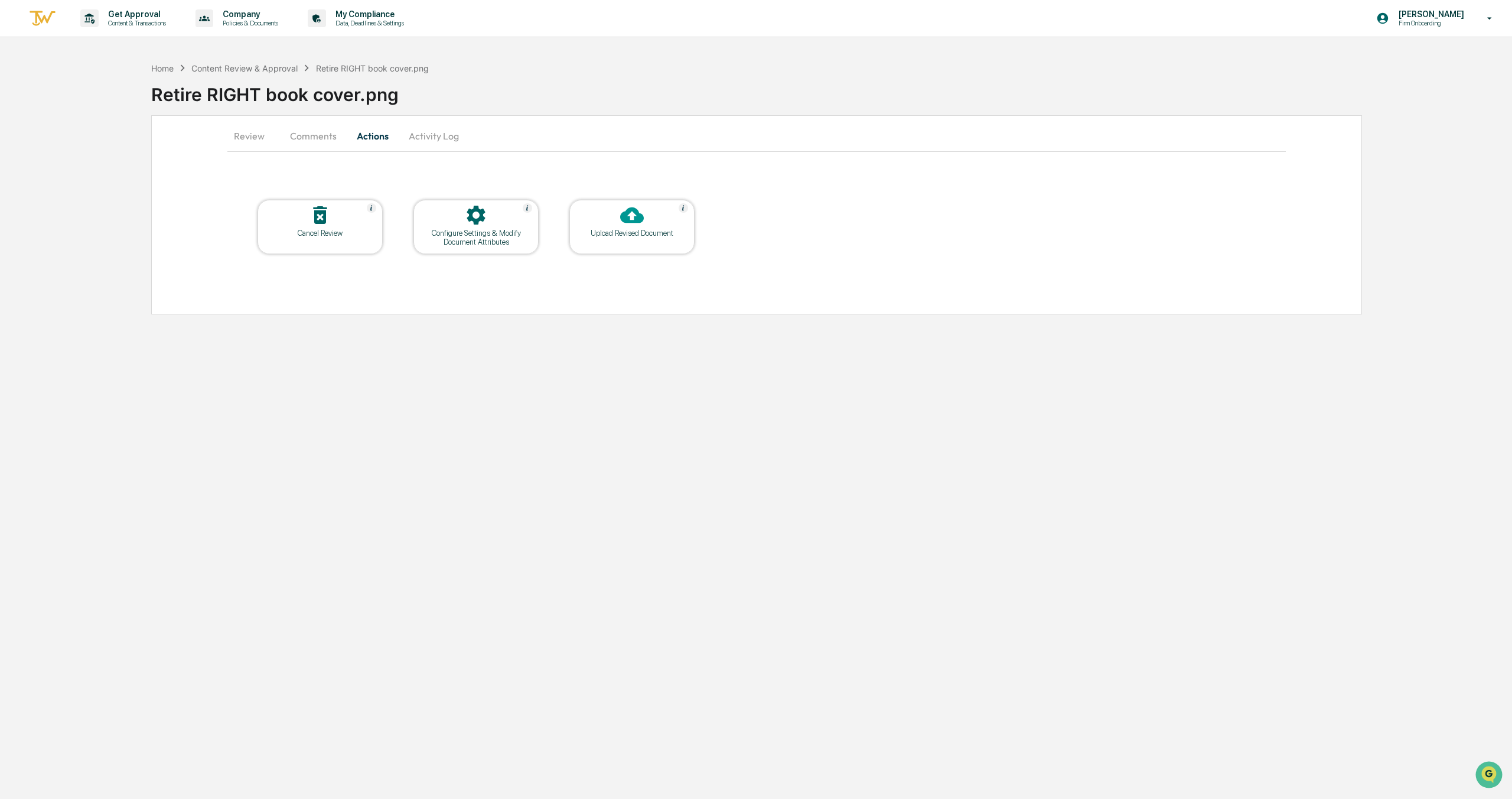
click at [474, 140] on div "Review Comments Actions Activity Log" at bounding box center [757, 136] width 1059 height 28
click at [439, 141] on button "Activity Log" at bounding box center [434, 136] width 69 height 28
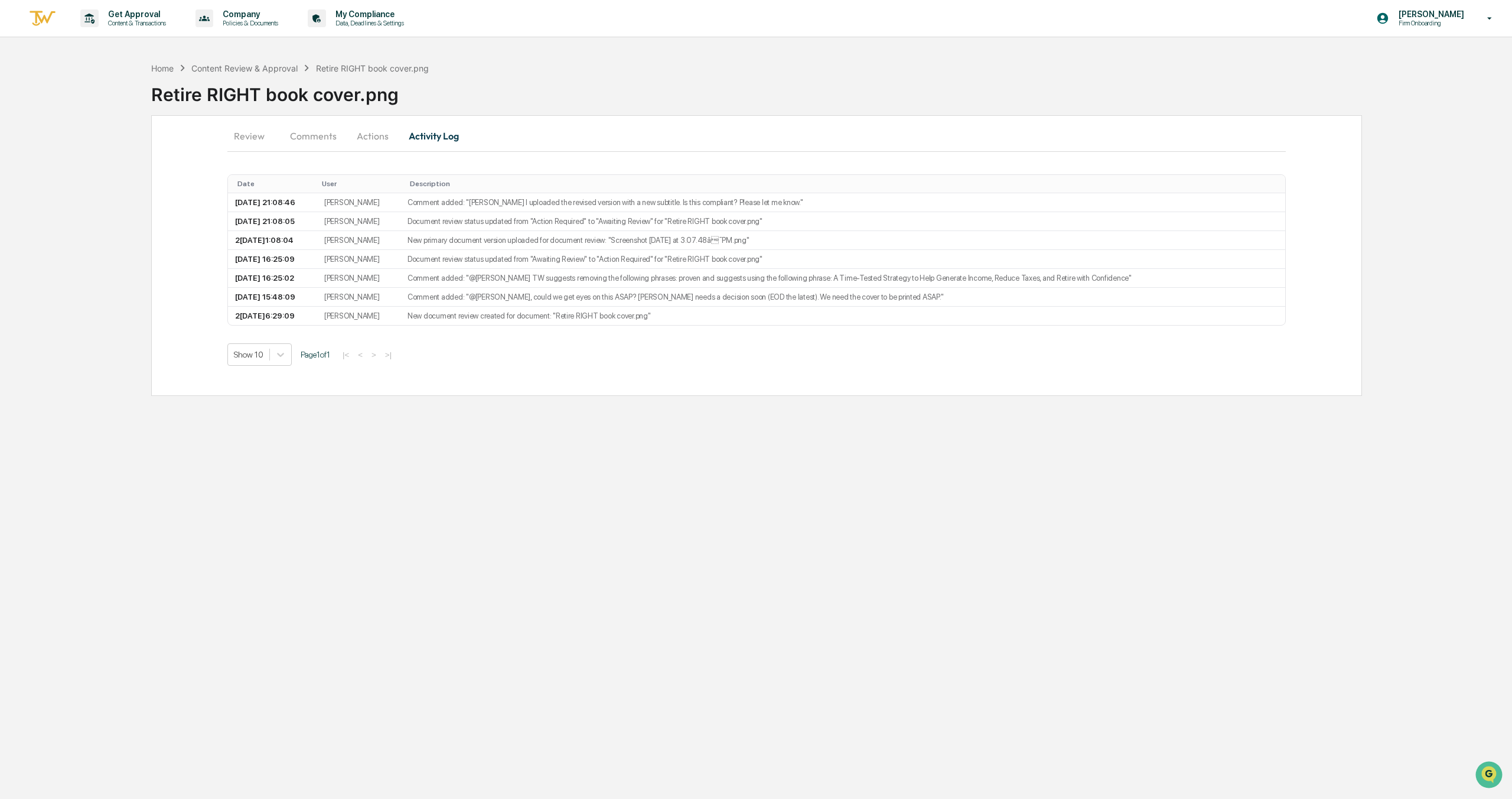
click at [242, 137] on button "Review" at bounding box center [254, 136] width 53 height 28
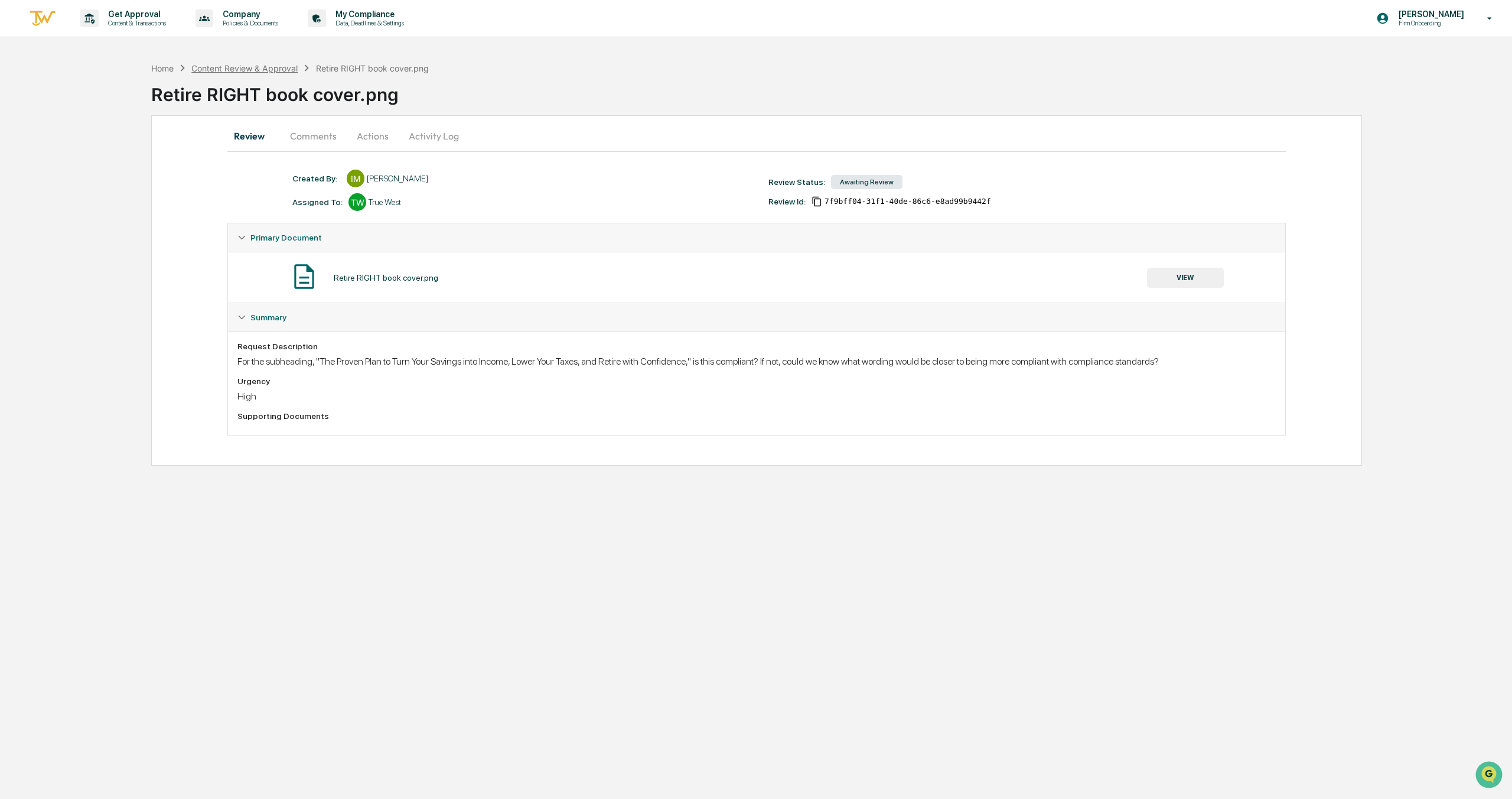
click at [258, 65] on div "Content Review & Approval" at bounding box center [244, 68] width 106 height 10
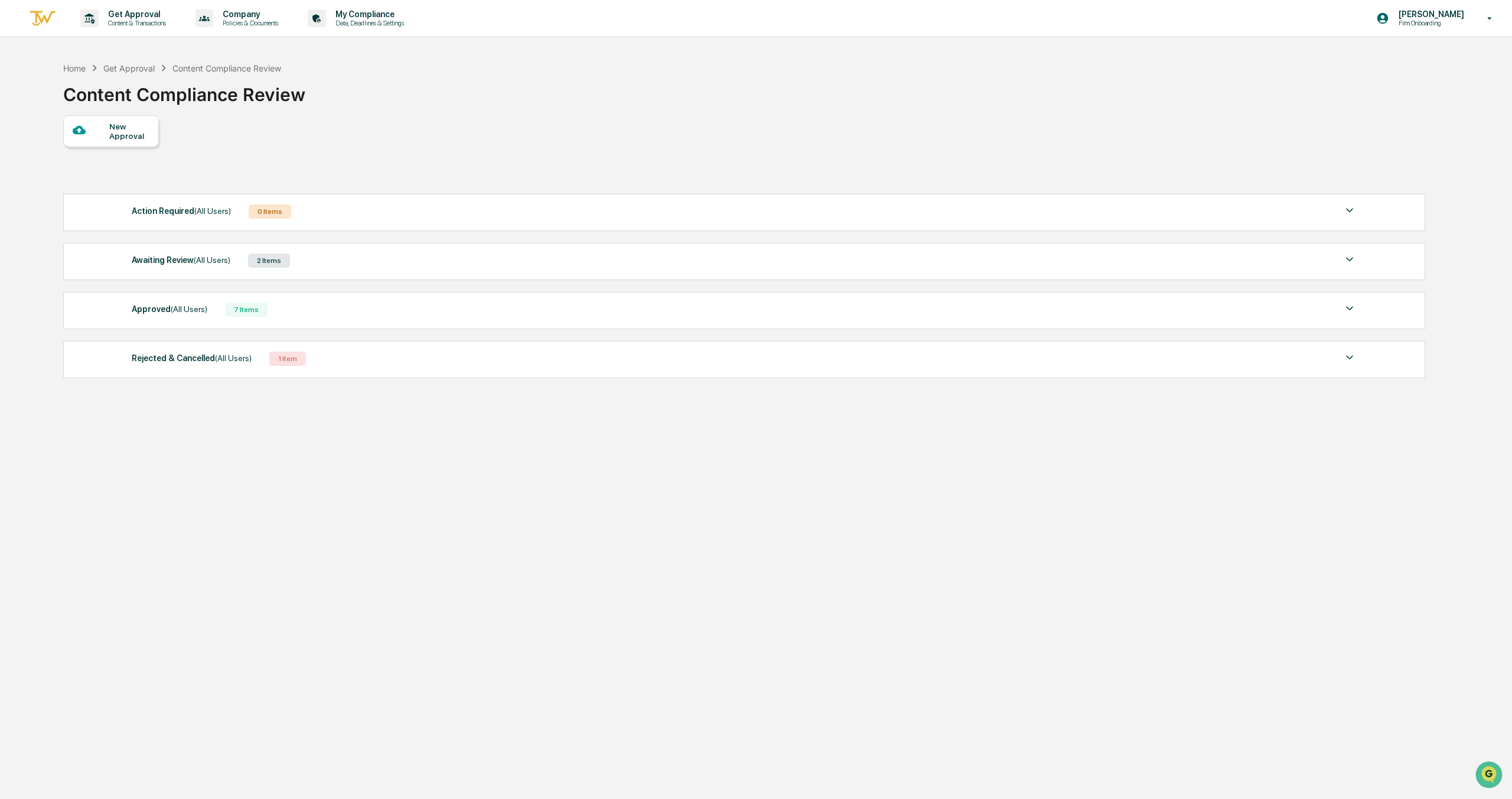
click at [217, 262] on span "(All Users)" at bounding box center [212, 260] width 36 height 10
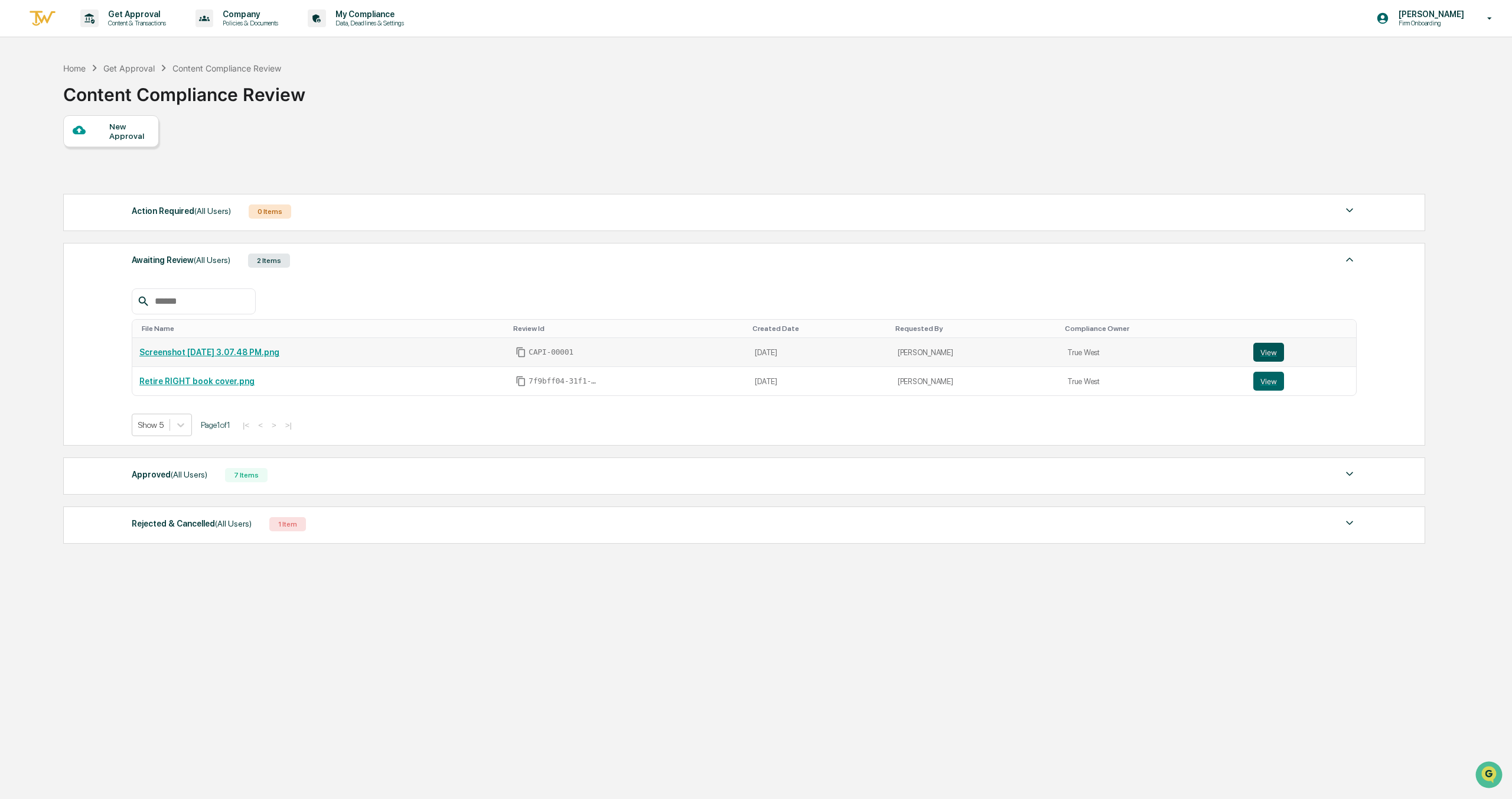
click at [1276, 361] on button "View" at bounding box center [1269, 352] width 31 height 19
